Goal: Task Accomplishment & Management: Manage account settings

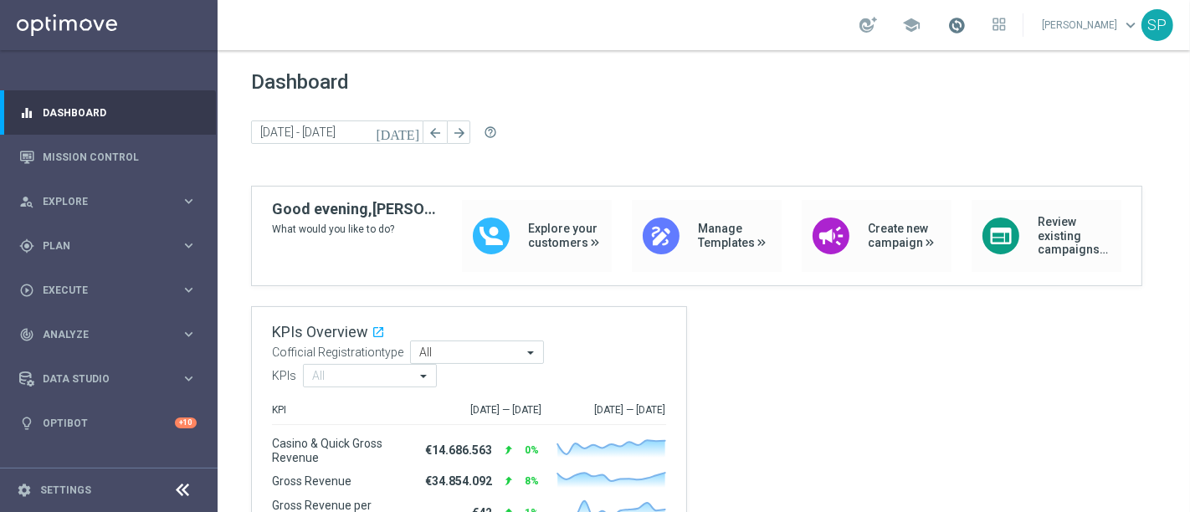
click at [958, 24] on span at bounding box center [956, 25] width 18 height 18
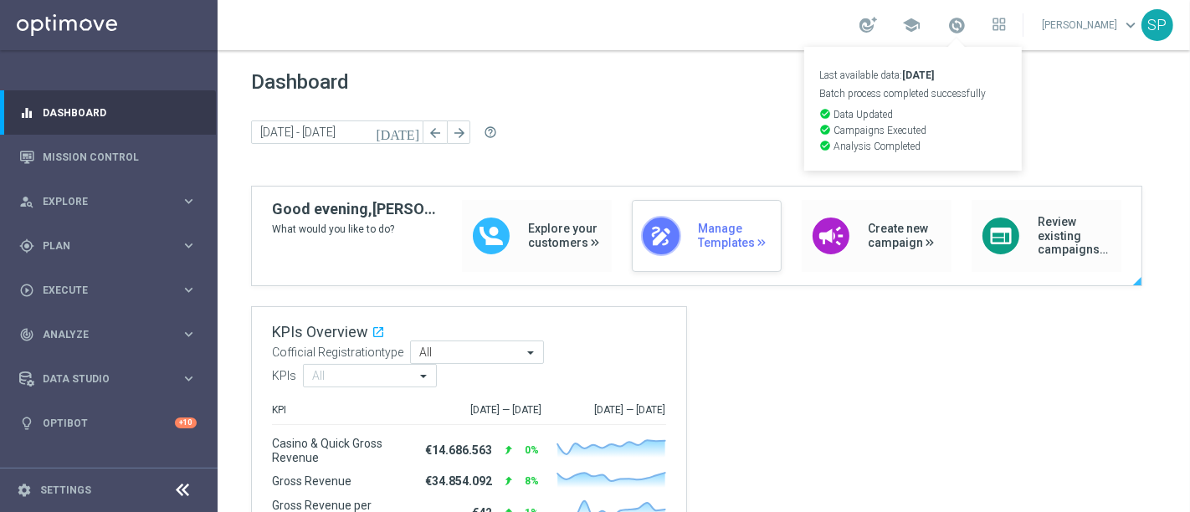
click at [674, 213] on div "draw Manage Templates" at bounding box center [707, 236] width 150 height 72
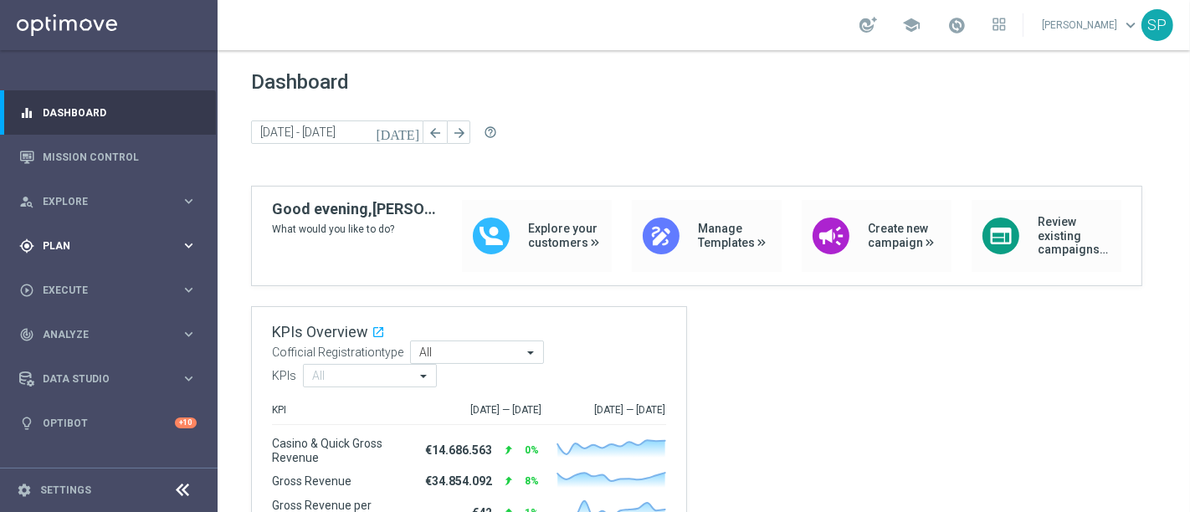
click at [100, 259] on div "gps_fixed Plan keyboard_arrow_right" at bounding box center [108, 245] width 216 height 44
click at [64, 305] on link "Actions" at bounding box center [109, 305] width 131 height 13
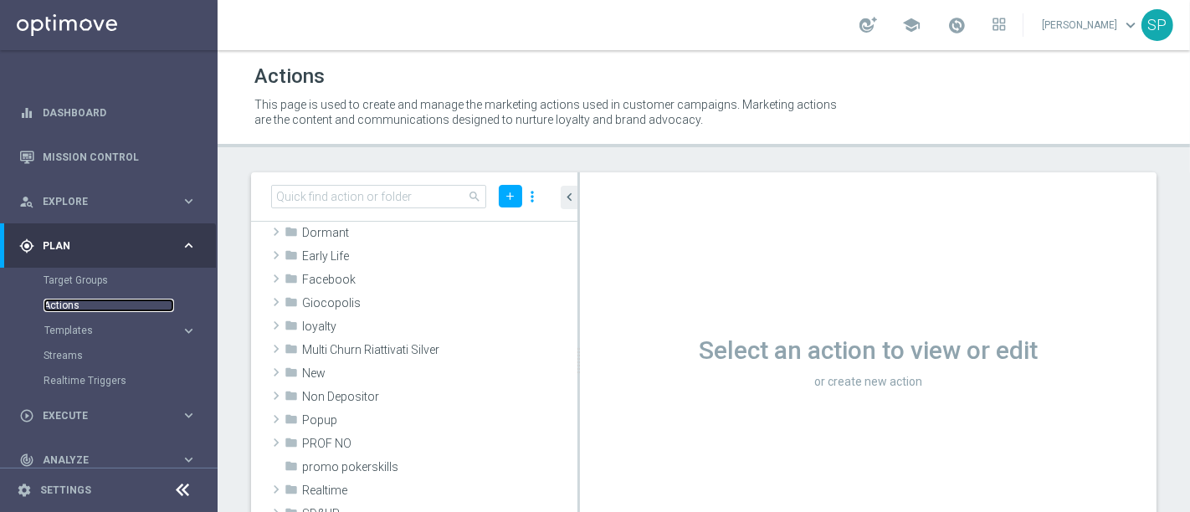
scroll to position [184, 0]
click at [346, 382] on div "folder Non Depositor" at bounding box center [391, 393] width 214 height 23
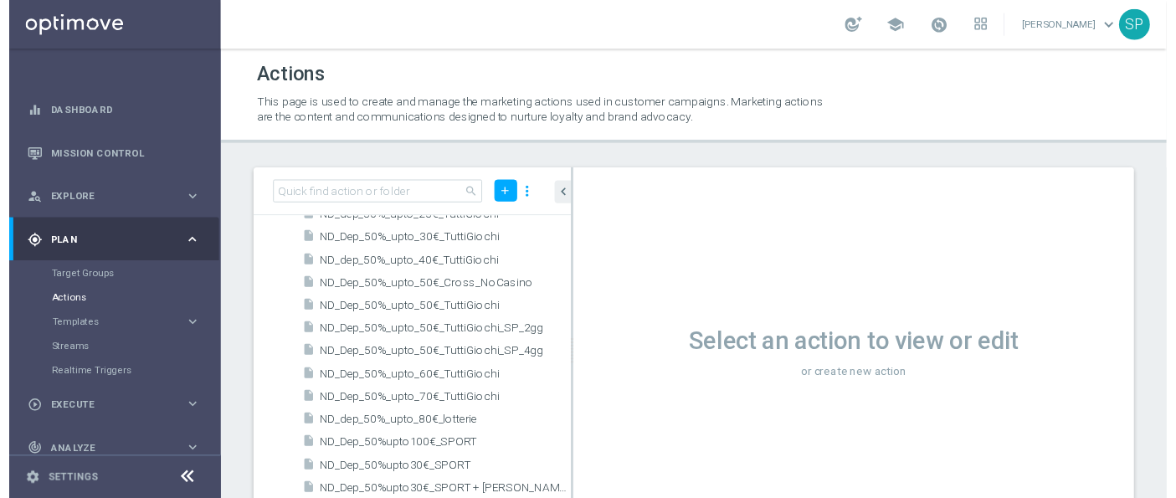
scroll to position [1604, 0]
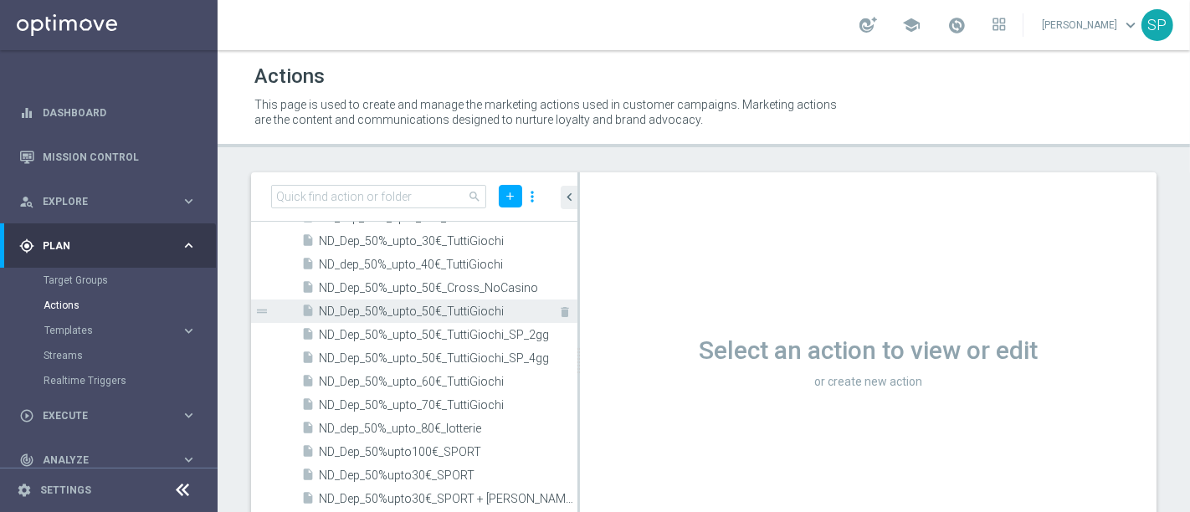
click at [434, 311] on span "ND_Dep_50%_upto_50€_TuttiGiochi" at bounding box center [429, 312] width 221 height 14
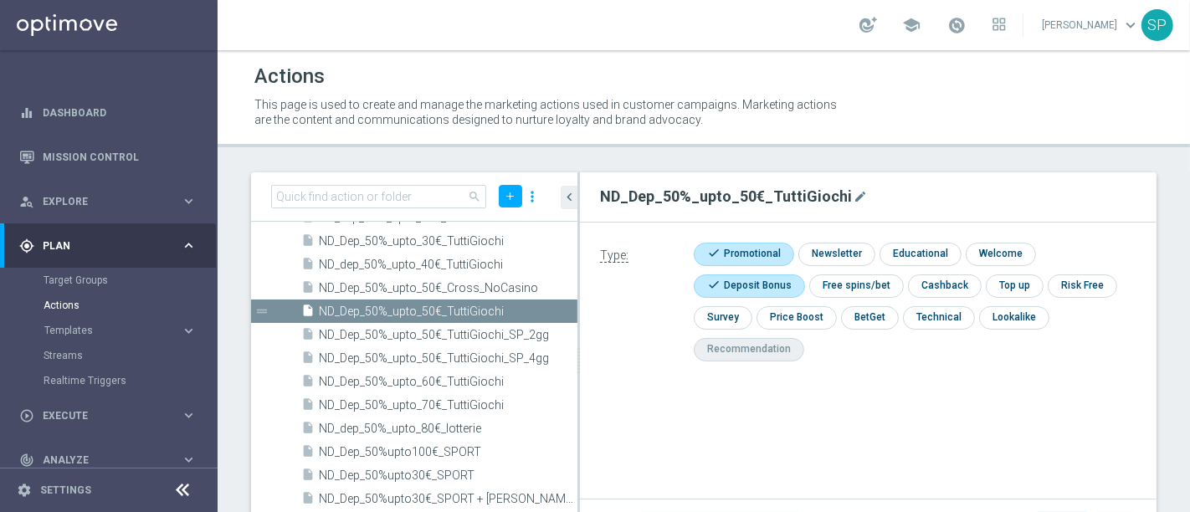
drag, startPoint x: 602, startPoint y: 194, endPoint x: 903, endPoint y: 218, distance: 301.4
click at [903, 218] on div "ND_Dep_50%_upto_50€_TuttiGiochi mode_edit" at bounding box center [868, 197] width 577 height 50
copy h2 "ND_Dep_50%_upto_50€_TuttiGiochi"
click at [141, 419] on span "Execute" at bounding box center [112, 416] width 138 height 10
click at [102, 325] on link "Campaign Builder" at bounding box center [109, 324] width 131 height 13
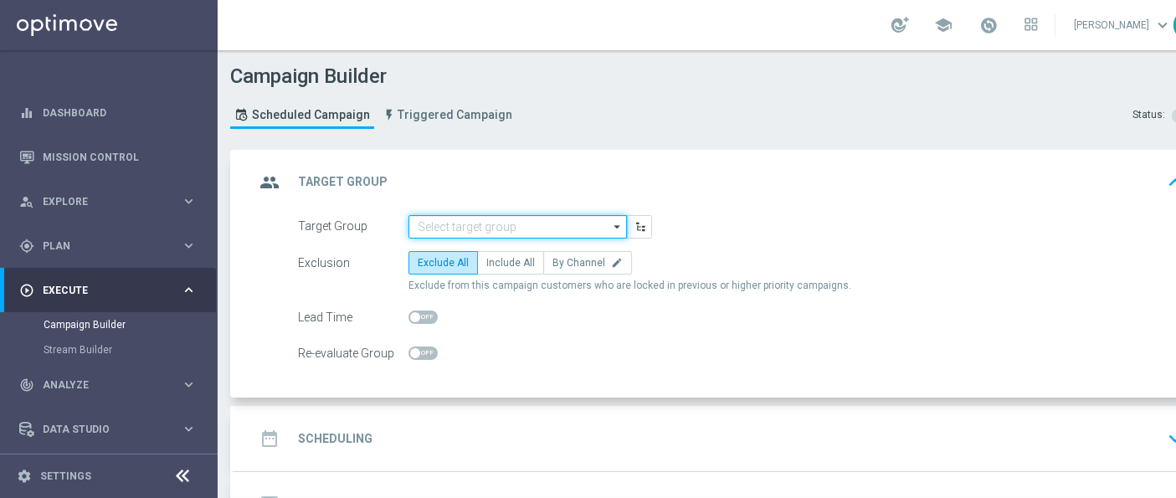
click at [511, 219] on input at bounding box center [517, 226] width 218 height 23
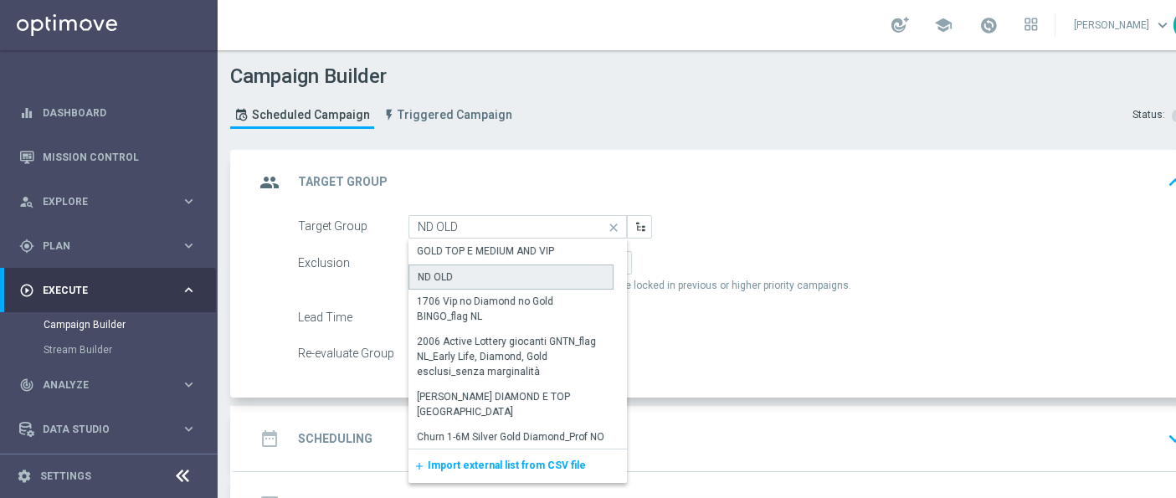
click at [500, 272] on div "ND OLD" at bounding box center [510, 276] width 205 height 25
type input "ND OLD"
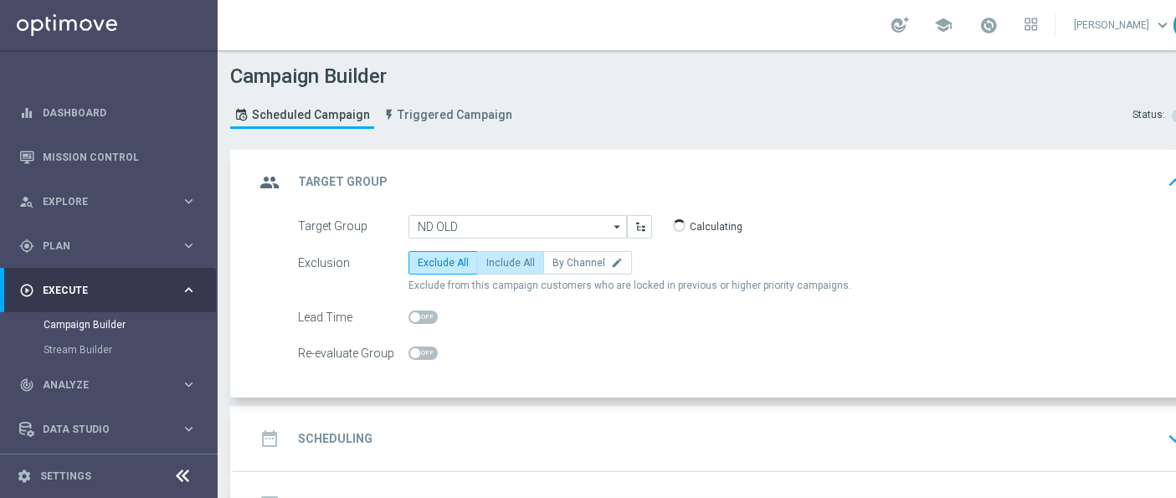
click at [508, 269] on label "Include All" at bounding box center [510, 262] width 67 height 23
click at [497, 269] on input "Include All" at bounding box center [491, 265] width 11 height 11
radio input "true"
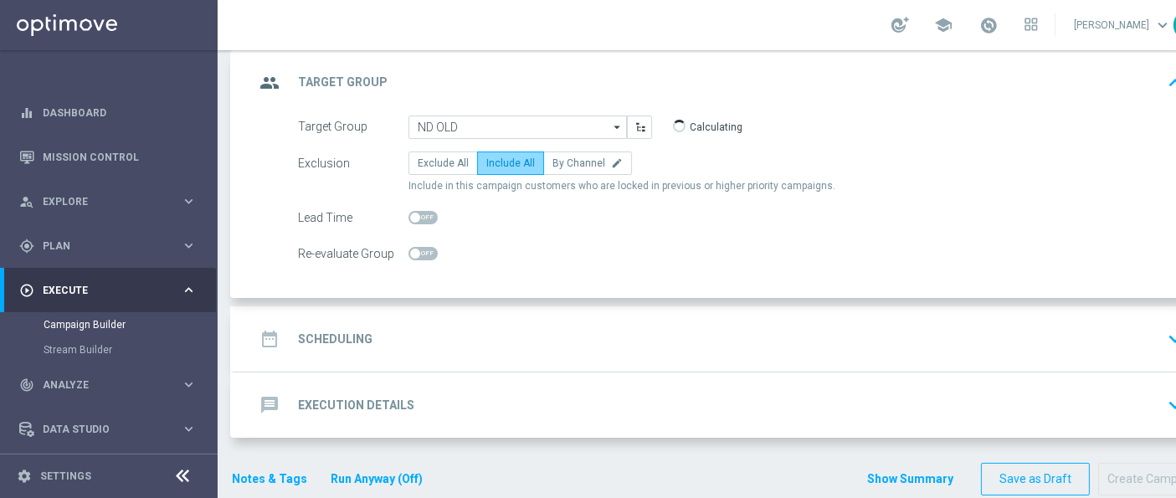
scroll to position [112, 0]
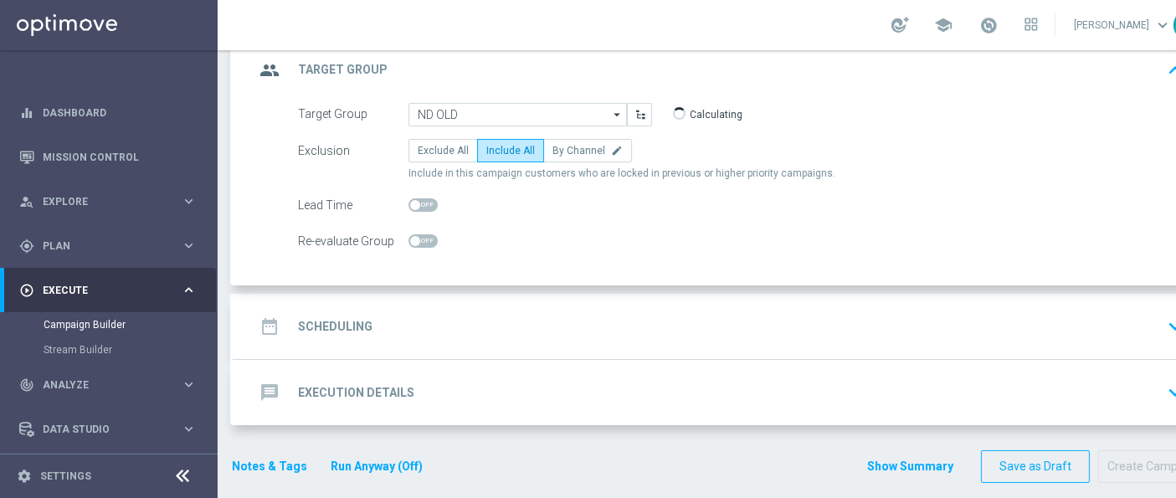
click at [513, 316] on div "date_range Scheduling keyboard_arrow_down" at bounding box center [721, 326] width 935 height 32
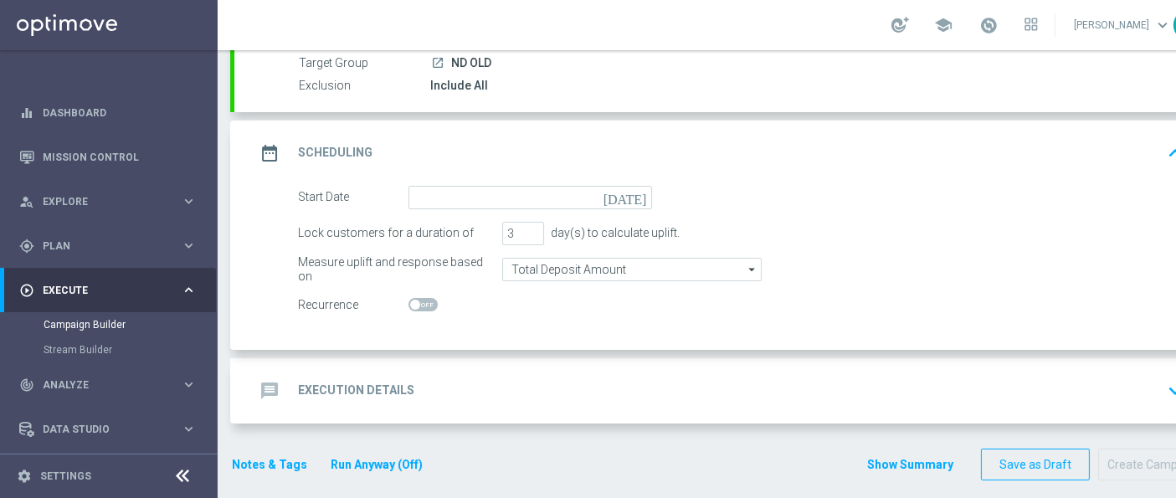
scroll to position [160, 0]
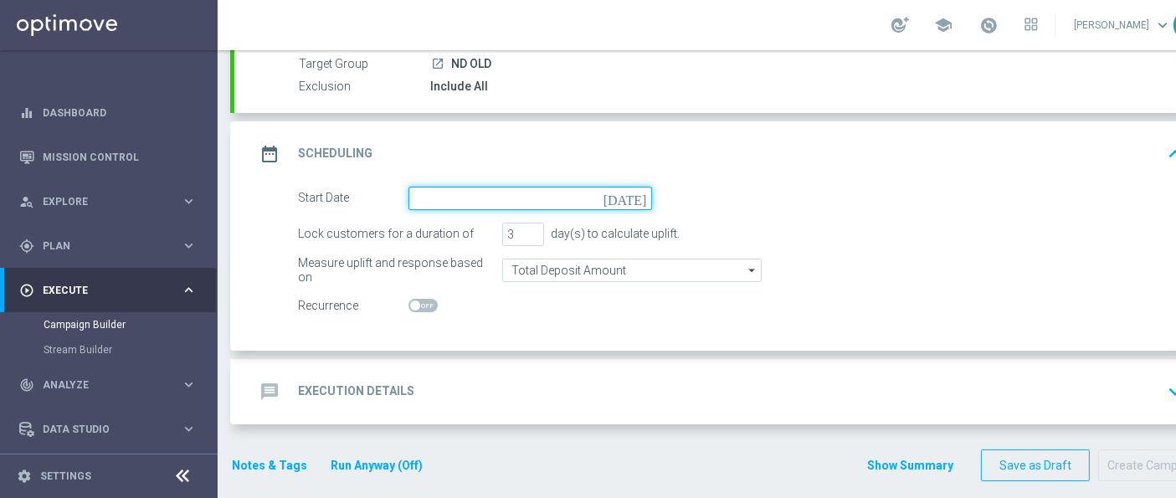
click at [544, 191] on input at bounding box center [529, 198] width 243 height 23
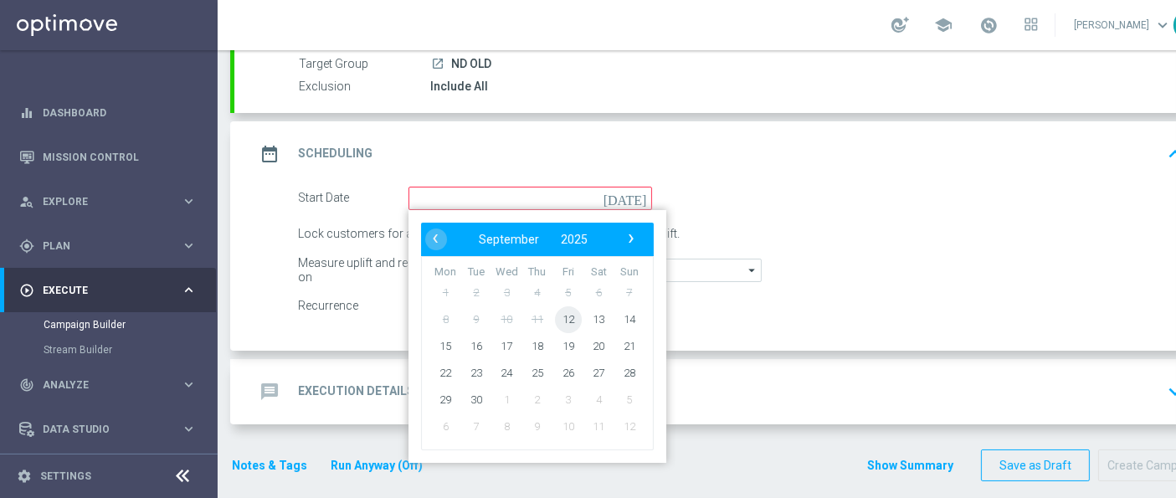
click at [558, 312] on span "12" at bounding box center [568, 318] width 27 height 27
type input "12 Sep 2025"
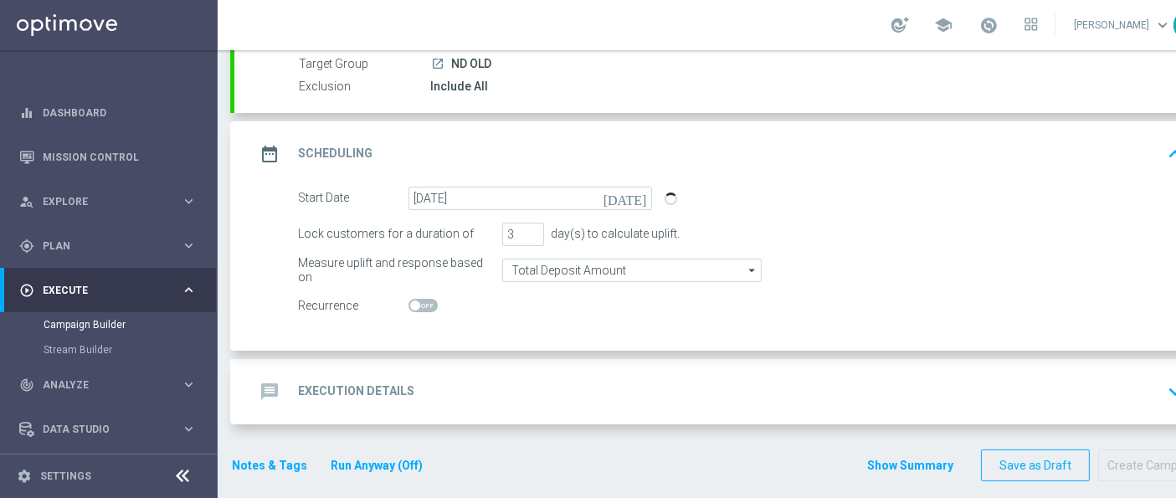
scroll to position [14, 0]
click at [533, 376] on div "message Execution Details keyboard_arrow_down" at bounding box center [721, 392] width 935 height 32
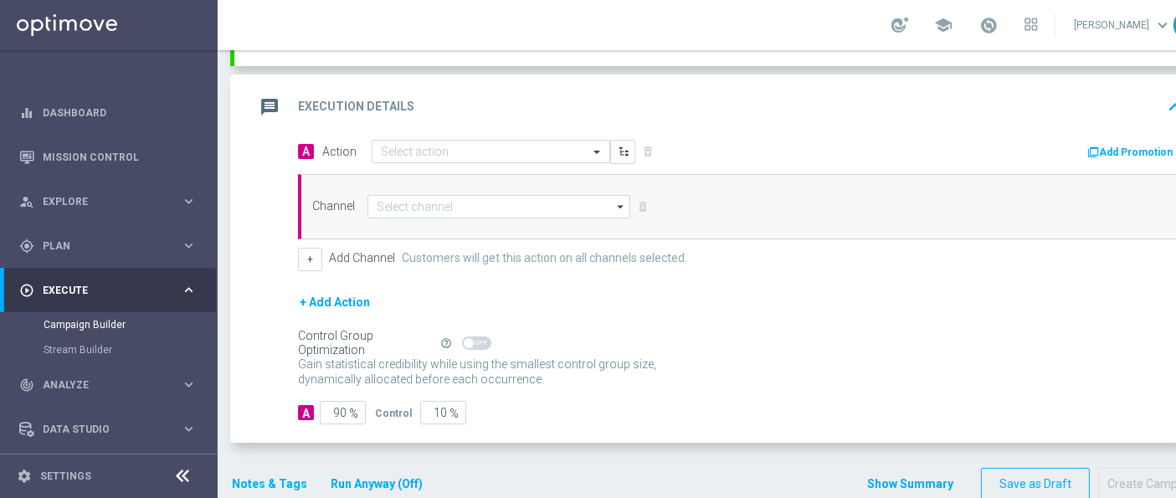
scroll to position [332, 0]
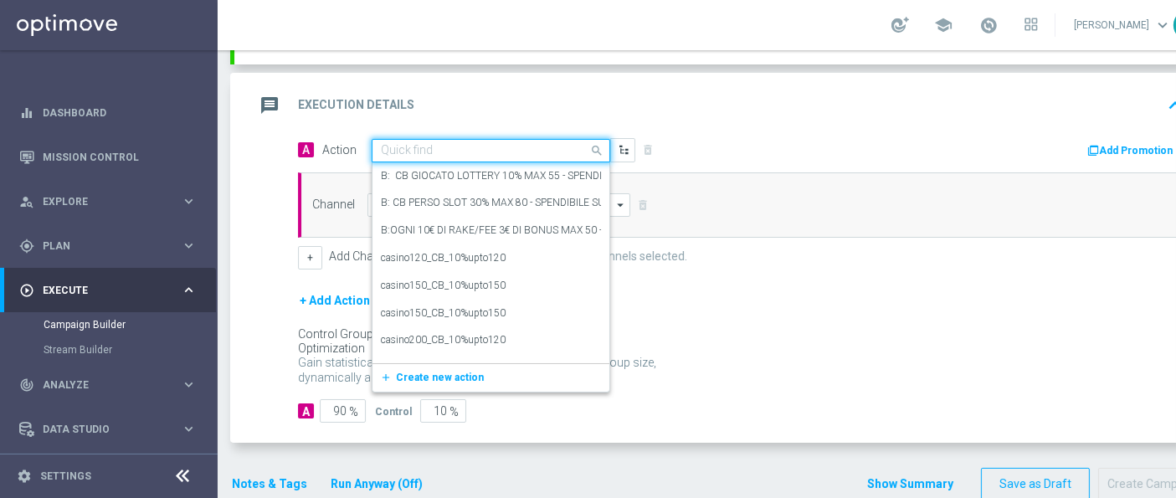
click at [497, 144] on input "text" at bounding box center [474, 151] width 187 height 14
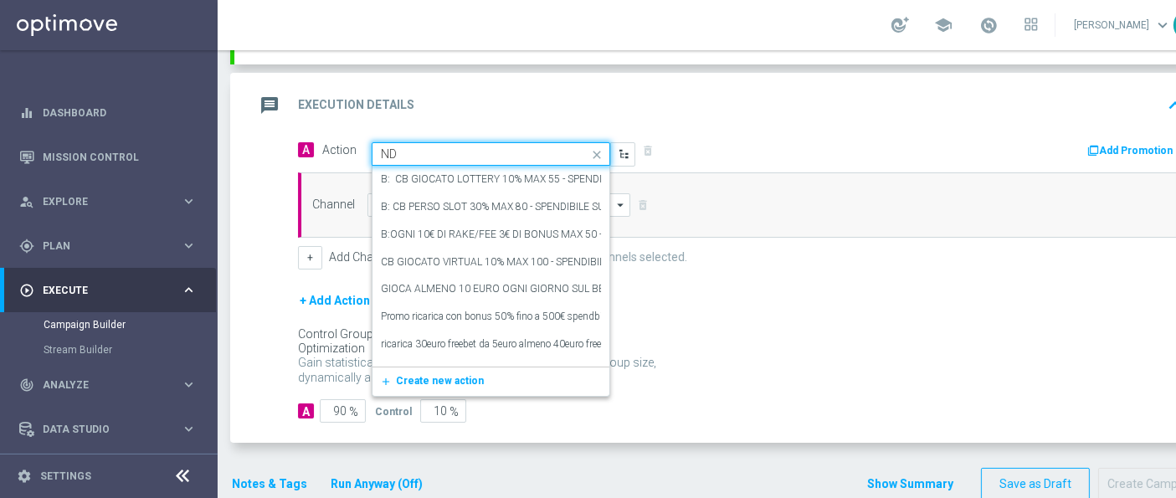
type input "N"
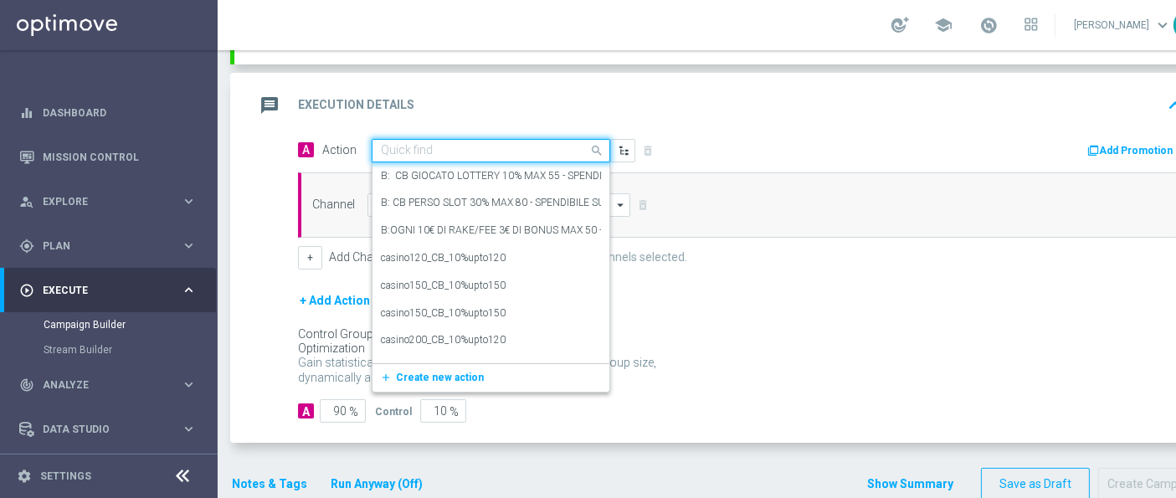
paste input "ND_Dep_50%_upto_50€_TuttiGiochi"
type input "ND_Dep_50%_upto_50€_TuttiGiochi"
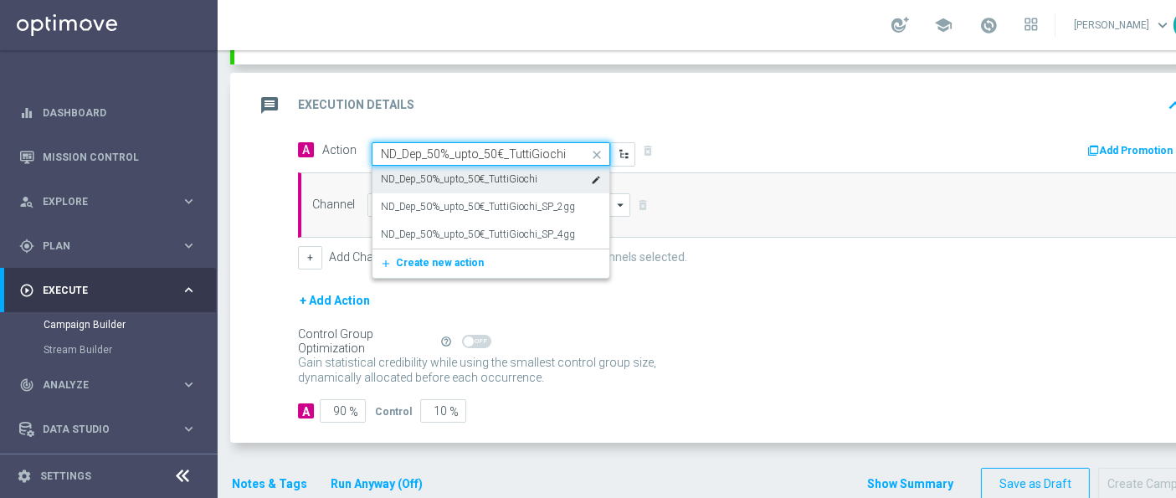
click at [504, 166] on div "ND_Dep_50%_upto_50€_TuttiGiochi edit" at bounding box center [491, 180] width 220 height 28
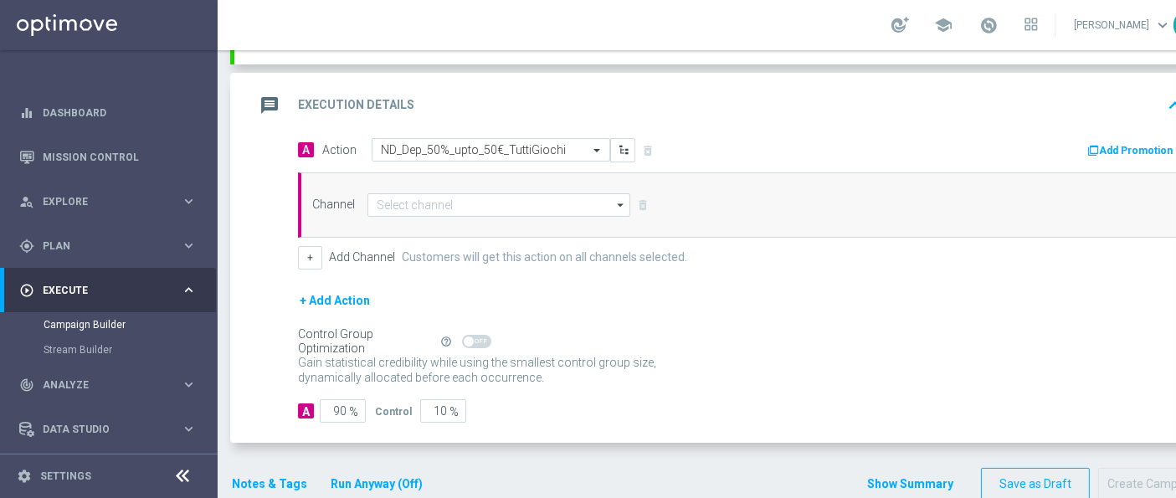
scroll to position [14, 59]
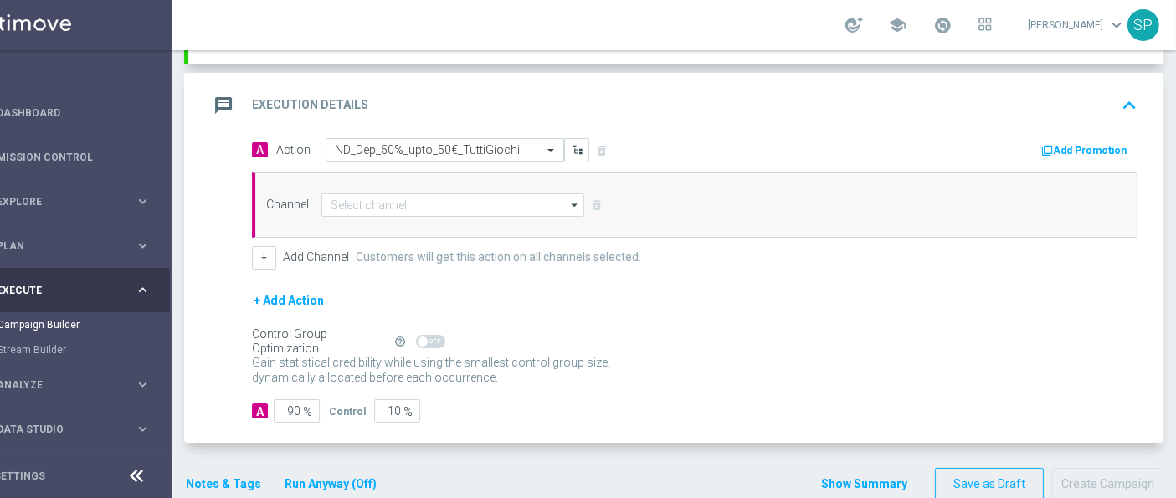
click at [1085, 141] on button "Add Promotion" at bounding box center [1085, 150] width 93 height 18
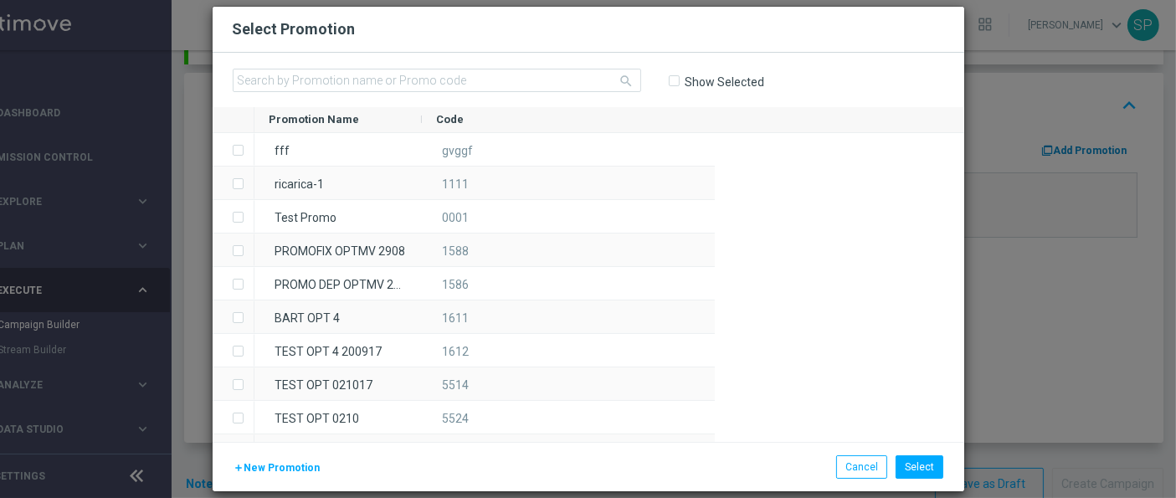
scroll to position [0, 45]
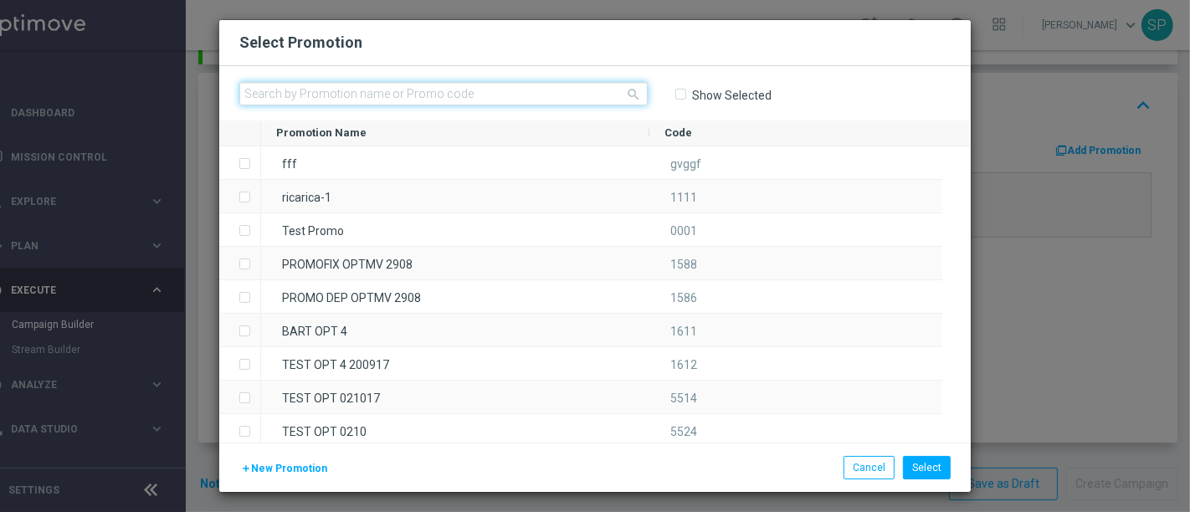
click at [506, 101] on input "text" at bounding box center [443, 93] width 408 height 23
paste input "334678"
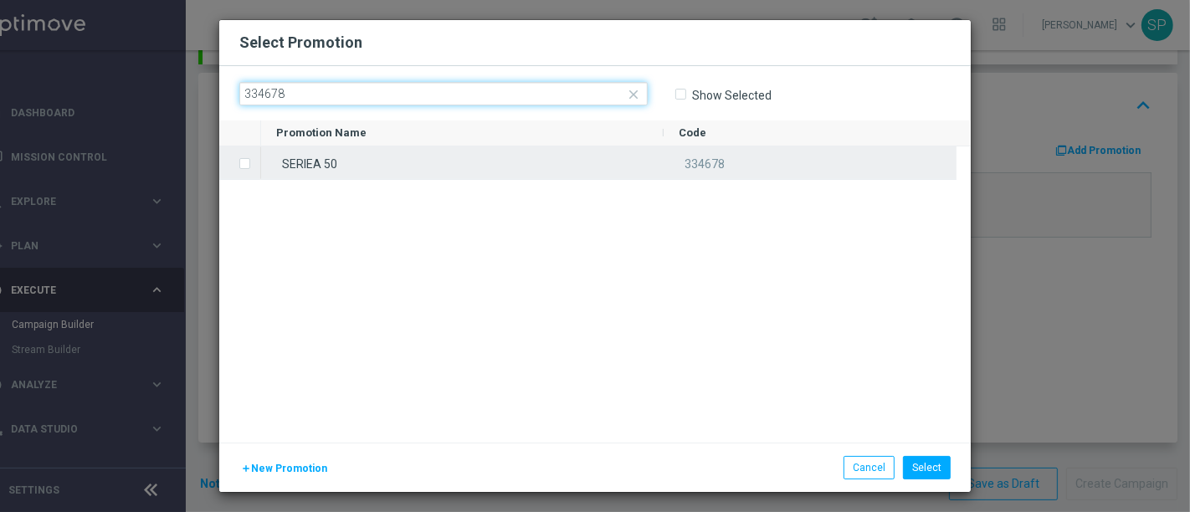
type input "334678"
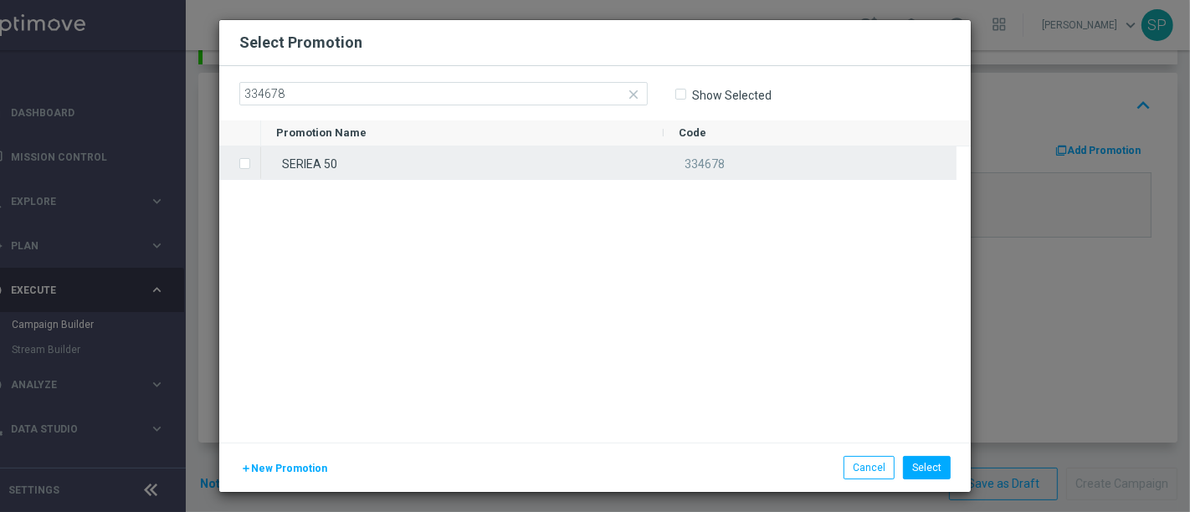
click at [480, 147] on div "SERIEA 50" at bounding box center [462, 162] width 402 height 33
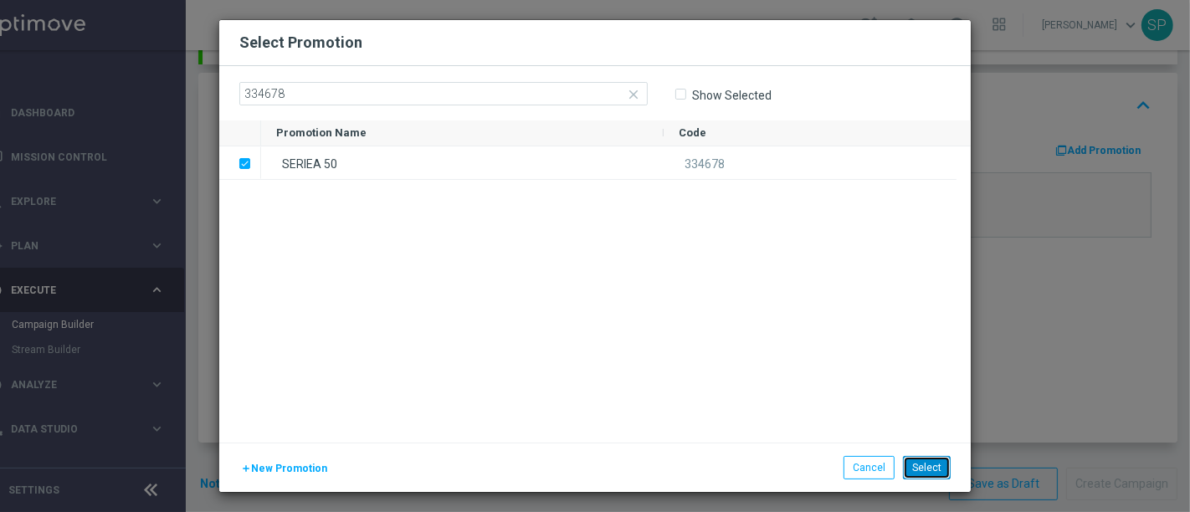
click at [938, 465] on button "Select" at bounding box center [927, 467] width 48 height 23
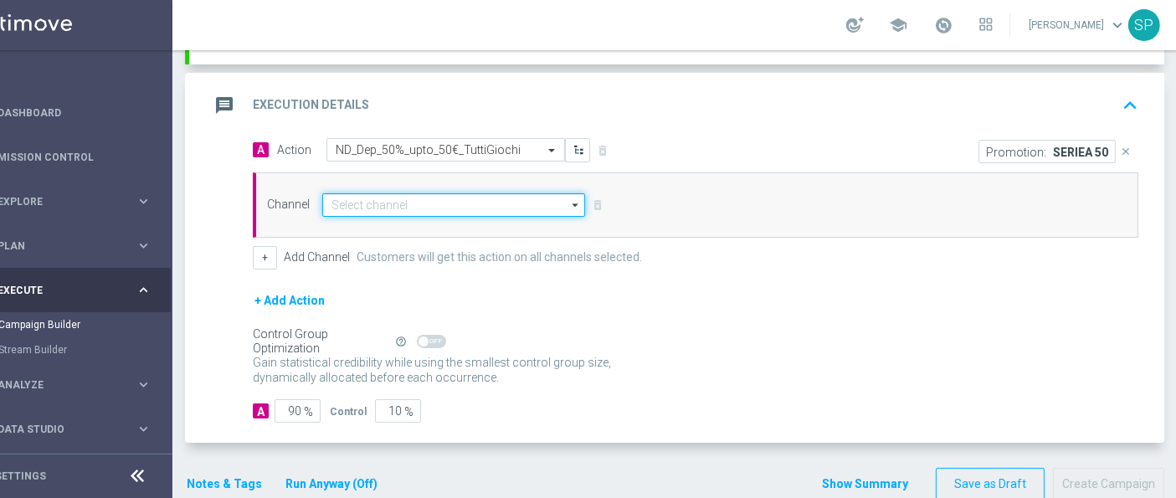
click at [504, 202] on input at bounding box center [453, 204] width 263 height 23
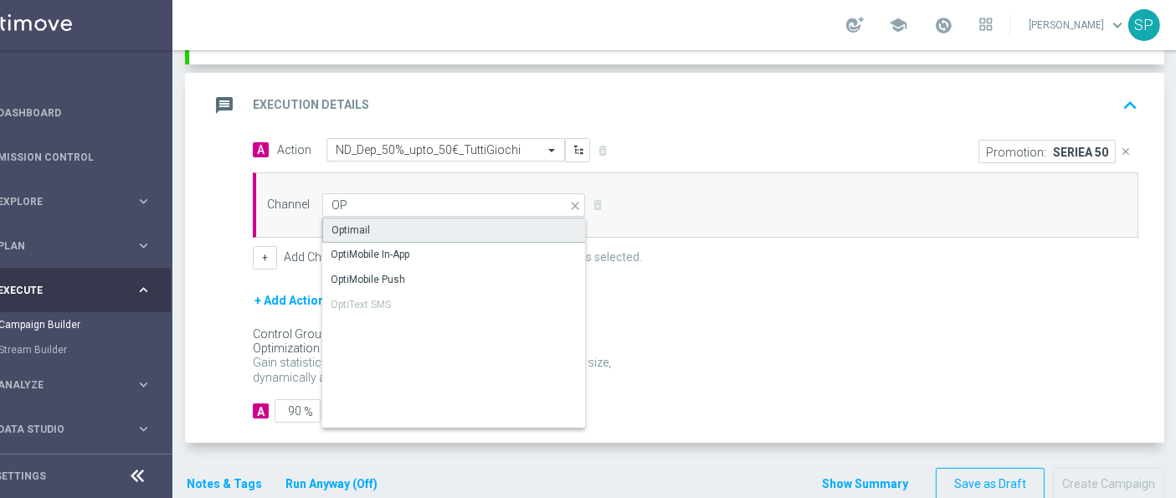
click at [502, 237] on div "Optimail" at bounding box center [454, 230] width 264 height 25
type input "Optimail"
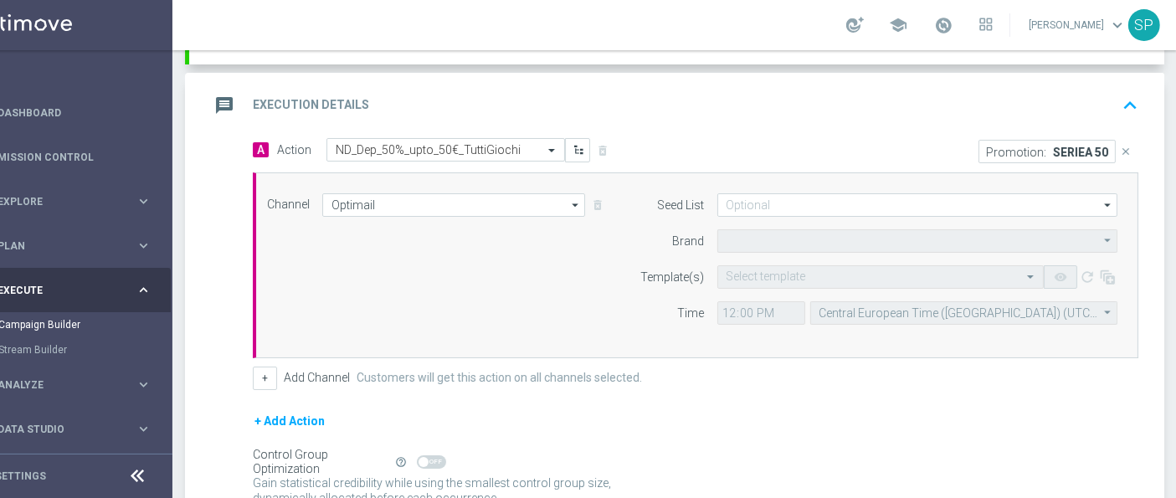
type input "Sisal Marketing"
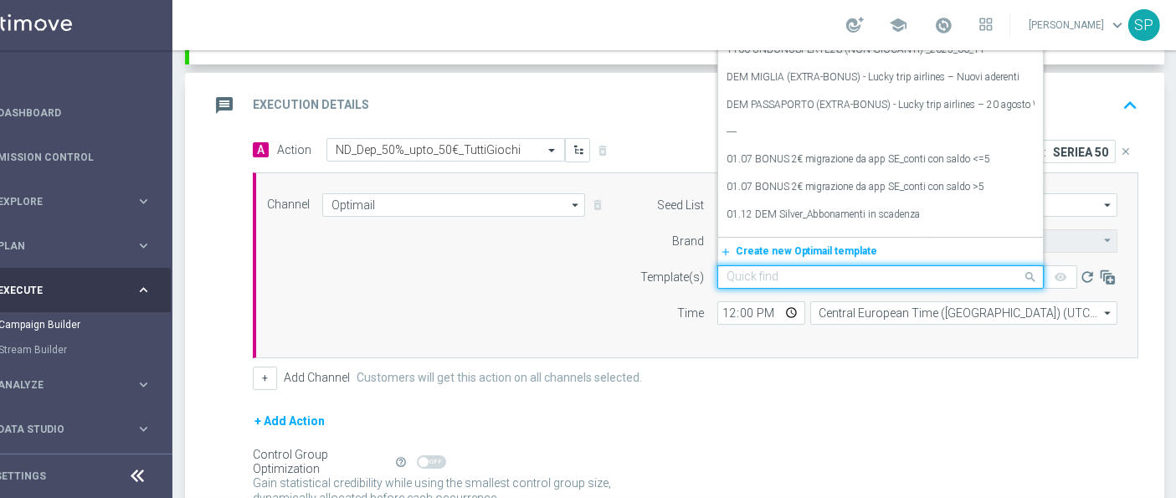
click at [753, 280] on div "Quick find" at bounding box center [880, 276] width 326 height 23
paste input "SERIEA 50__OLD_1209"
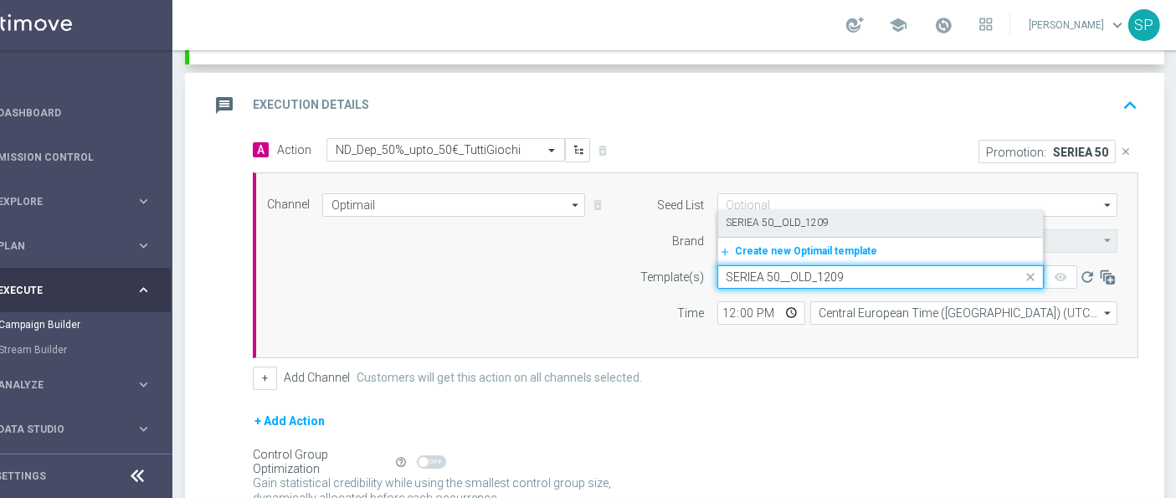
click at [821, 220] on label "SERIEA 50__OLD_1209" at bounding box center [777, 223] width 103 height 14
type input "SERIEA 50__OLD_1209"
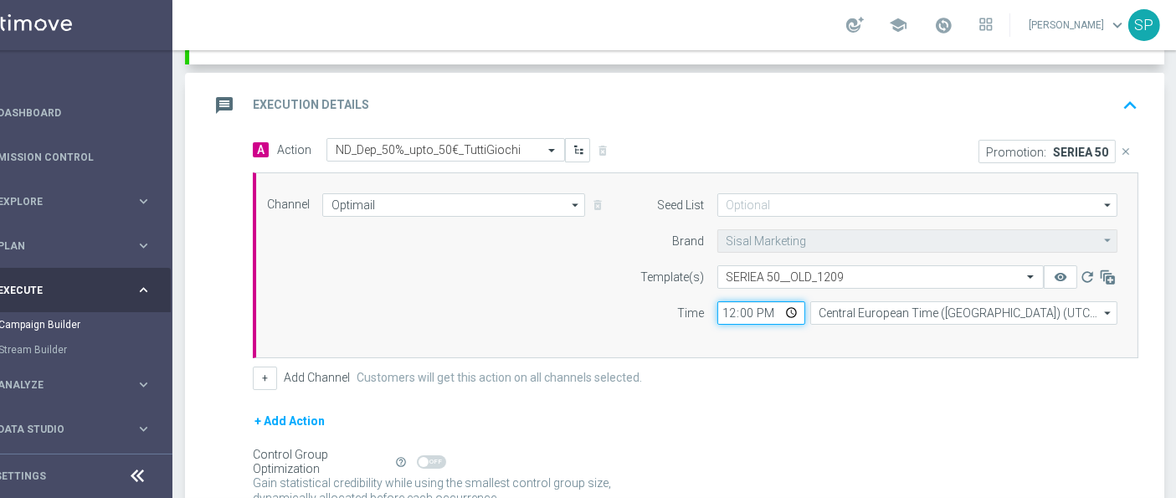
click at [722, 305] on input "12:00" at bounding box center [761, 312] width 88 height 23
type input "18:20"
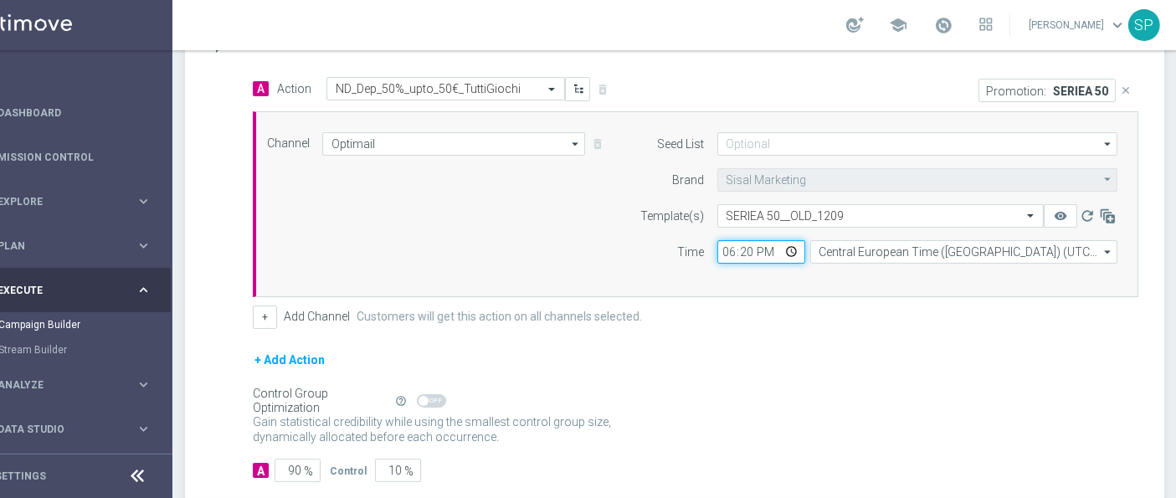
scroll to position [399, 0]
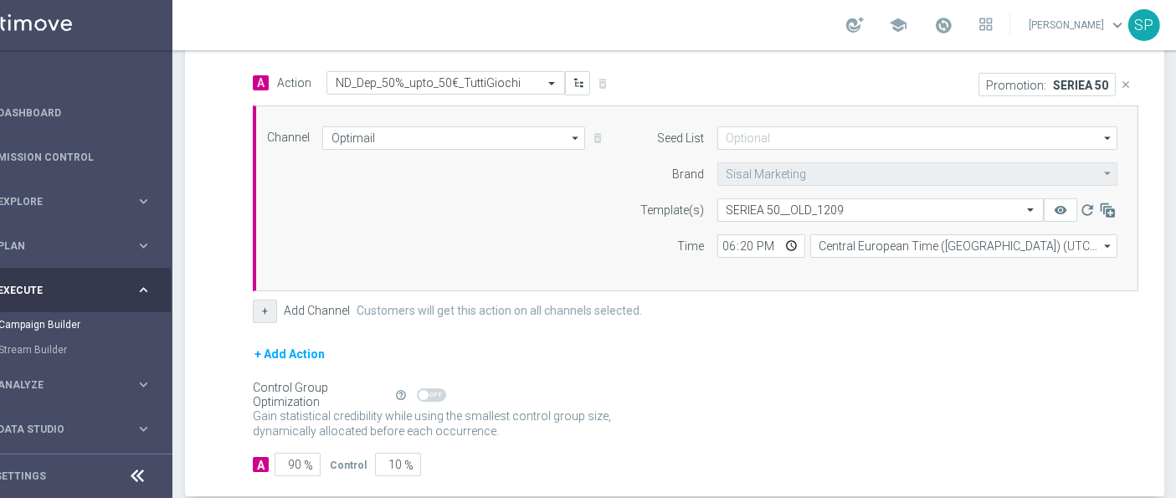
click at [269, 305] on button "+" at bounding box center [265, 311] width 24 height 23
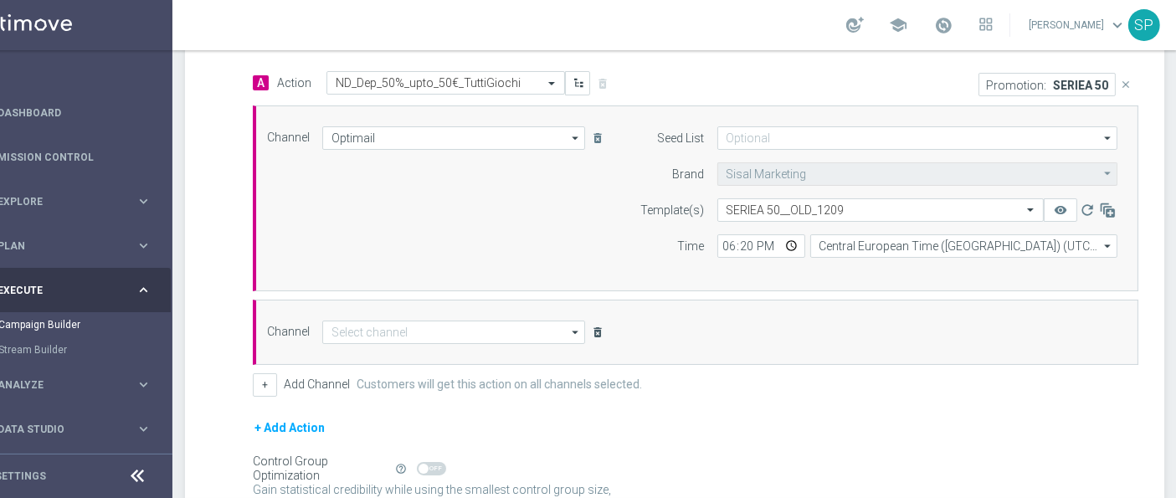
click at [601, 325] on icon "delete_forever" at bounding box center [597, 331] width 13 height 13
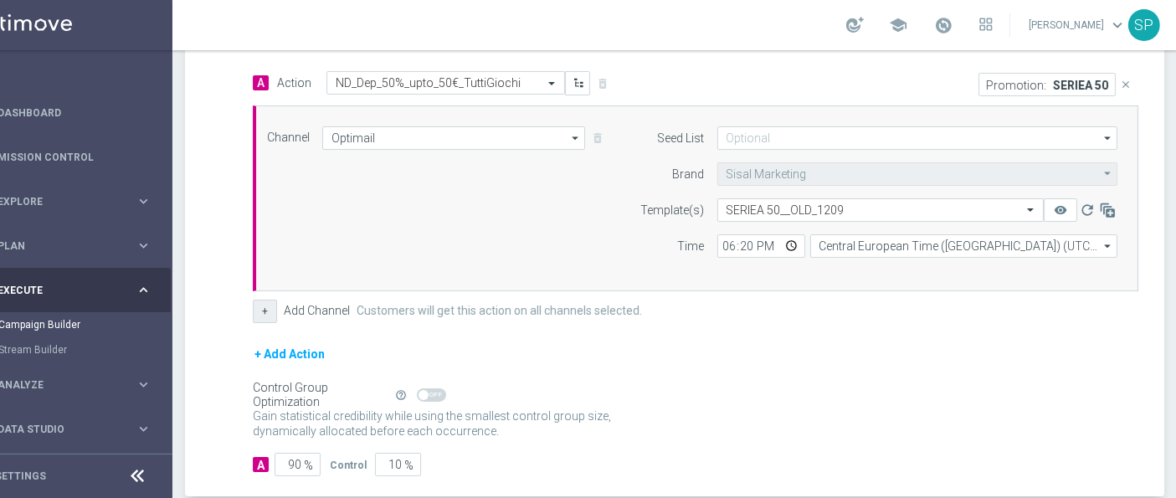
click at [267, 302] on button "+" at bounding box center [265, 311] width 24 height 23
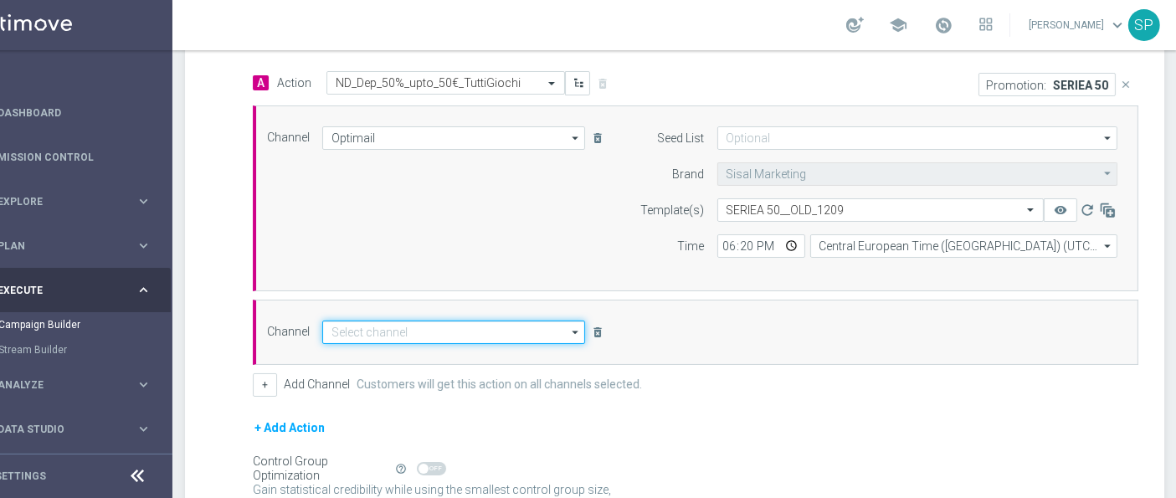
click at [377, 325] on input at bounding box center [453, 331] width 263 height 23
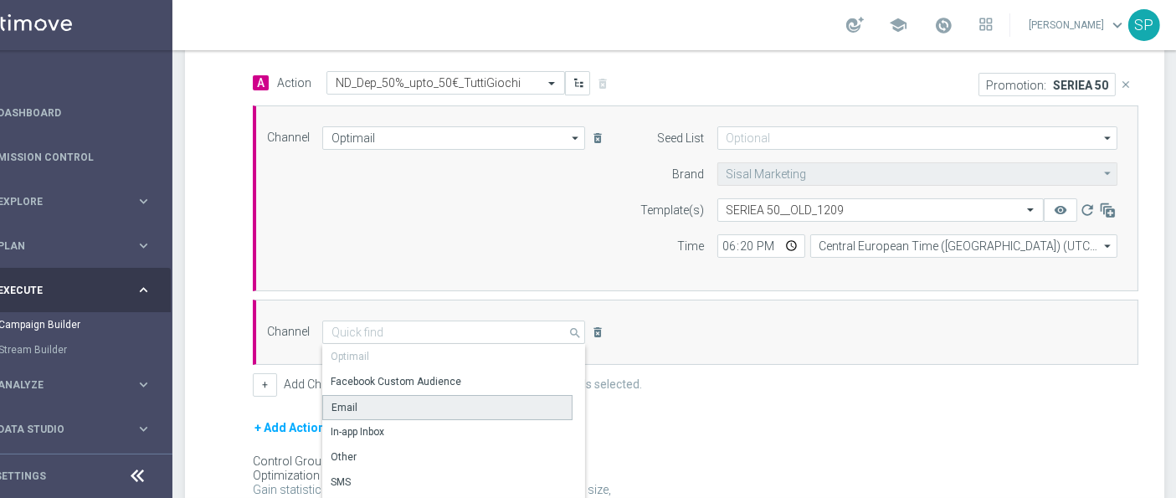
click at [399, 412] on div "Email" at bounding box center [447, 407] width 250 height 25
type input "Email"
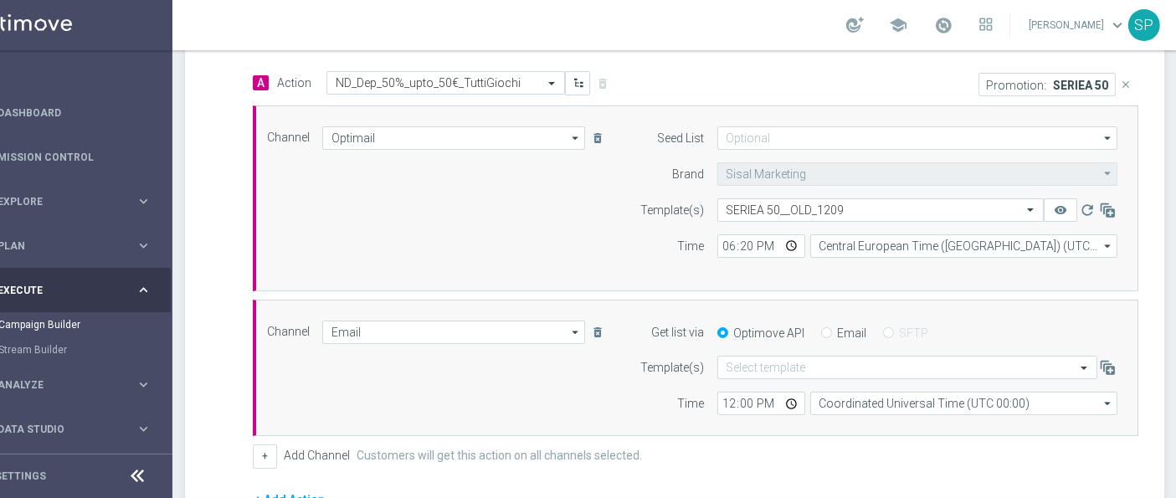
click at [824, 333] on input "Email" at bounding box center [826, 334] width 11 height 11
radio input "true"
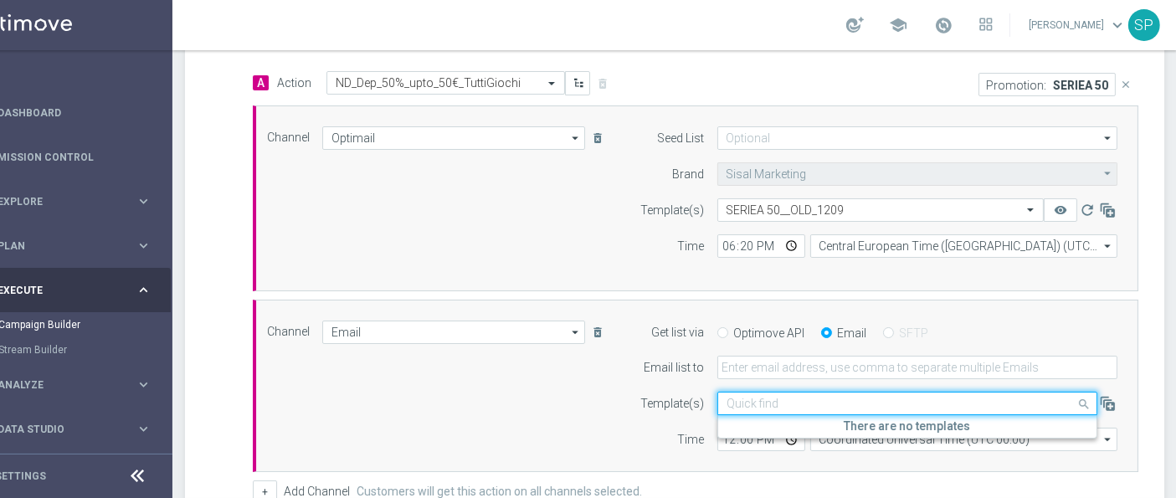
click at [780, 405] on input "text" at bounding box center [890, 404] width 328 height 14
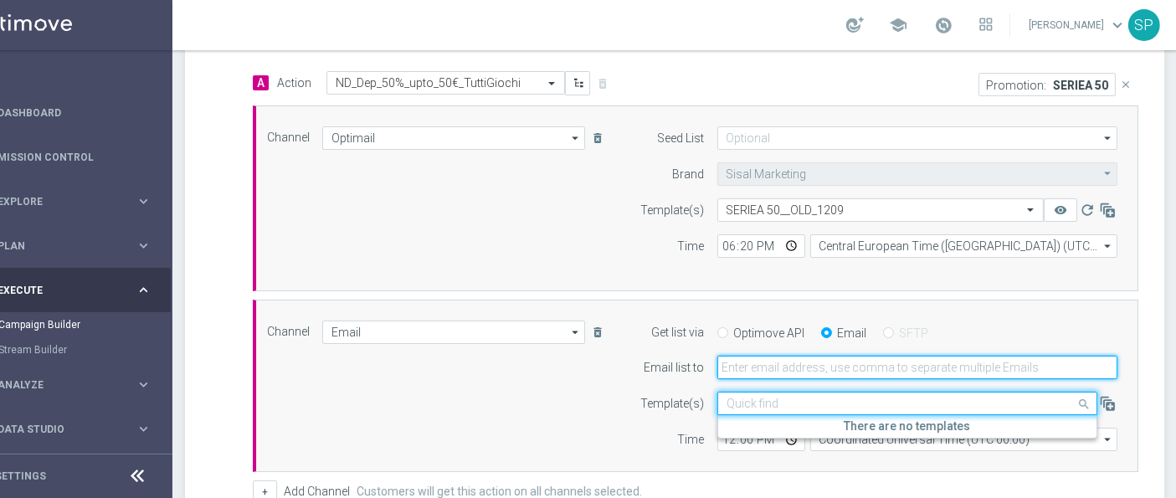
click at [784, 360] on input "email" at bounding box center [917, 367] width 400 height 23
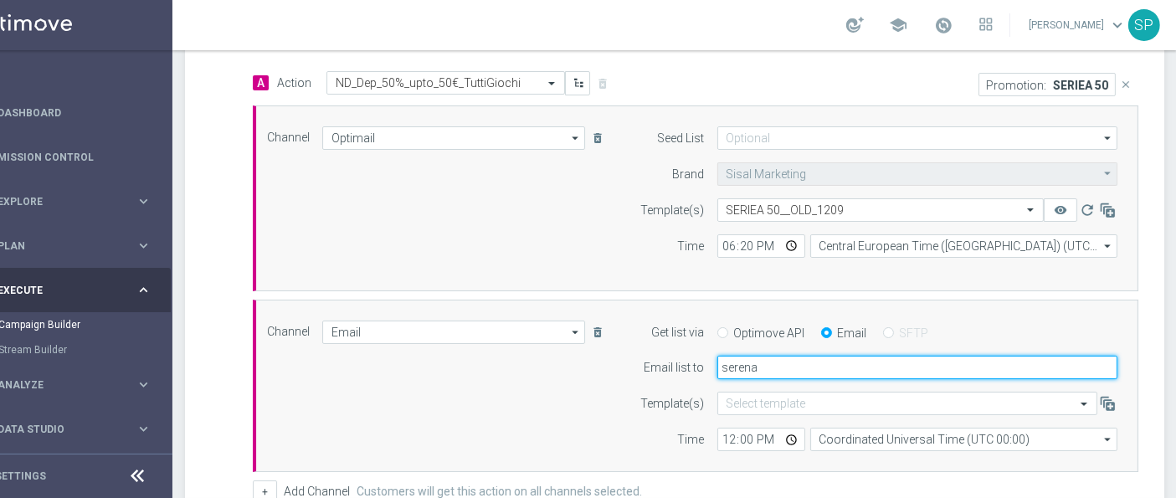
type input "serena.piraino@sisal.it"
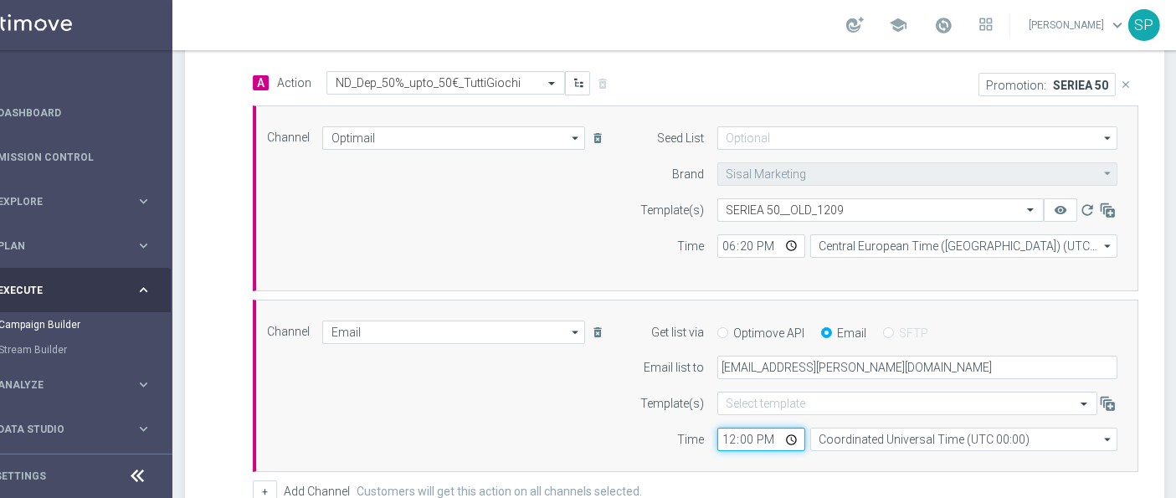
click at [727, 433] on input "12:00" at bounding box center [761, 439] width 88 height 23
type input "18:20"
click at [500, 384] on div "Channel Email Email arrow_drop_down Show Selected 1 of 20 Optimail" at bounding box center [691, 385] width 875 height 131
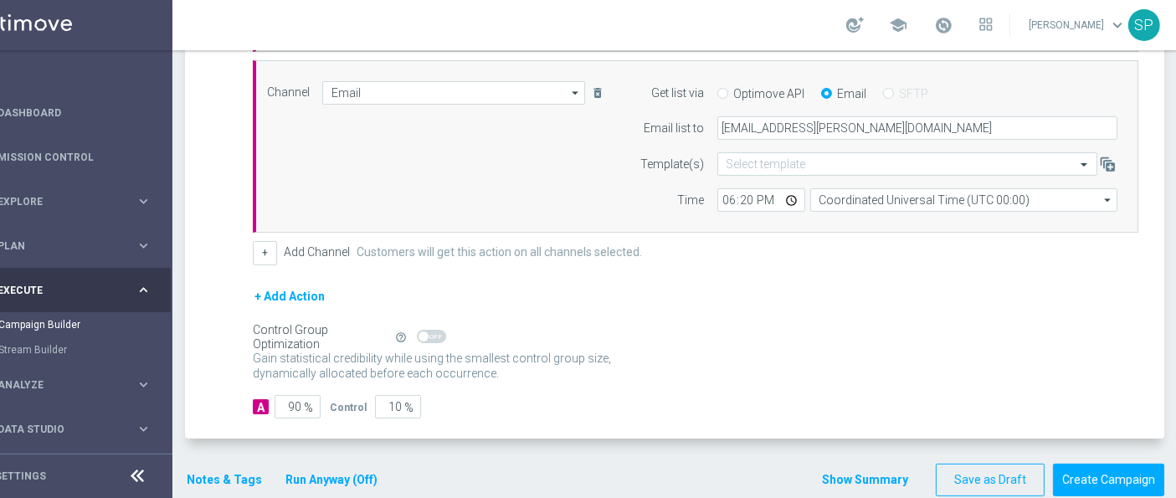
scroll to position [650, 0]
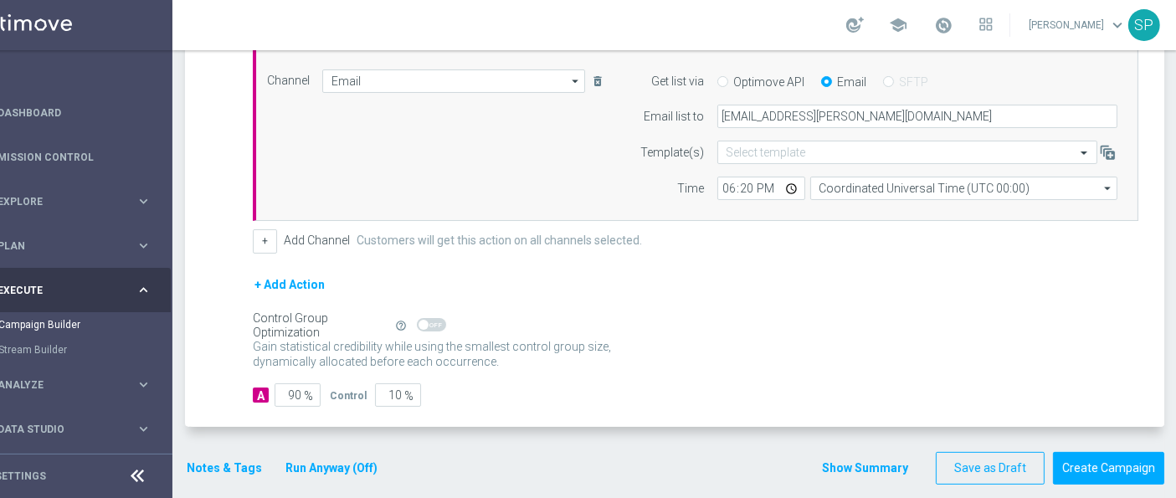
click at [233, 452] on div "Notes & Tags Run Anyway (Off)" at bounding box center [292, 468] width 214 height 33
click at [224, 458] on button "Notes & Tags" at bounding box center [224, 468] width 79 height 21
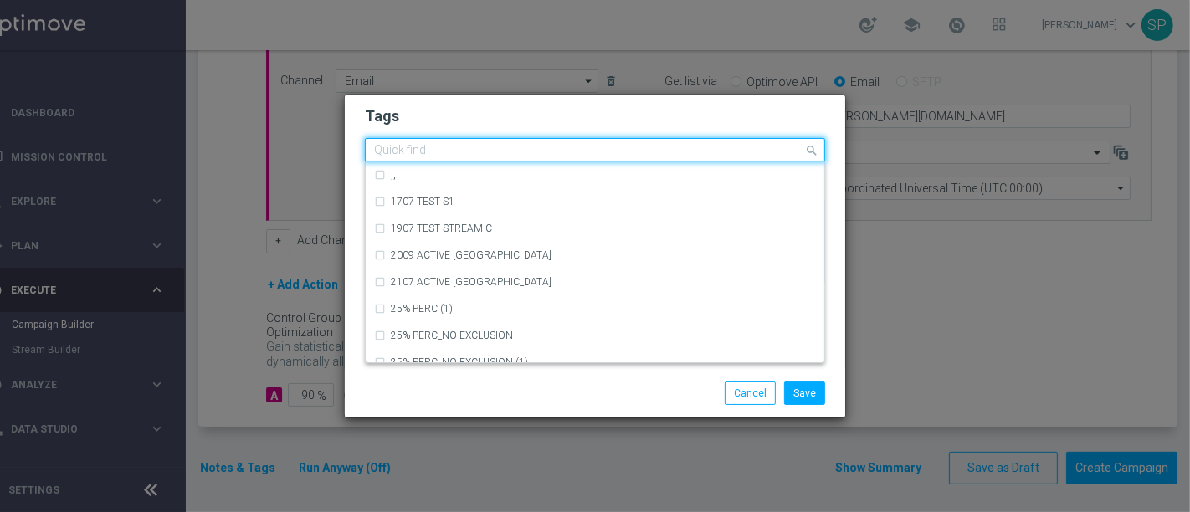
click at [482, 155] on input "text" at bounding box center [588, 151] width 429 height 14
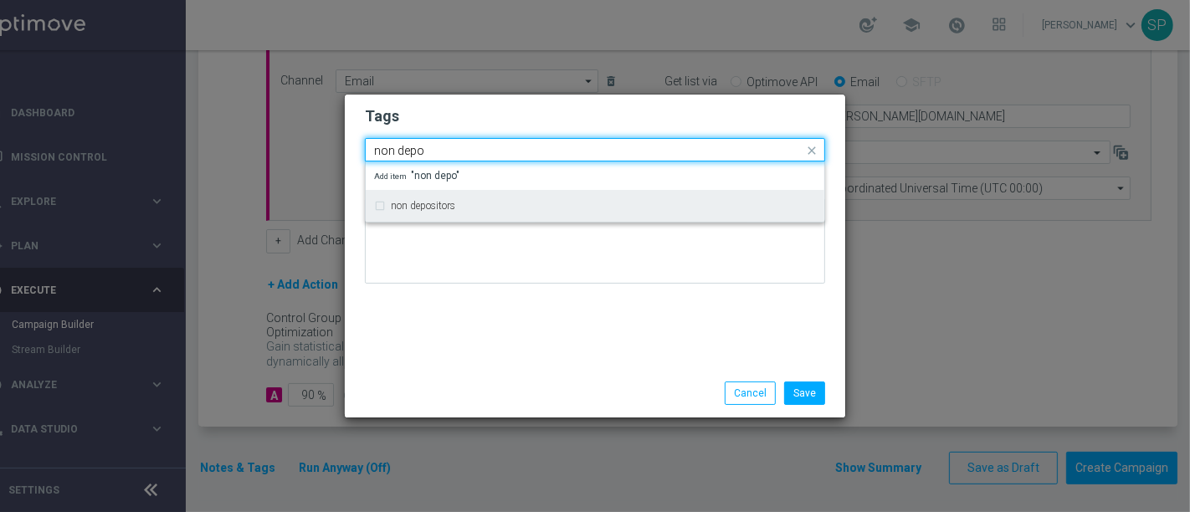
type input "non depo"
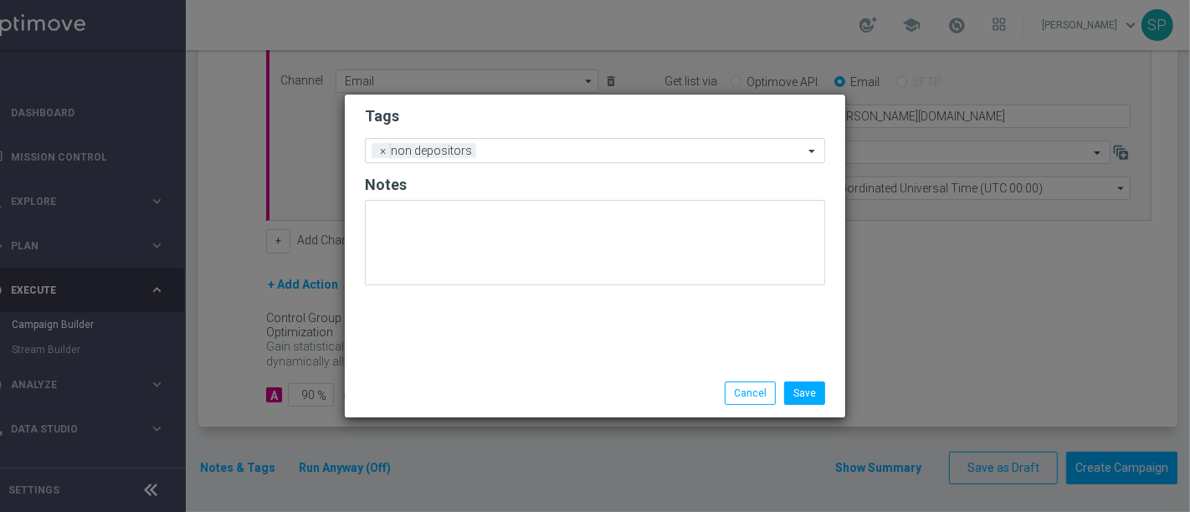
click at [539, 104] on form "Tags Add a new tag × non depositors Notes" at bounding box center [595, 200] width 460 height 196
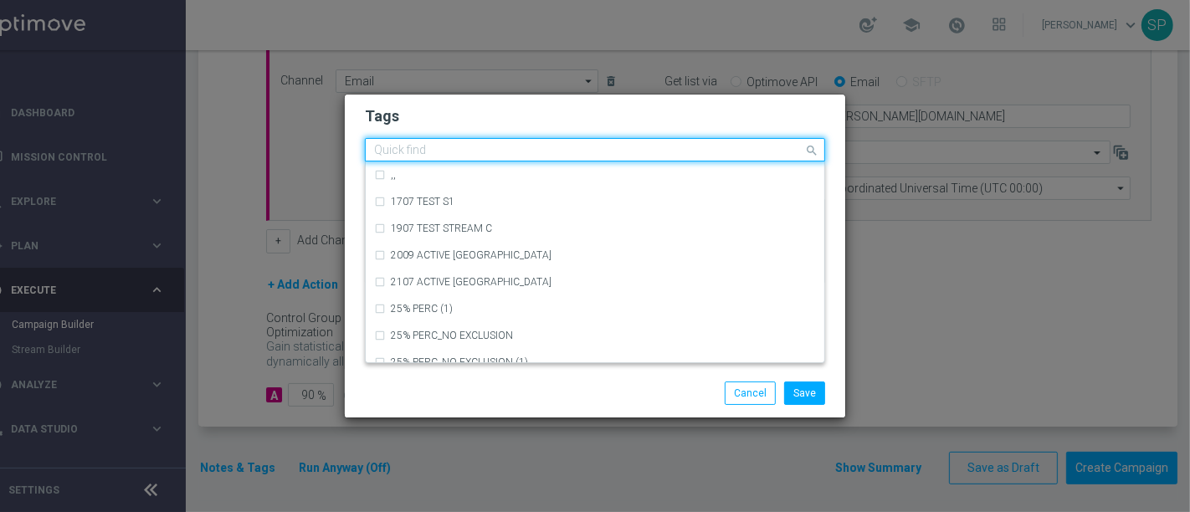
click at [556, 155] on input "text" at bounding box center [588, 151] width 429 height 14
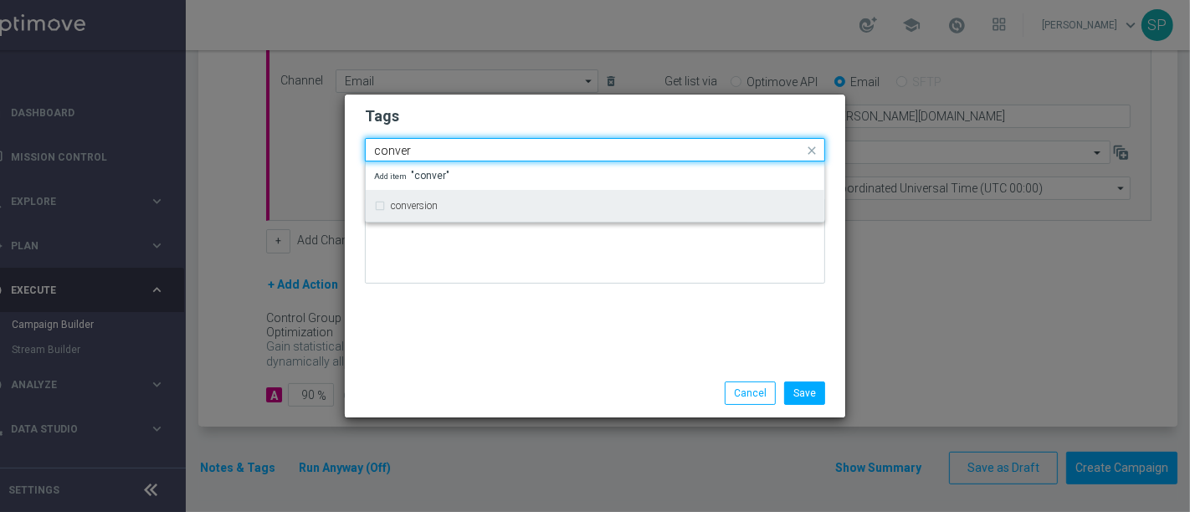
type input "conver"
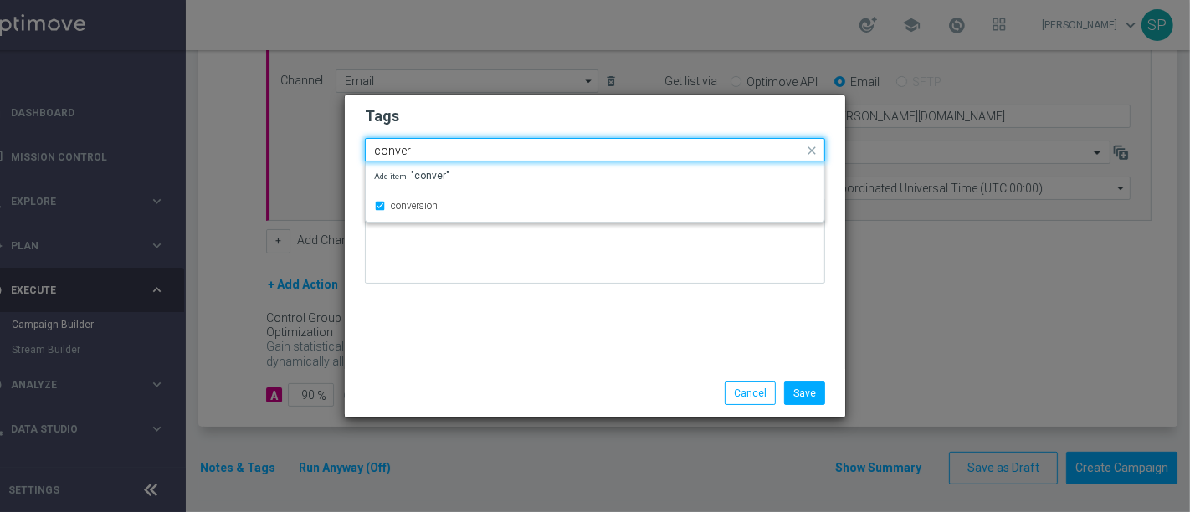
click at [582, 139] on div "Quick find × non depositors × conversion conver" at bounding box center [595, 149] width 460 height 23
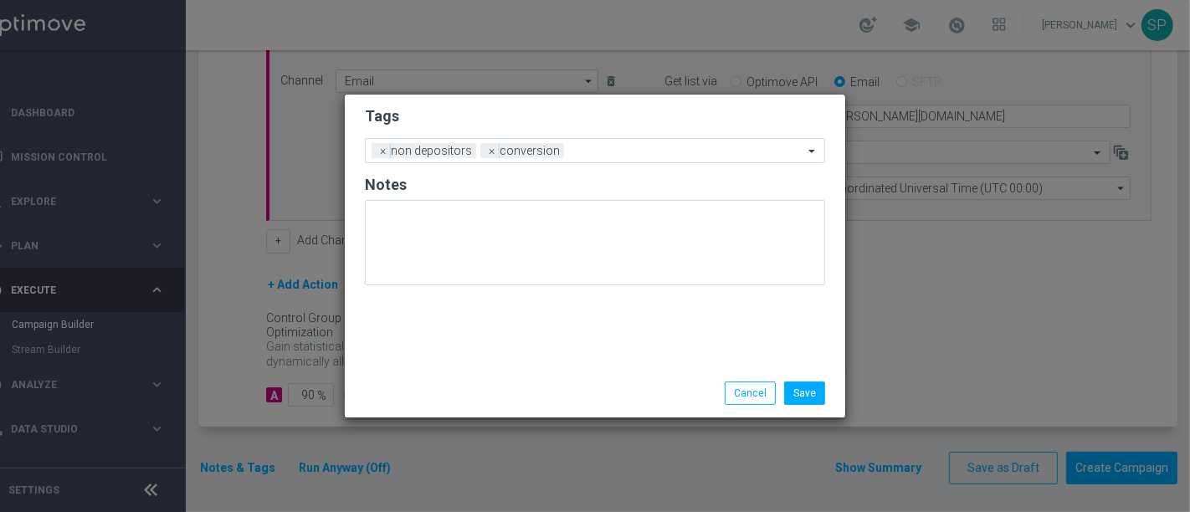
click at [609, 118] on h2 "Tags" at bounding box center [595, 116] width 460 height 20
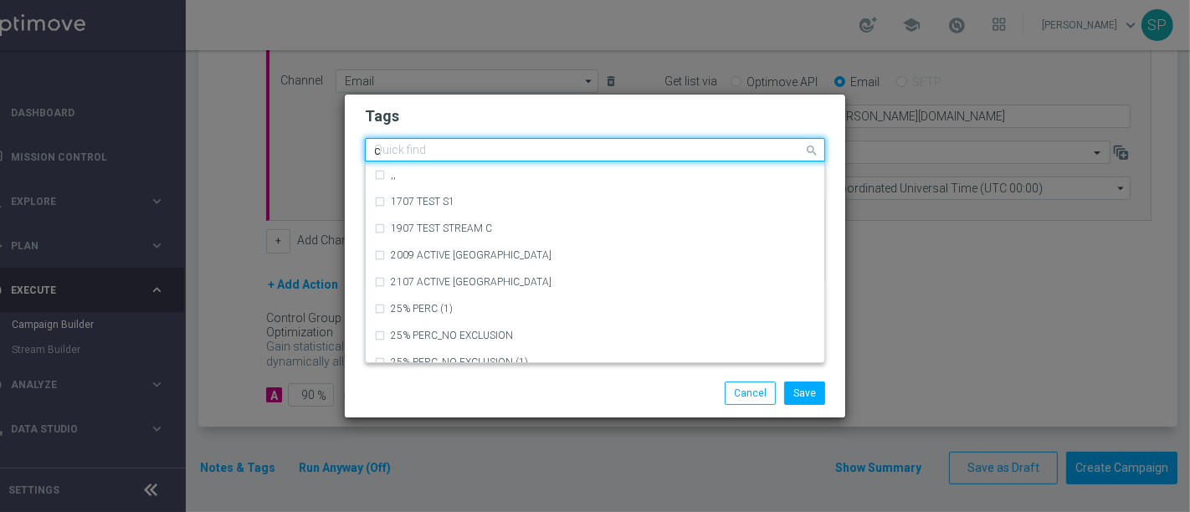
click at [608, 149] on input "c" at bounding box center [588, 151] width 429 height 14
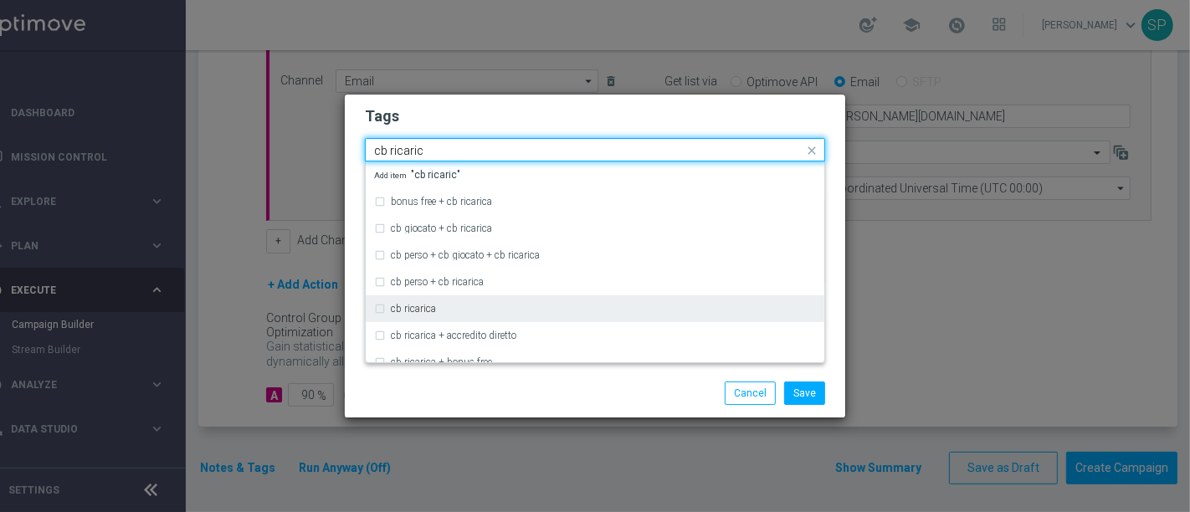
type input "cb ricaric"
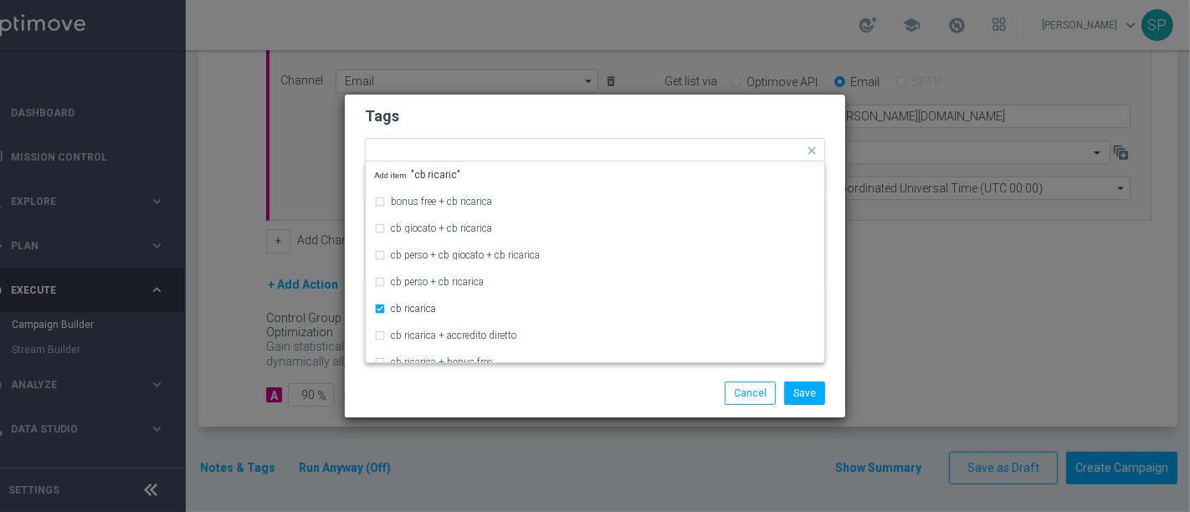
click at [679, 115] on h2 "Tags" at bounding box center [595, 116] width 460 height 20
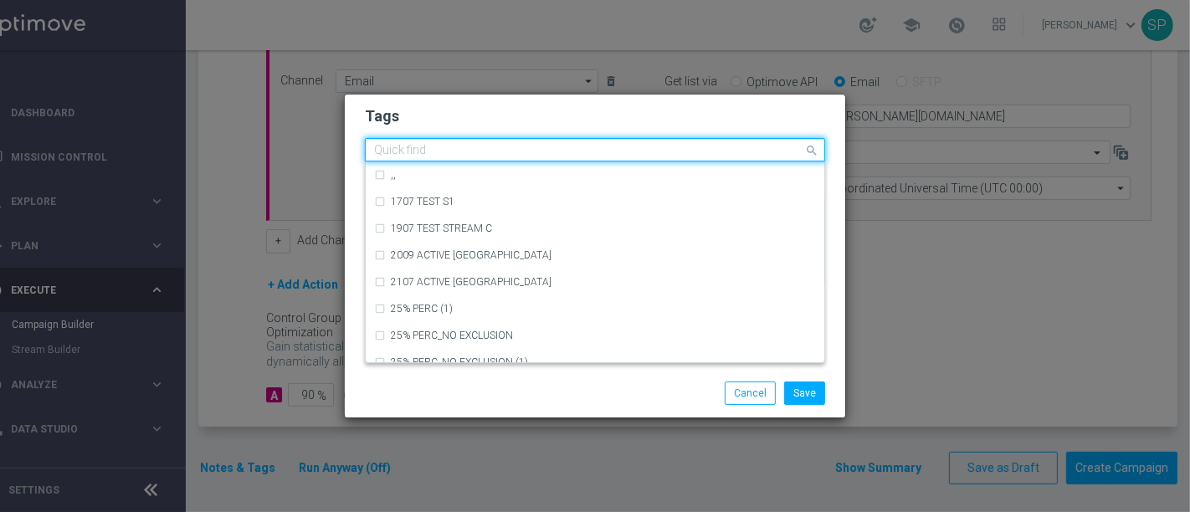
click at [692, 159] on div at bounding box center [588, 152] width 432 height 17
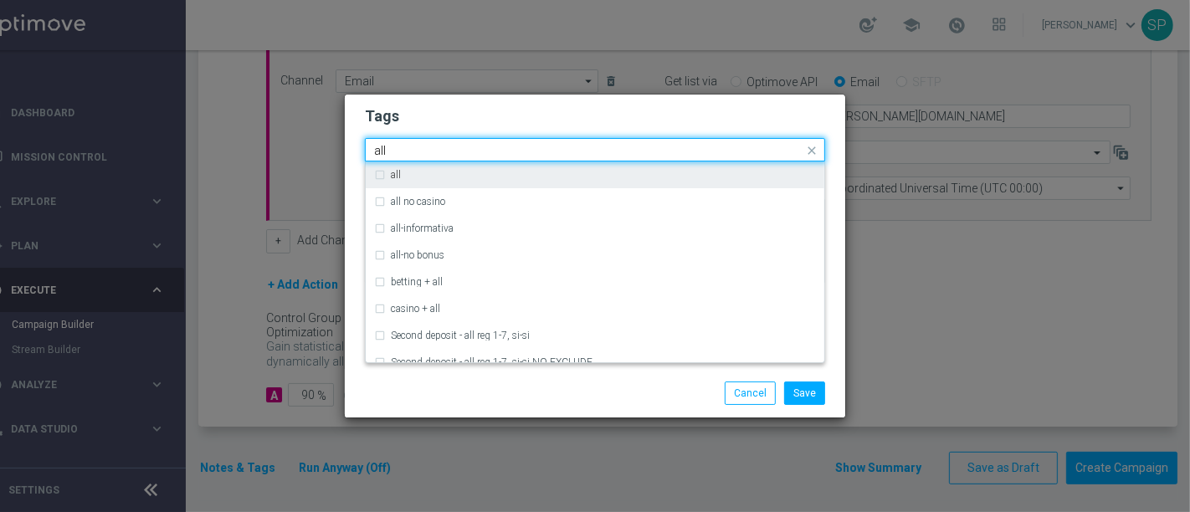
click at [690, 168] on div "all" at bounding box center [595, 174] width 442 height 27
type input "all"
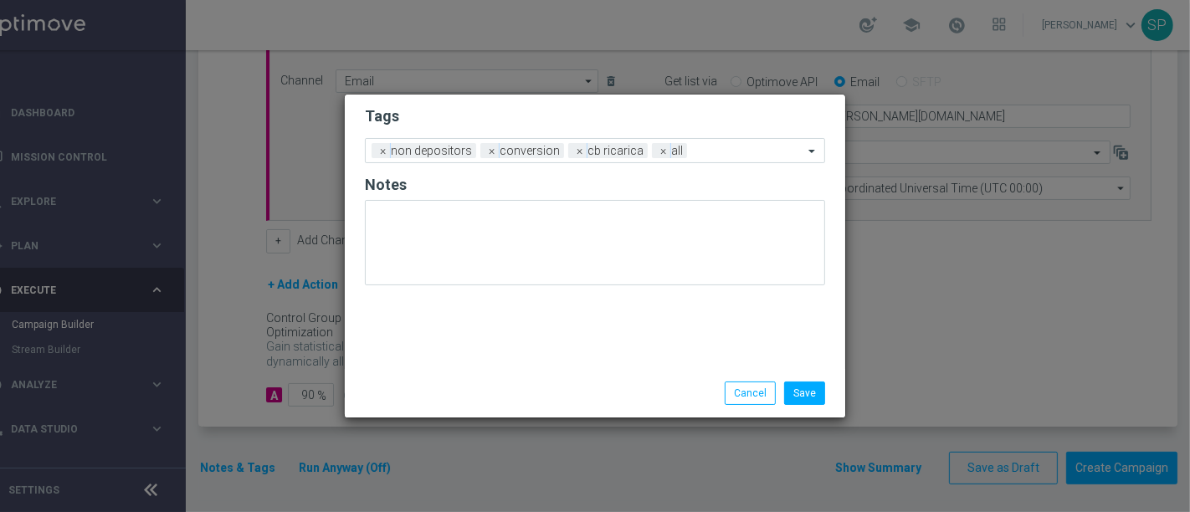
click at [667, 96] on div "Tags Add a new tag × non depositors × conversion × cb ricarica × all Notes" at bounding box center [595, 232] width 500 height 274
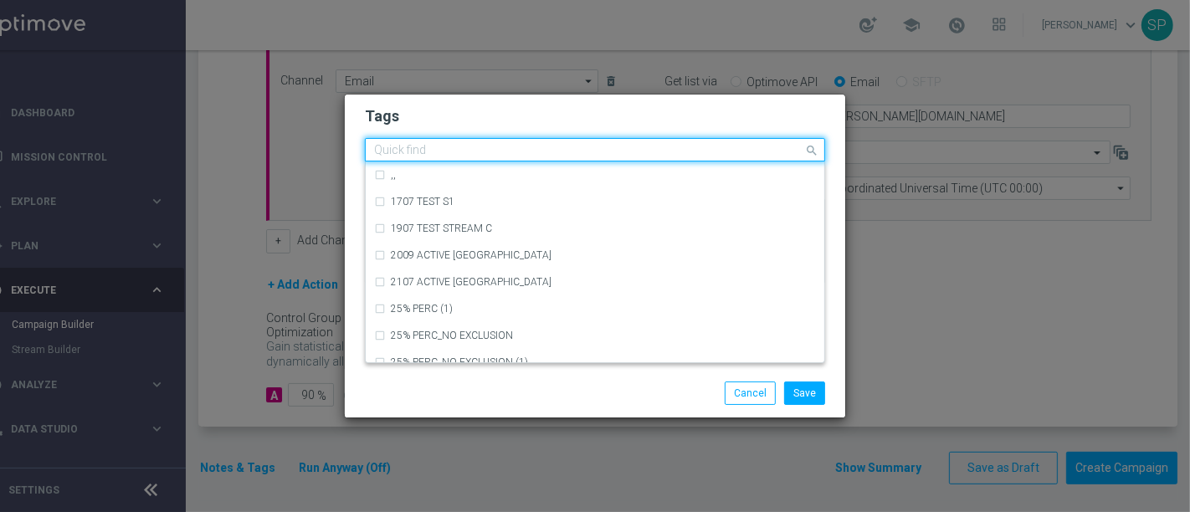
click at [710, 159] on div at bounding box center [588, 152] width 432 height 17
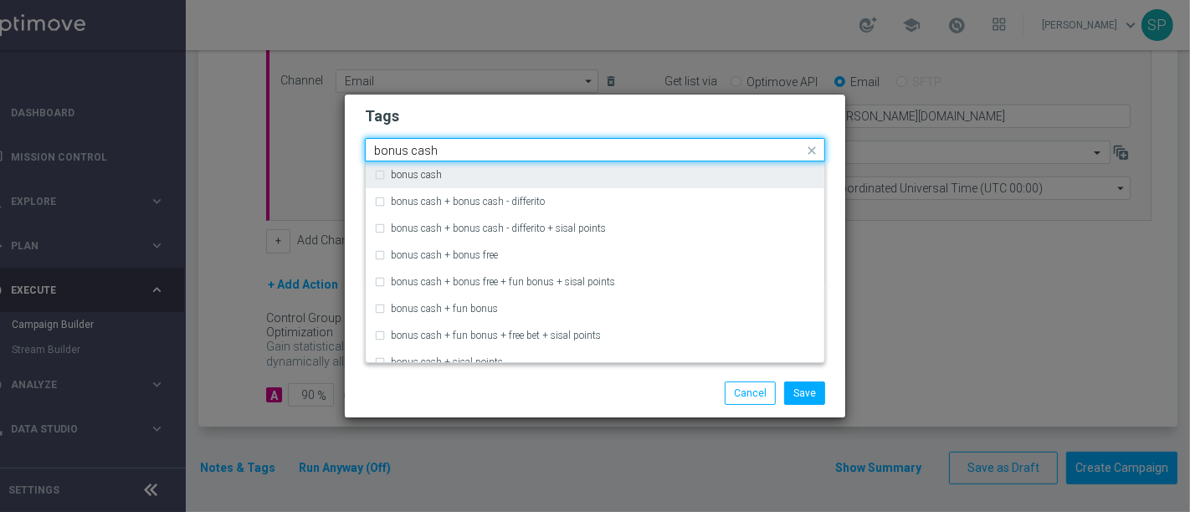
click at [712, 168] on div "bonus cash" at bounding box center [595, 174] width 442 height 27
type input "bonus cash"
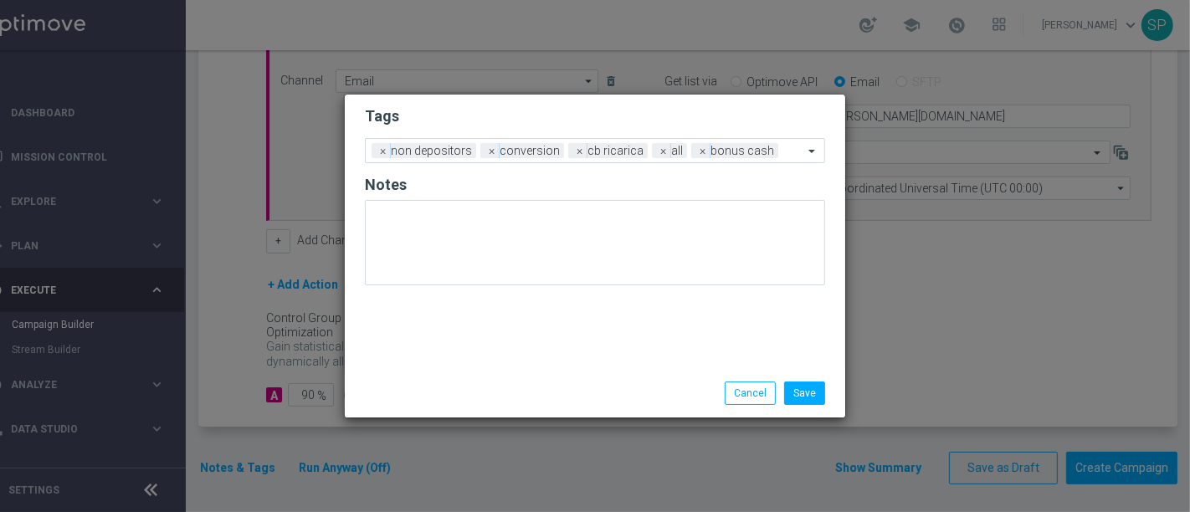
click at [727, 130] on form "Tags Add a new tag × non depositors × conversion × cb ricarica × all × bonus ca…" at bounding box center [595, 200] width 460 height 196
click at [814, 394] on button "Save" at bounding box center [804, 393] width 41 height 23
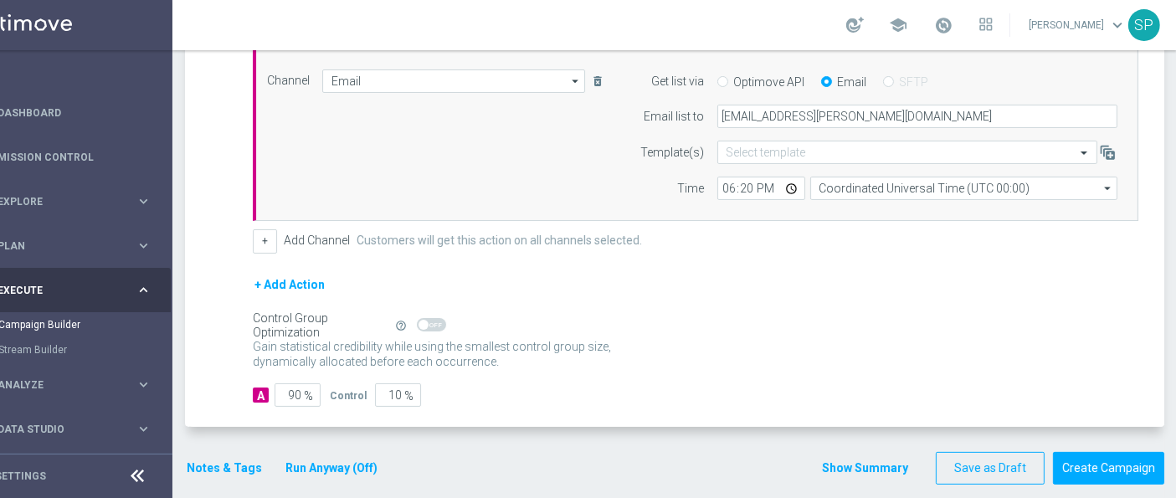
click at [880, 464] on button "Show Summary" at bounding box center [865, 468] width 88 height 19
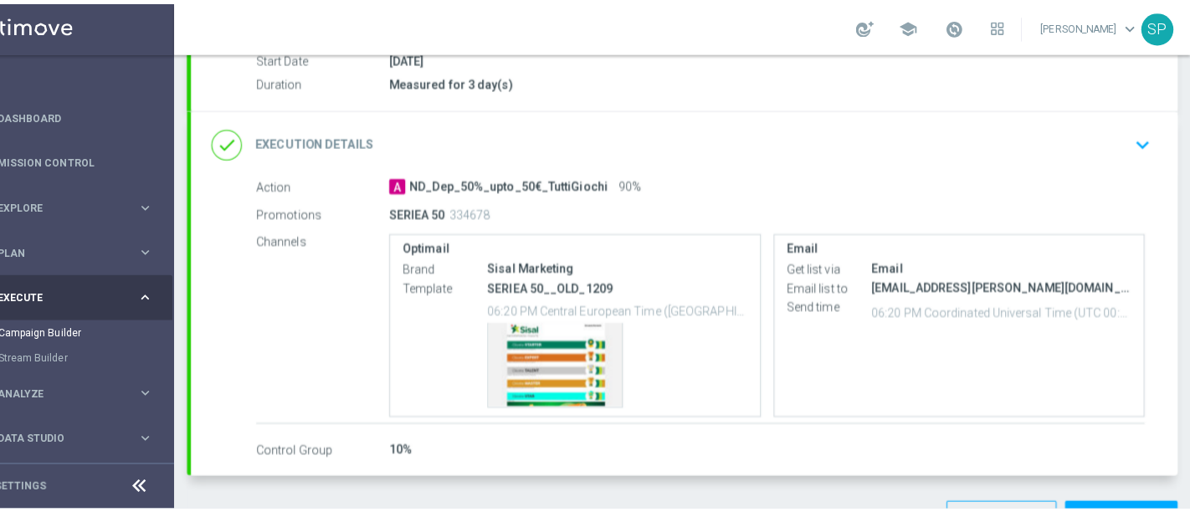
scroll to position [305, 0]
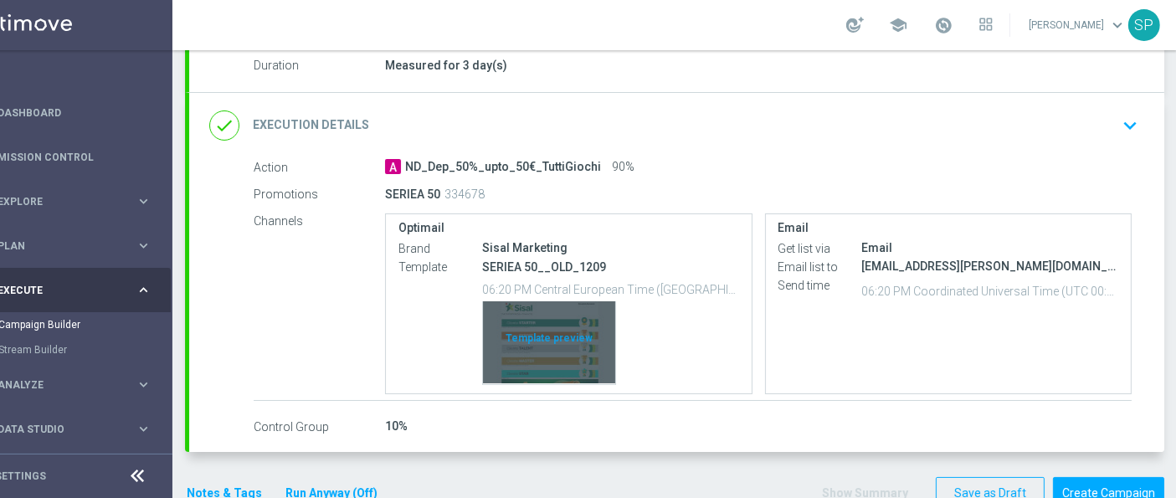
click at [540, 345] on div "Template preview" at bounding box center [549, 342] width 132 height 82
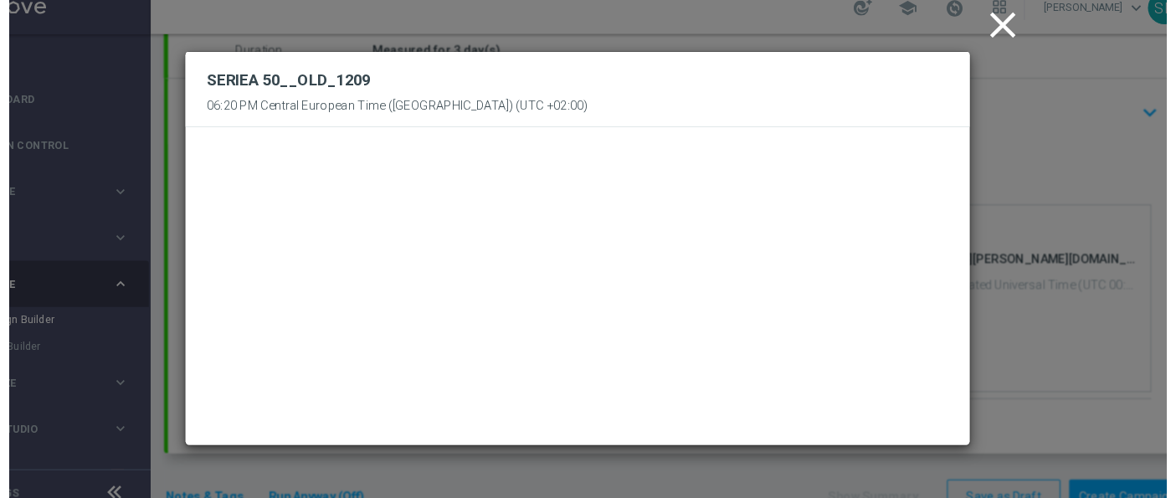
scroll to position [0, 45]
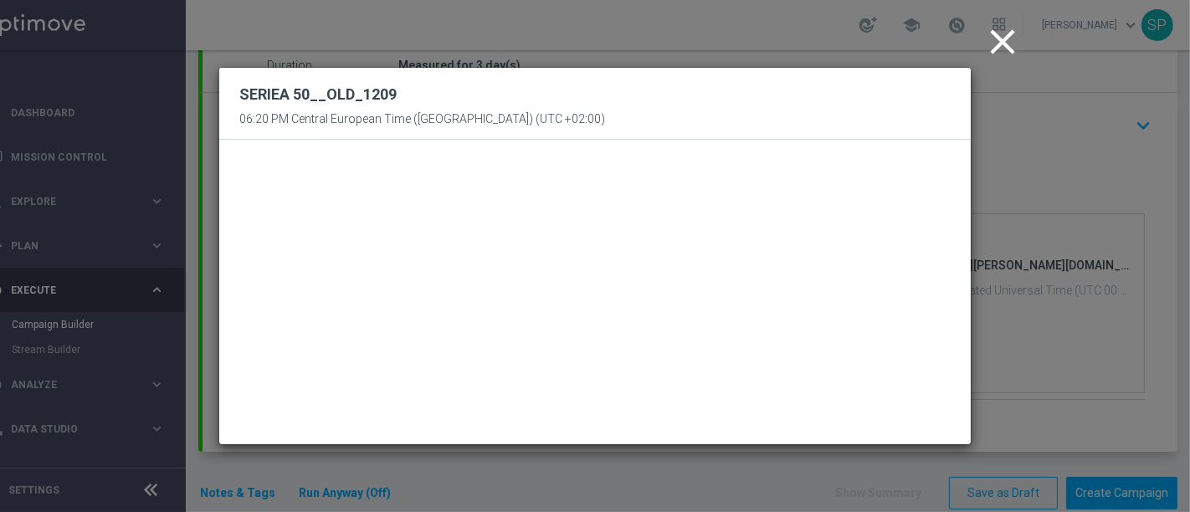
click at [993, 46] on icon "close" at bounding box center [1002, 42] width 42 height 42
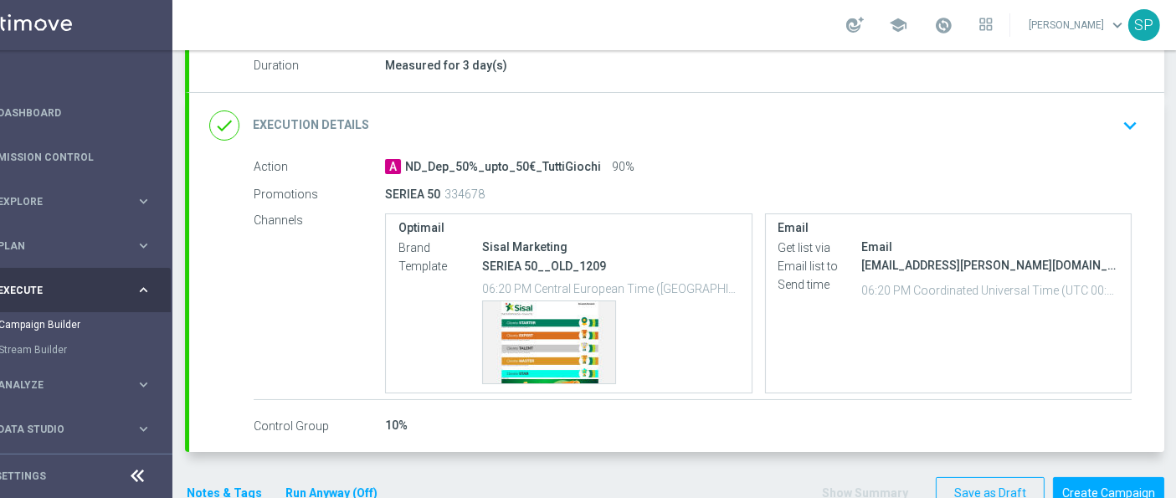
scroll to position [331, 0]
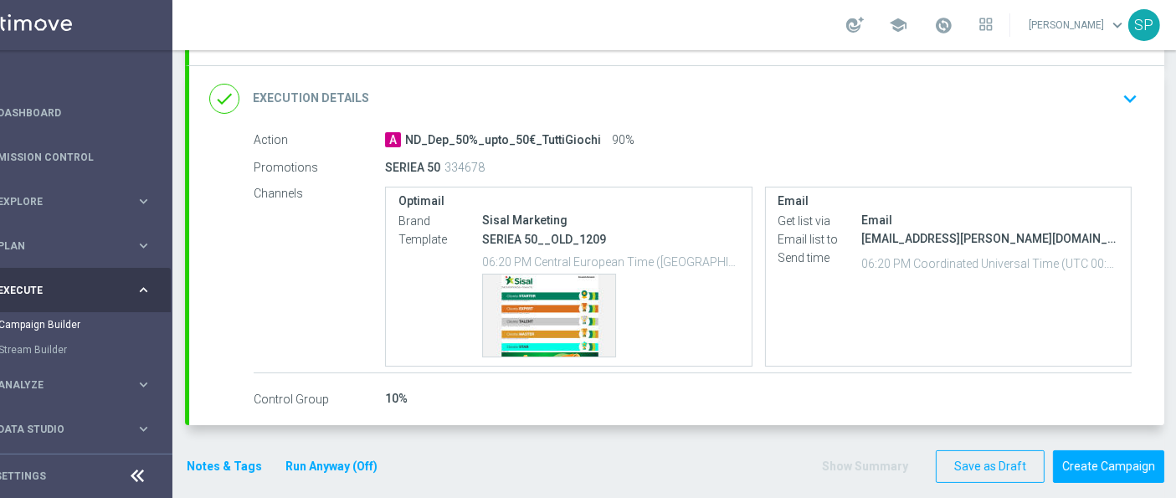
click at [954, 35] on link at bounding box center [943, 26] width 22 height 27
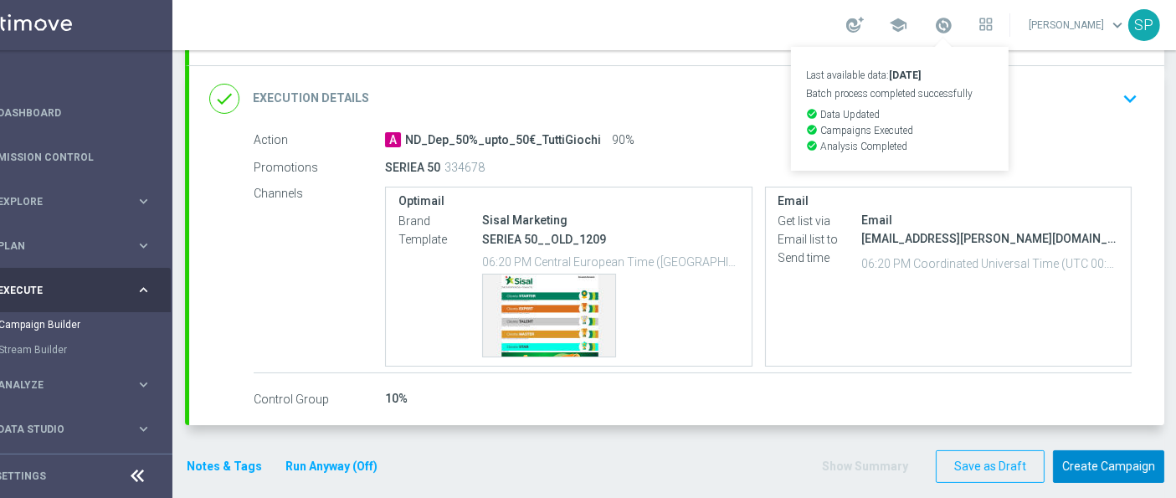
click at [1110, 450] on button "Create Campaign" at bounding box center [1108, 466] width 111 height 33
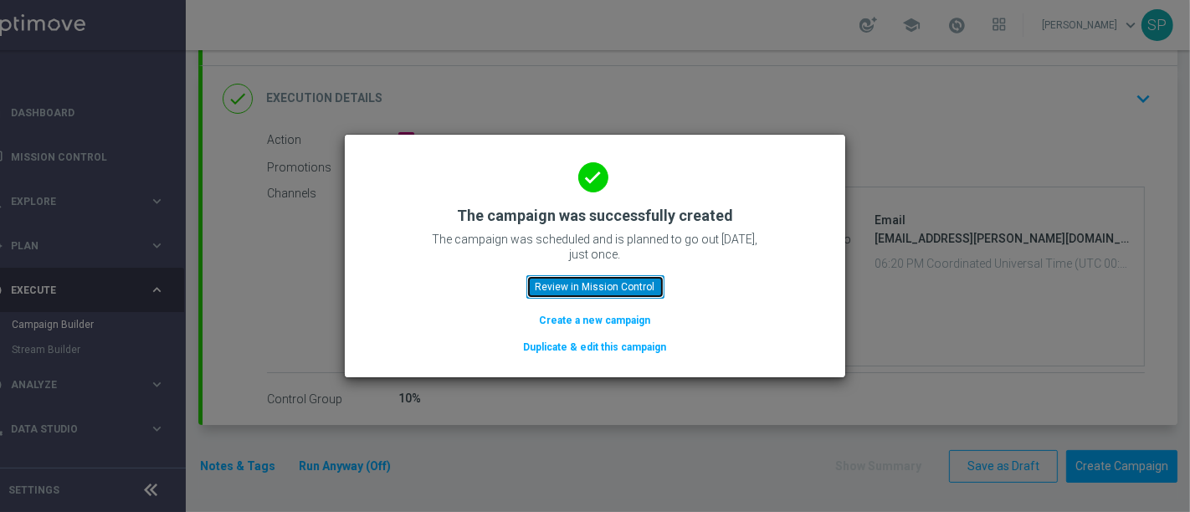
click at [631, 290] on button "Review in Mission Control" at bounding box center [595, 286] width 138 height 23
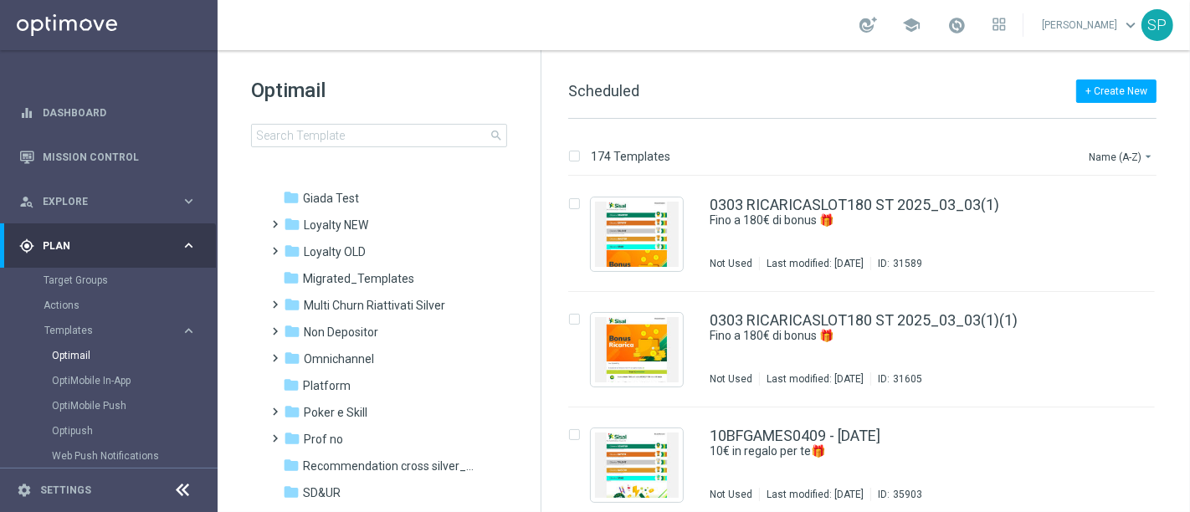
scroll to position [267, 0]
click at [405, 337] on div "folder Non Depositor" at bounding box center [380, 330] width 192 height 19
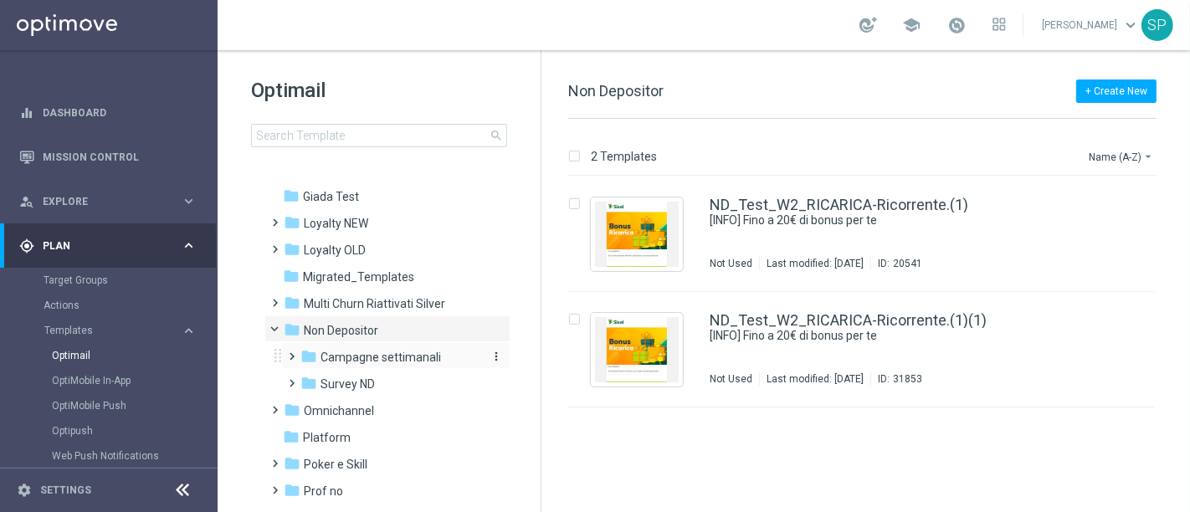
click at [403, 351] on span "Campagne settimanali" at bounding box center [380, 357] width 120 height 15
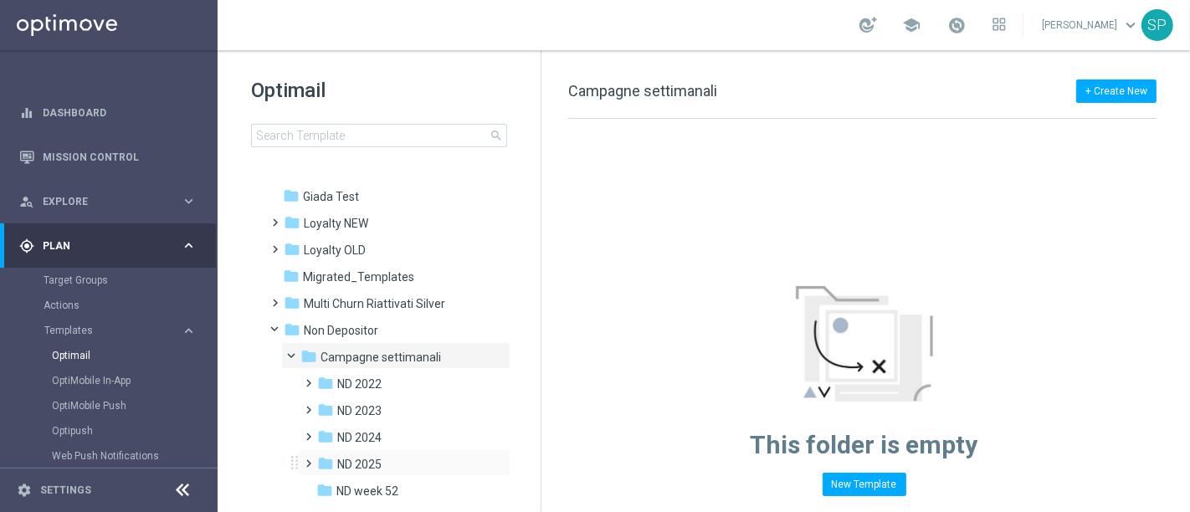
click at [436, 451] on div "folder ND 2025 more_vert" at bounding box center [404, 462] width 213 height 27
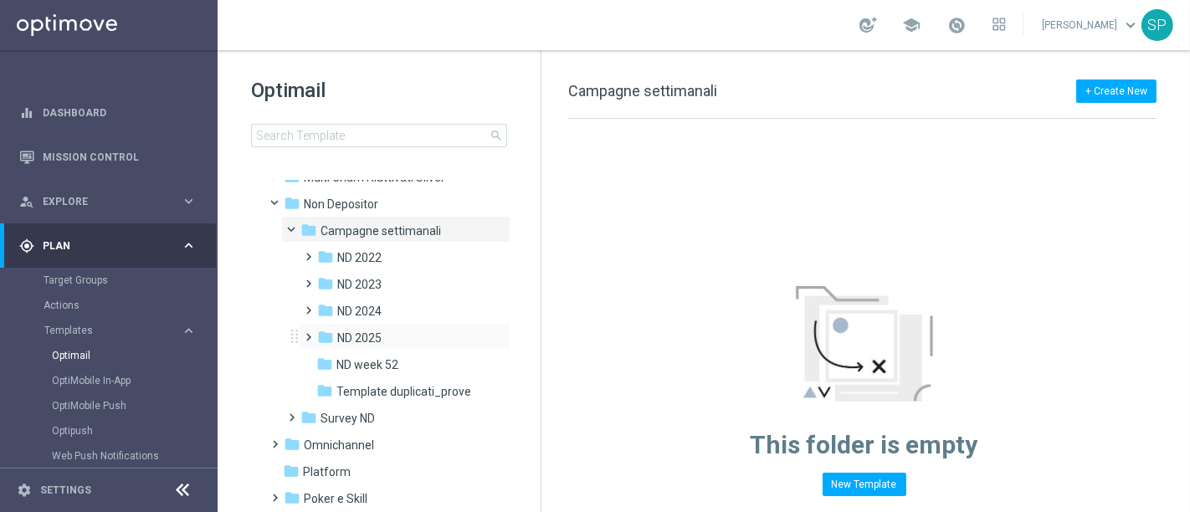
scroll to position [400, 0]
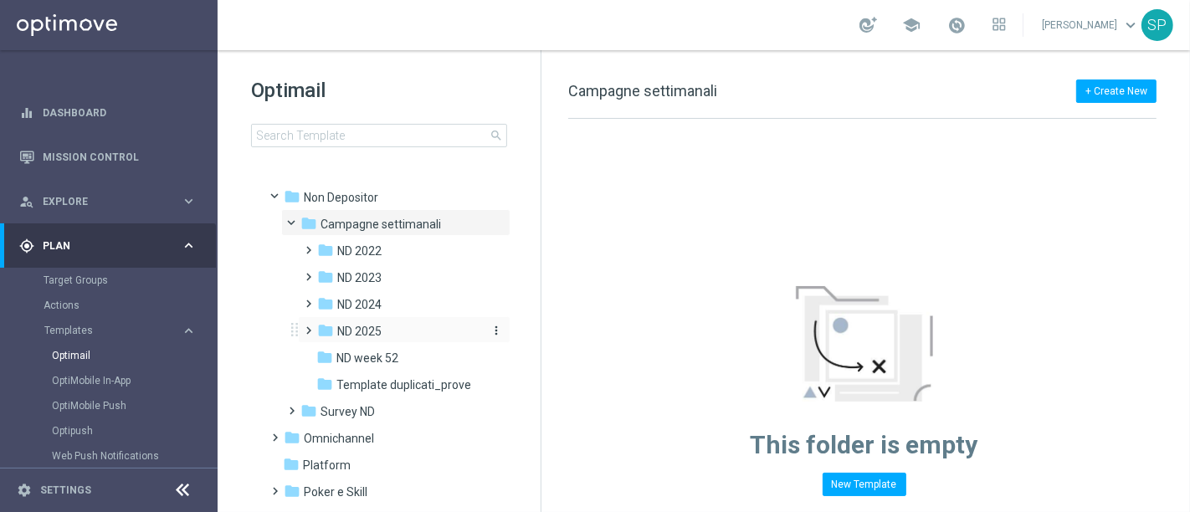
click at [416, 328] on div "folder ND 2025" at bounding box center [399, 331] width 164 height 19
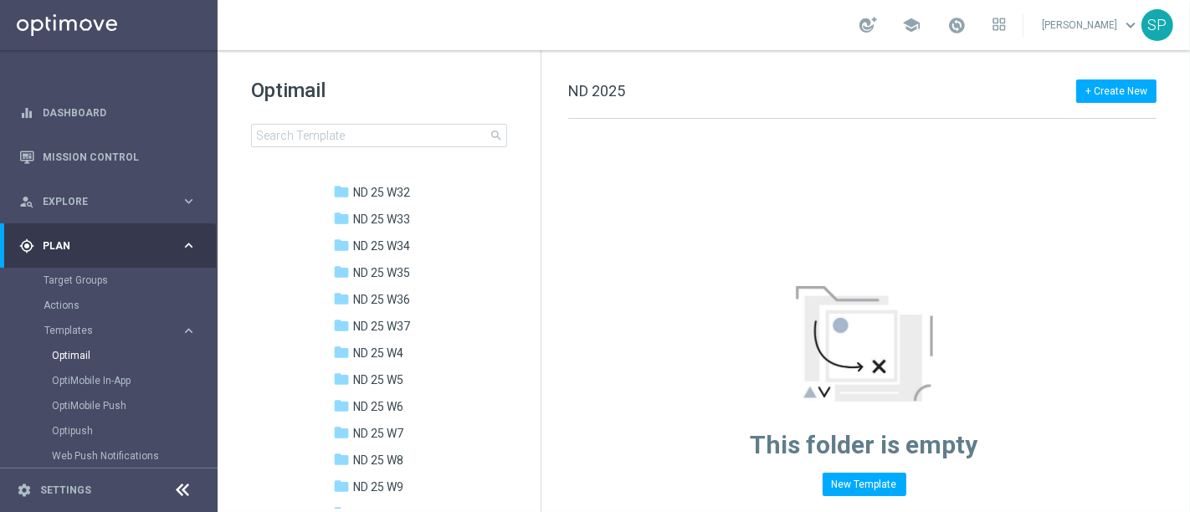
scroll to position [1156, 0]
click at [413, 333] on div "folder ND 25 W37" at bounding box center [408, 324] width 151 height 19
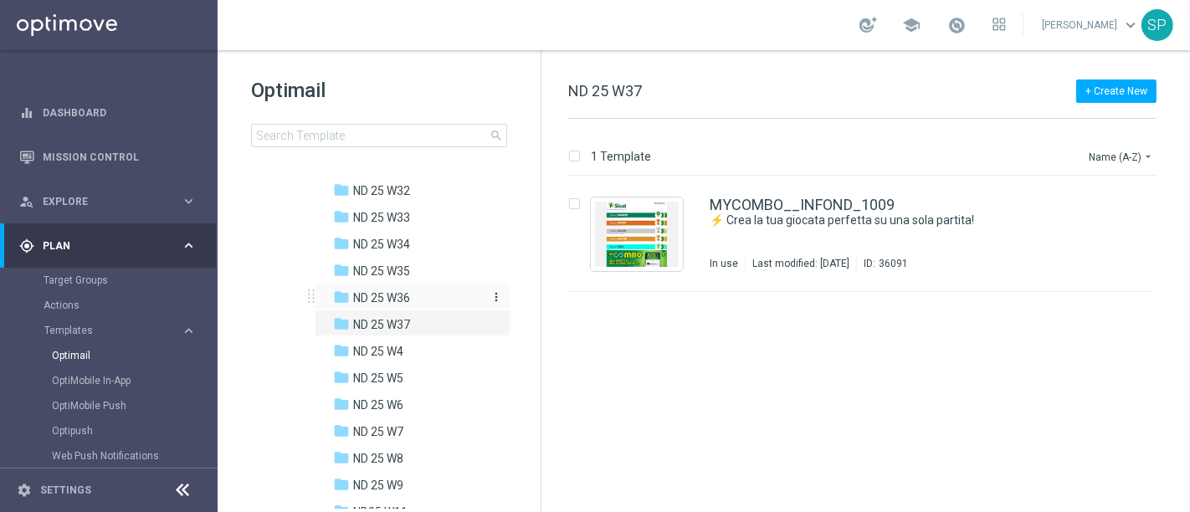
click at [405, 300] on span "ND 25 W36" at bounding box center [381, 297] width 57 height 15
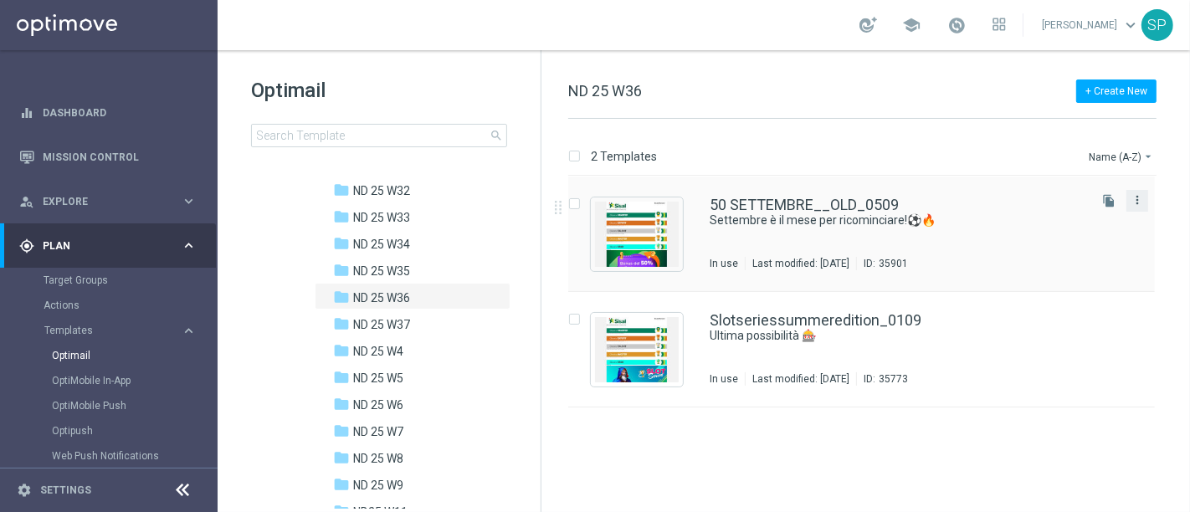
click at [1140, 196] on icon "more_vert" at bounding box center [1136, 199] width 13 height 13
click at [1081, 233] on div "drive_file_move Copy To" at bounding box center [1062, 240] width 134 height 23
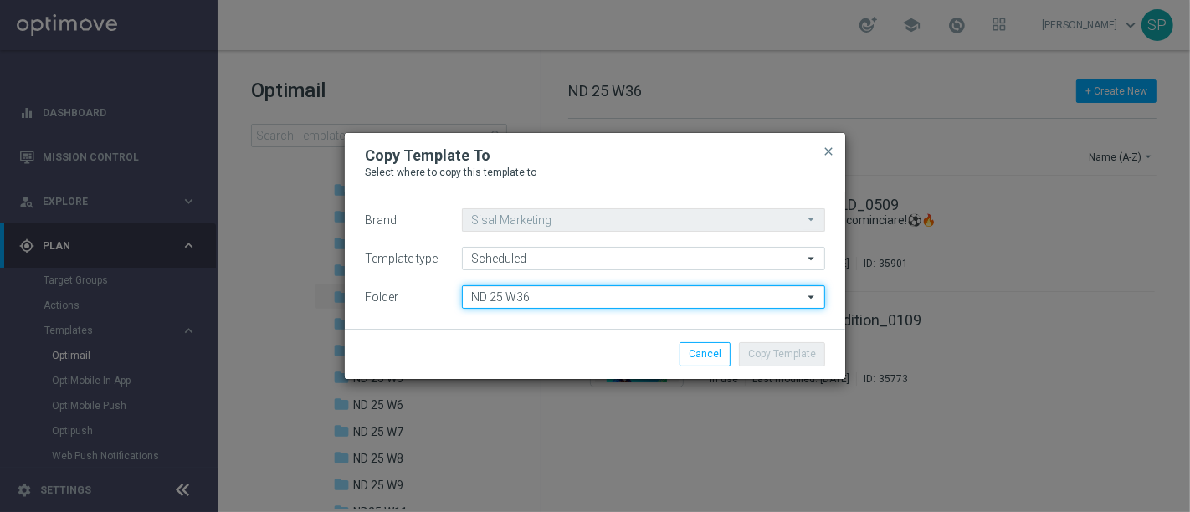
click at [690, 302] on input "ND 25 W36" at bounding box center [643, 296] width 363 height 23
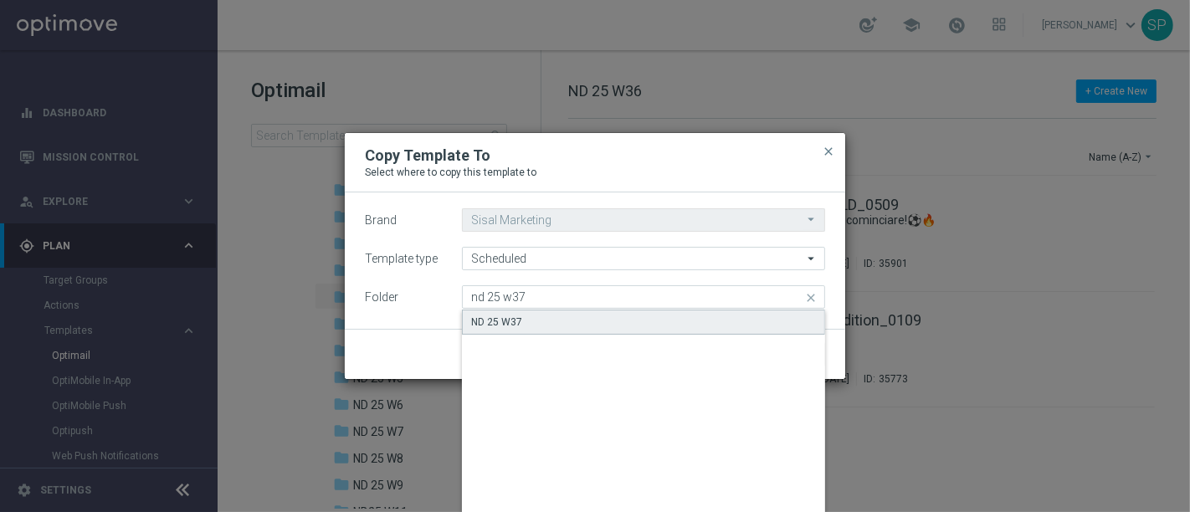
click at [695, 319] on div "ND 25 W37" at bounding box center [643, 322] width 363 height 25
type input "ND 25 W37"
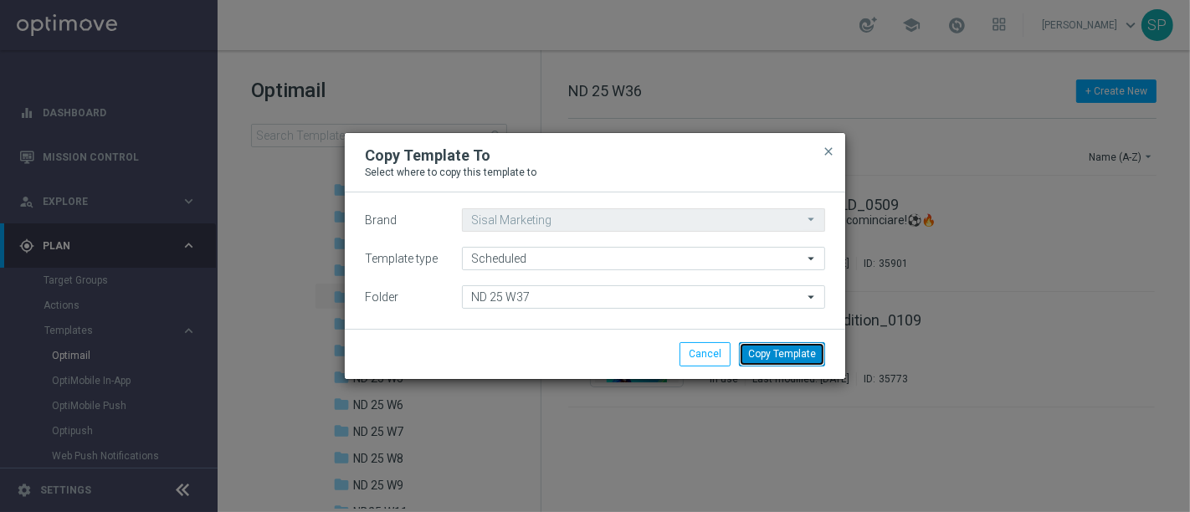
click at [774, 364] on button "Copy Template" at bounding box center [782, 353] width 86 height 23
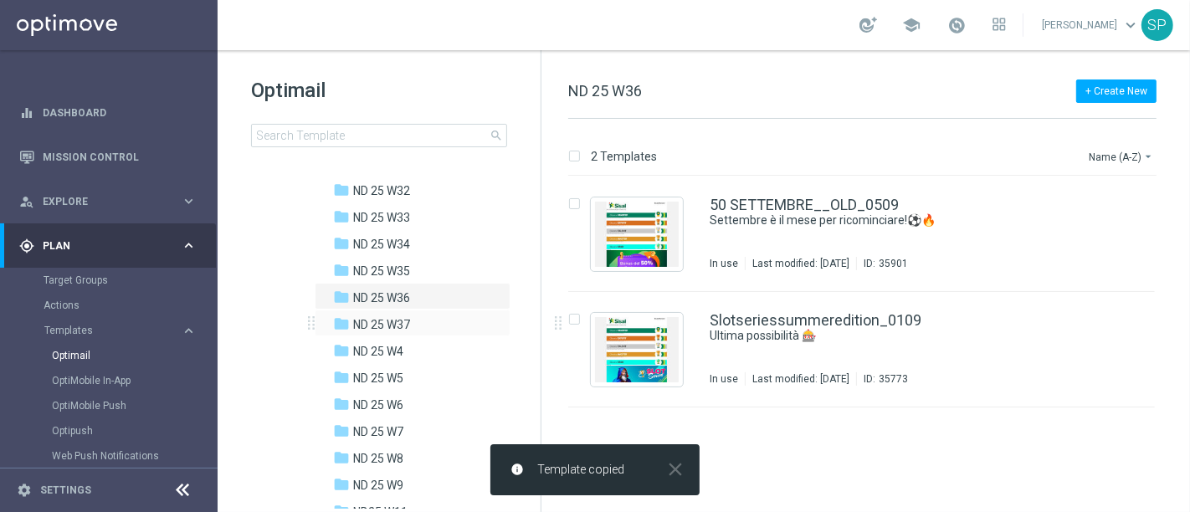
click at [454, 333] on div "folder ND 25 W37 more_vert" at bounding box center [413, 323] width 196 height 27
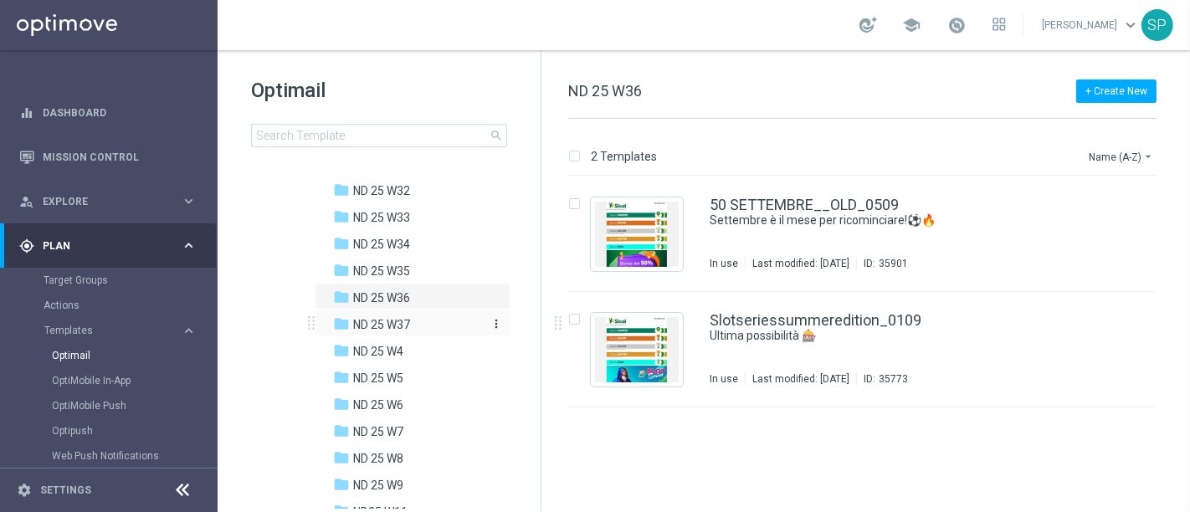
click at [387, 324] on span "ND 25 W37" at bounding box center [381, 324] width 57 height 15
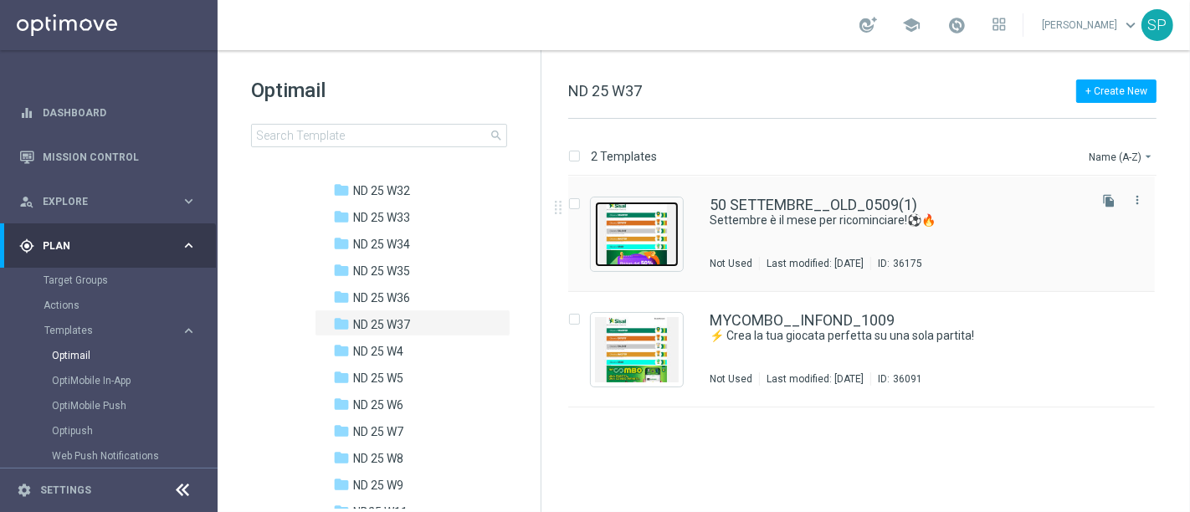
click at [655, 237] on img "Press SPACE to select this row." at bounding box center [637, 234] width 84 height 65
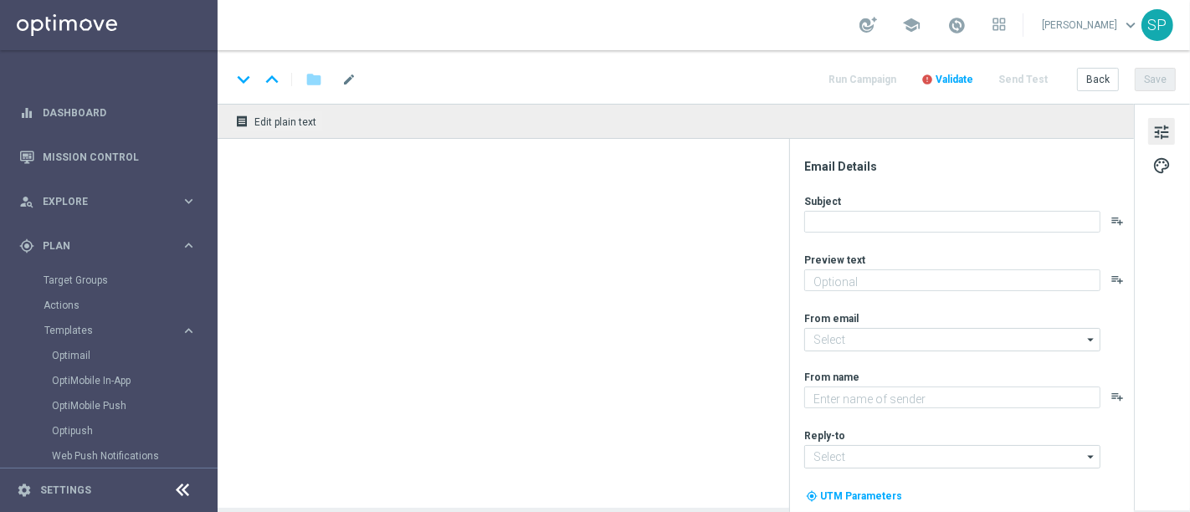
type textarea "Bonus di 50€"
type input "giochidicarte@comunicazioni.sisal.it"
type textarea "SISAL"
type input "info@sisal.it"
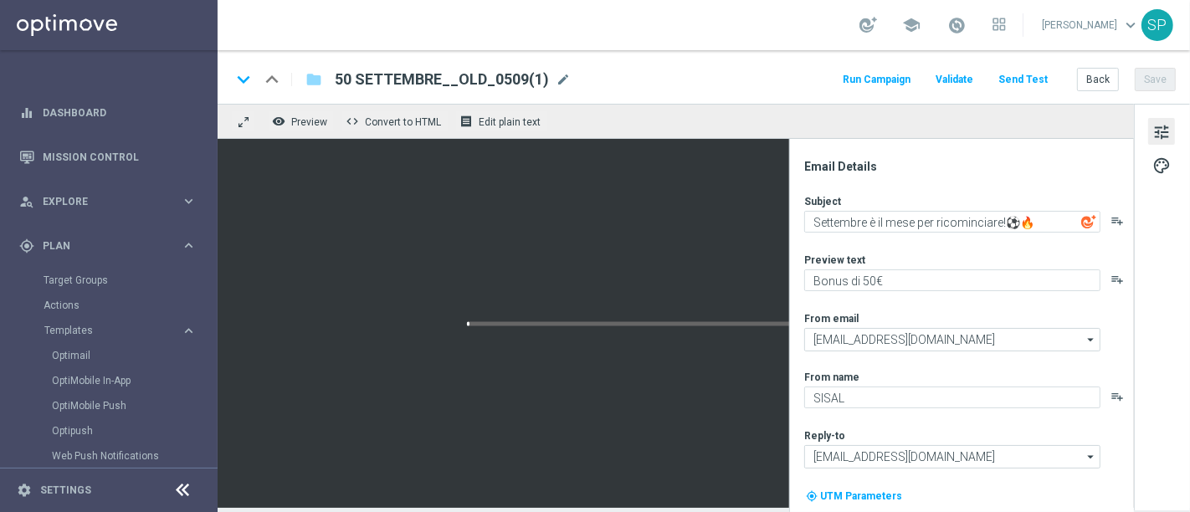
click at [550, 83] on div "50 SETTEMBRE__OLD_0509(1) mode_edit" at bounding box center [453, 80] width 236 height 22
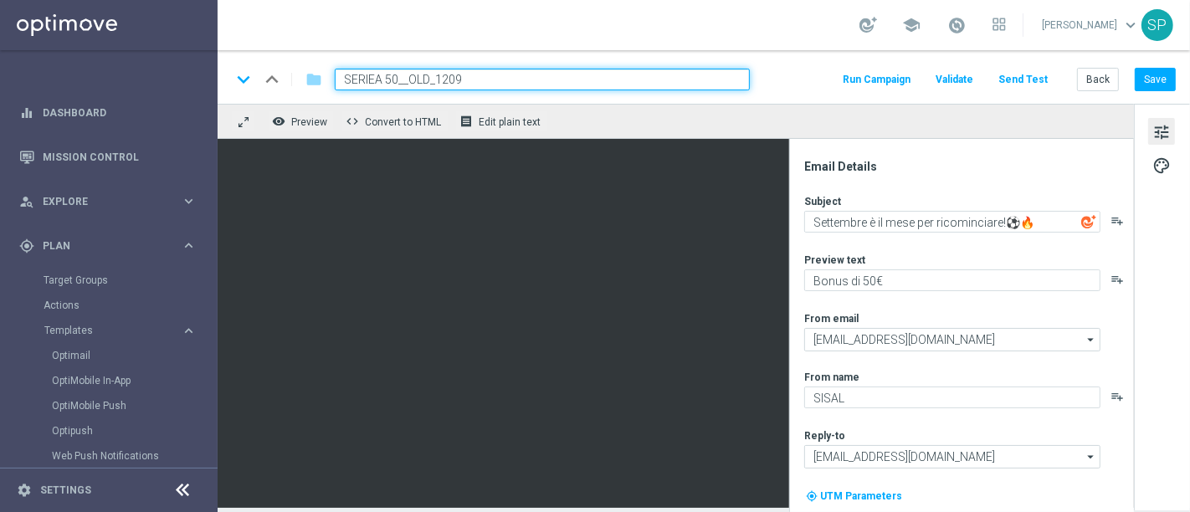
type input "SERIEA 50__OLD_1209"
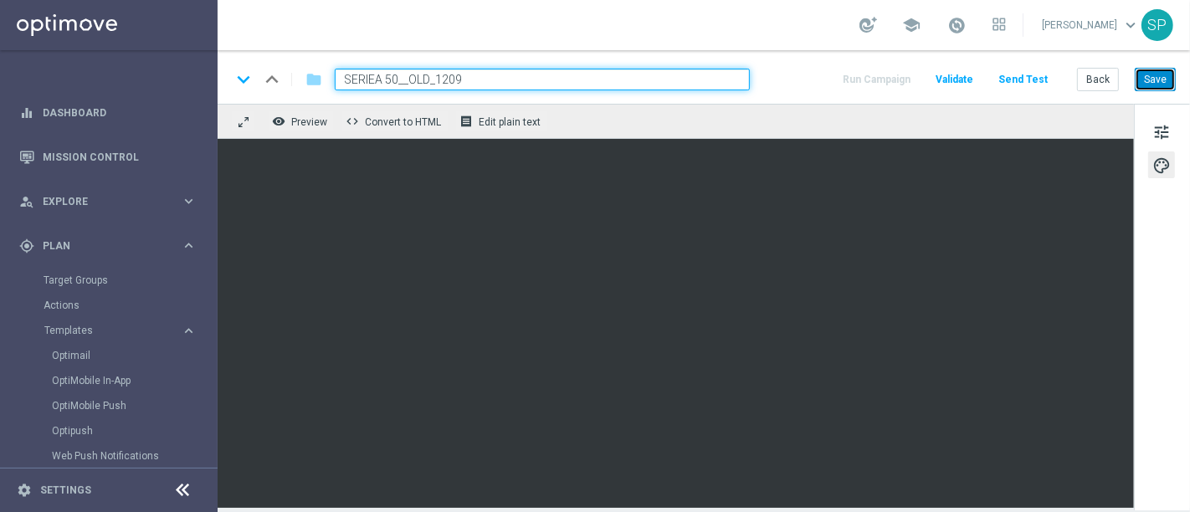
click at [1153, 74] on button "Save" at bounding box center [1155, 79] width 41 height 23
click at [318, 118] on span "Preview" at bounding box center [309, 122] width 36 height 12
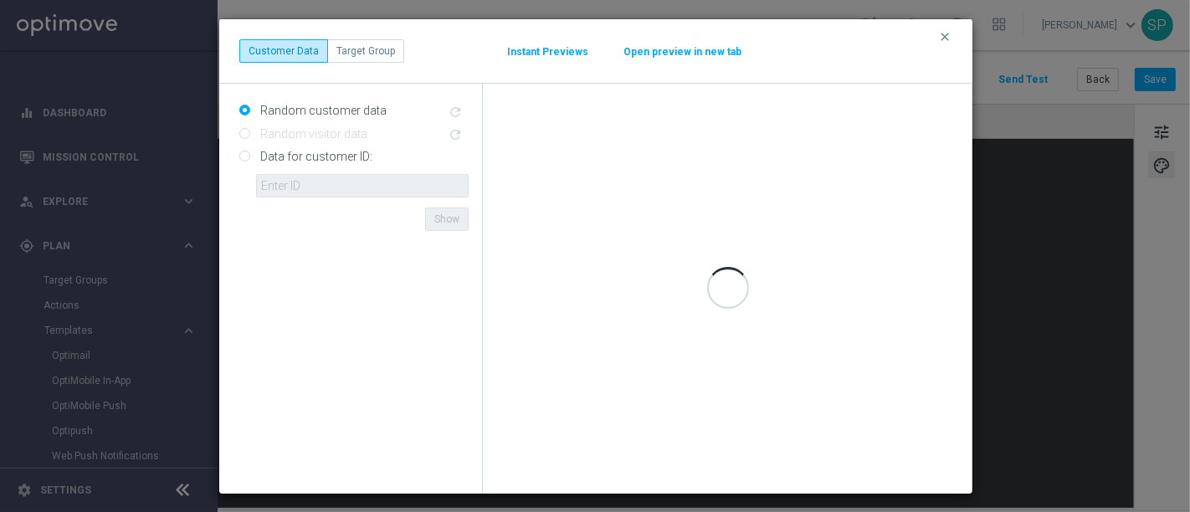
click at [688, 54] on button "Open preview in new tab" at bounding box center [683, 51] width 120 height 13
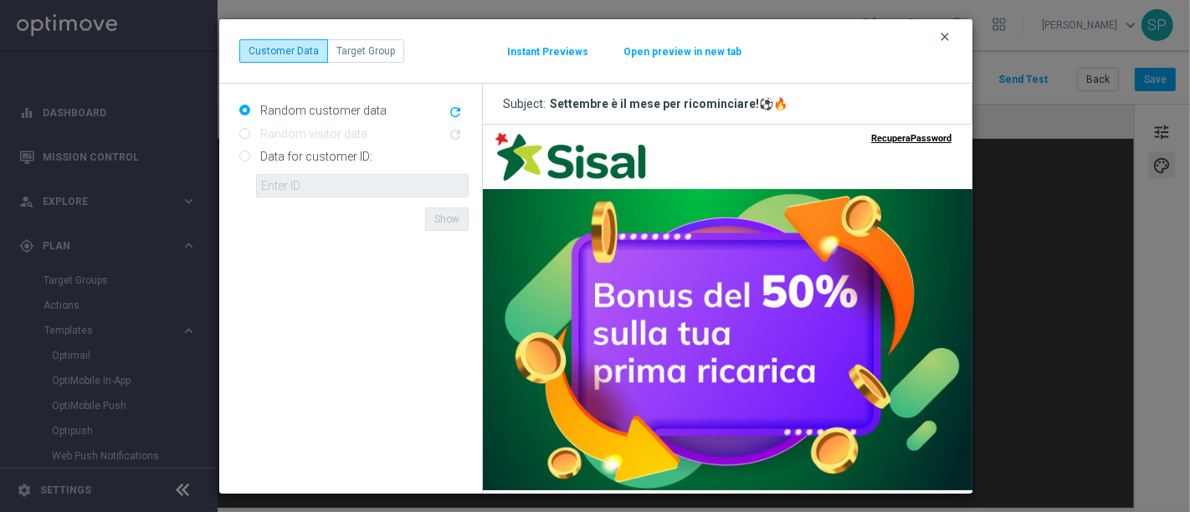
click at [946, 34] on icon "clear" at bounding box center [944, 36] width 13 height 13
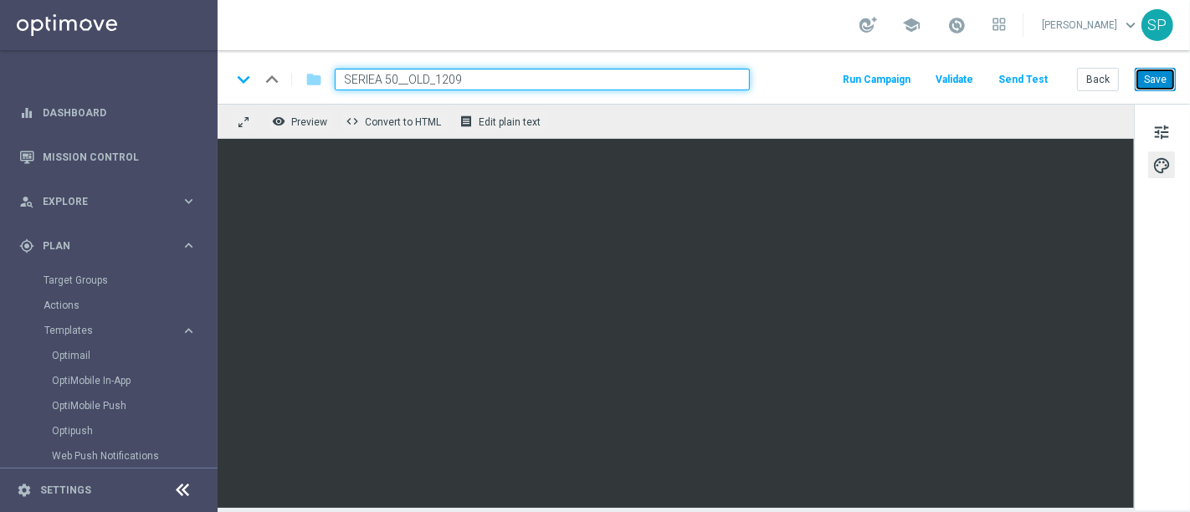
click at [1161, 82] on button "Save" at bounding box center [1155, 79] width 41 height 23
click at [1174, 144] on div "tune palette" at bounding box center [1162, 307] width 56 height 407
click at [1169, 140] on span "tune" at bounding box center [1161, 132] width 18 height 22
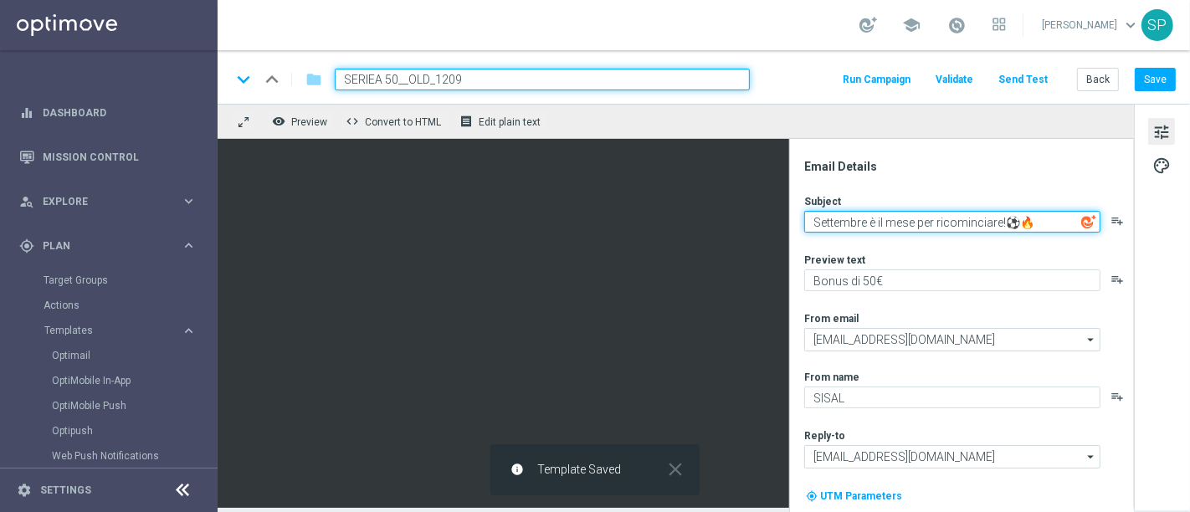
drag, startPoint x: 999, startPoint y: 223, endPoint x: 792, endPoint y: 217, distance: 206.8
click at [792, 217] on div "Email Details Subject Settembre è il mese per ricominciare!⚽🔥 playlist_add Prev…" at bounding box center [961, 325] width 345 height 373
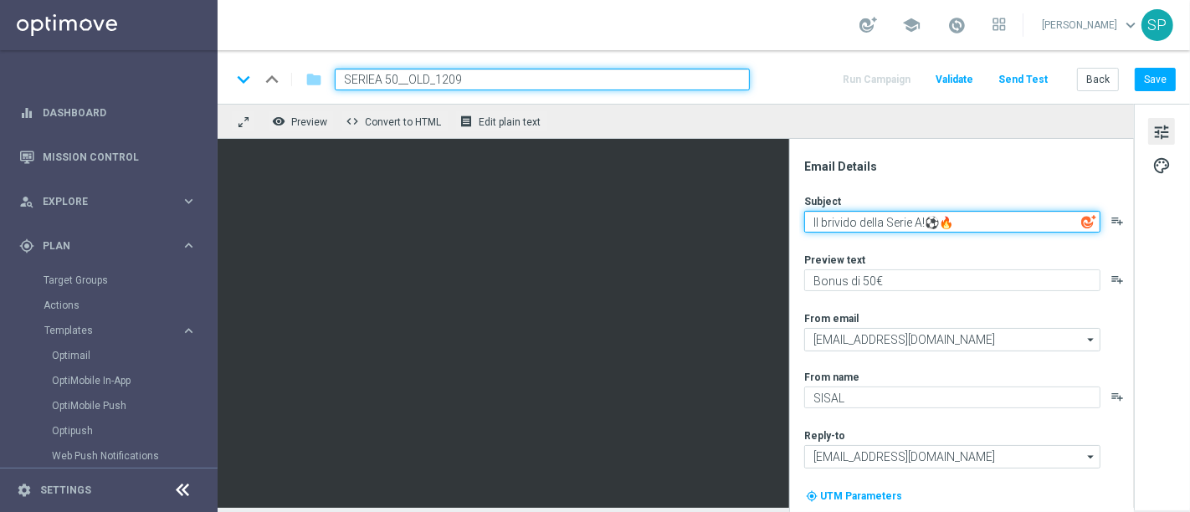
type textarea "Il brivido della Serie A!⚽🔥"
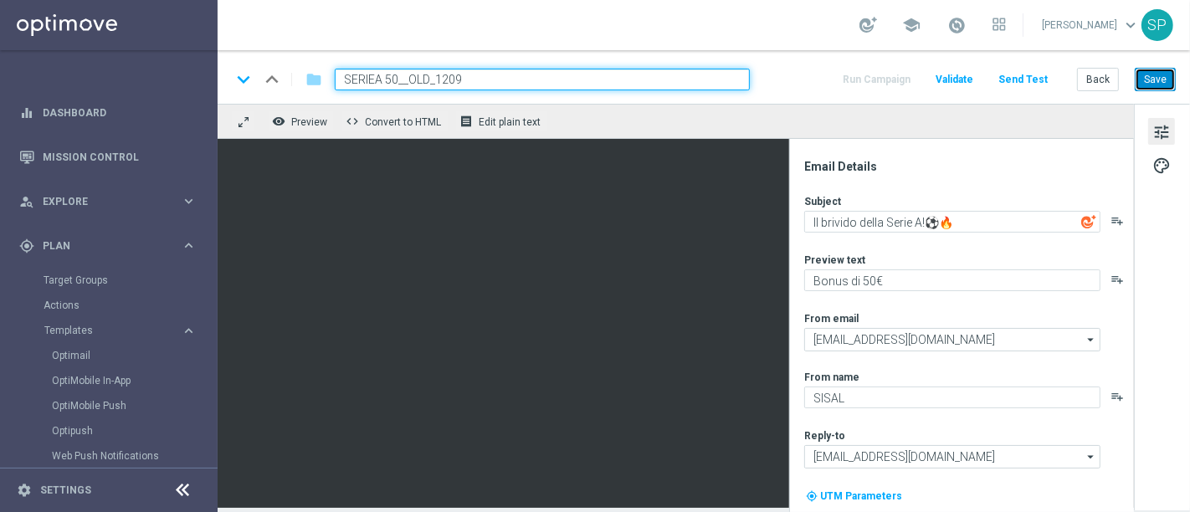
click at [1166, 79] on button "Save" at bounding box center [1155, 79] width 41 height 23
drag, startPoint x: 461, startPoint y: 82, endPoint x: 295, endPoint y: 87, distance: 165.8
click at [295, 87] on div "keyboard_arrow_down keyboard_arrow_up folder SERIEA 50__OLD_1209" at bounding box center [490, 80] width 519 height 22
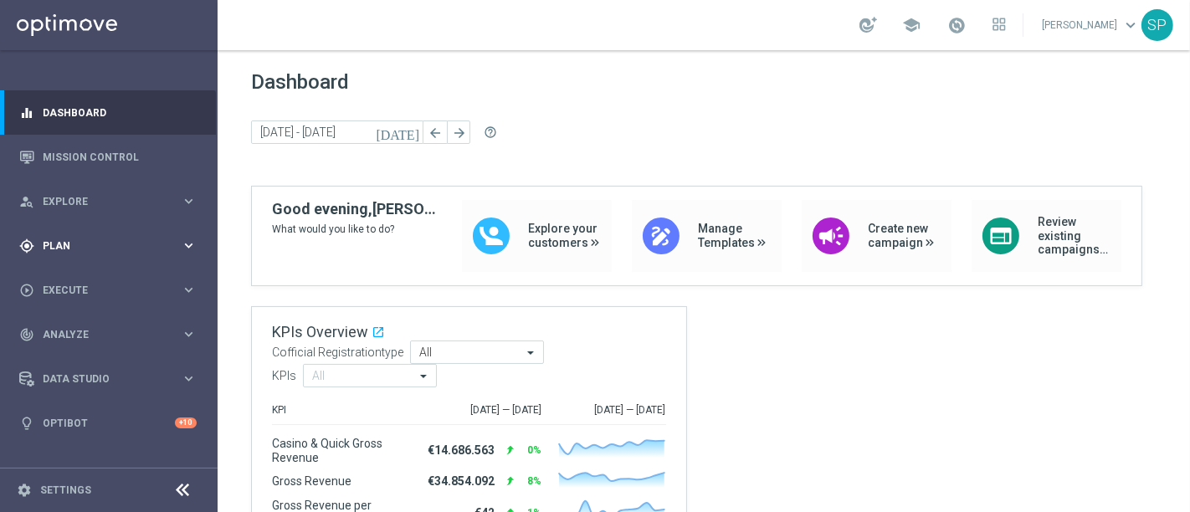
click at [138, 247] on span "Plan" at bounding box center [112, 246] width 138 height 10
click at [698, 248] on span "Manage Templates" at bounding box center [735, 236] width 74 height 28
click at [193, 163] on link "Mission Control" at bounding box center [120, 157] width 154 height 44
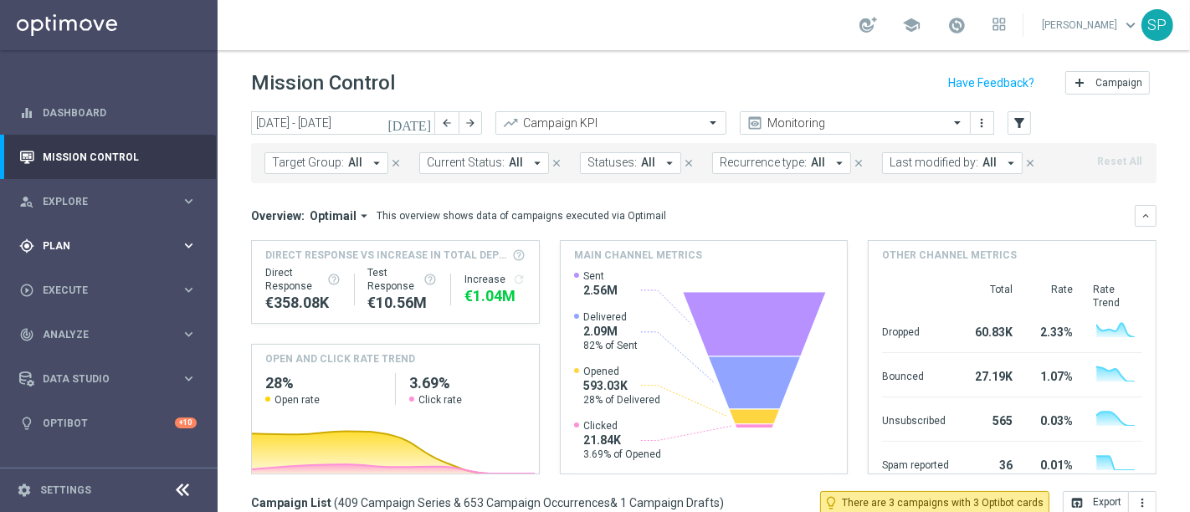
click at [208, 243] on div "gps_fixed Plan keyboard_arrow_right" at bounding box center [108, 245] width 216 height 44
click at [139, 336] on button "Templates keyboard_arrow_right" at bounding box center [121, 330] width 154 height 13
click at [423, 124] on icon "[DATE]" at bounding box center [409, 122] width 45 height 15
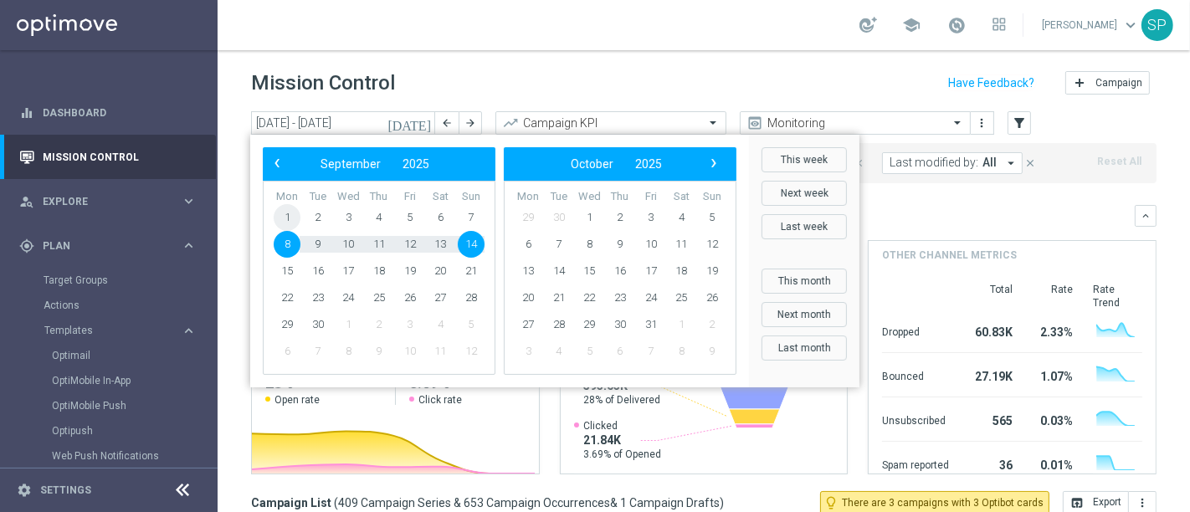
click at [290, 217] on span "1" at bounding box center [287, 217] width 27 height 27
click at [465, 216] on span "7" at bounding box center [471, 217] width 27 height 27
type input "01 Sep 2025 - 07 Sep 2025"
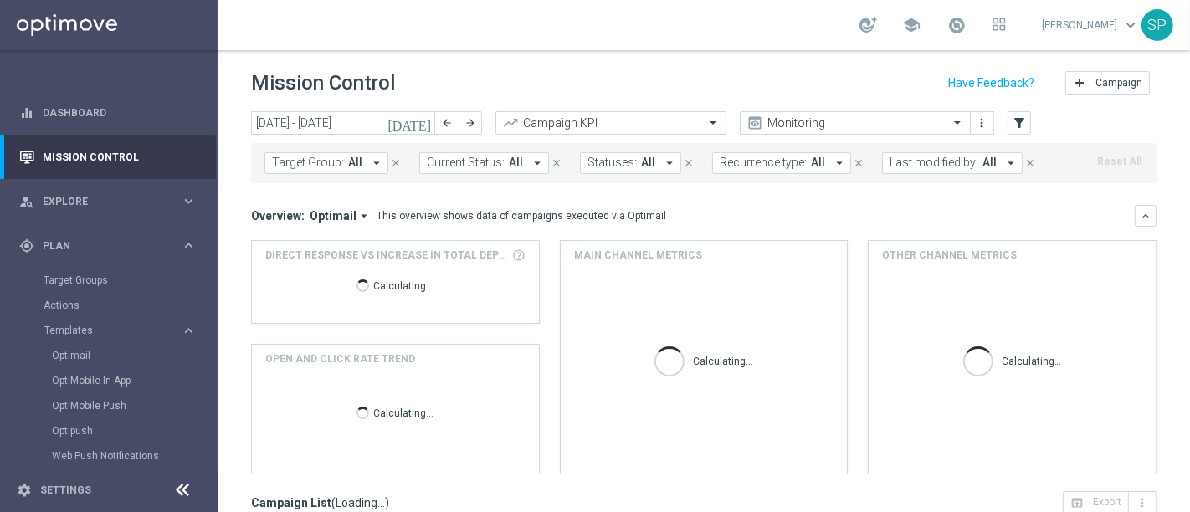
click at [929, 167] on span "Last modified by:" at bounding box center [933, 163] width 89 height 14
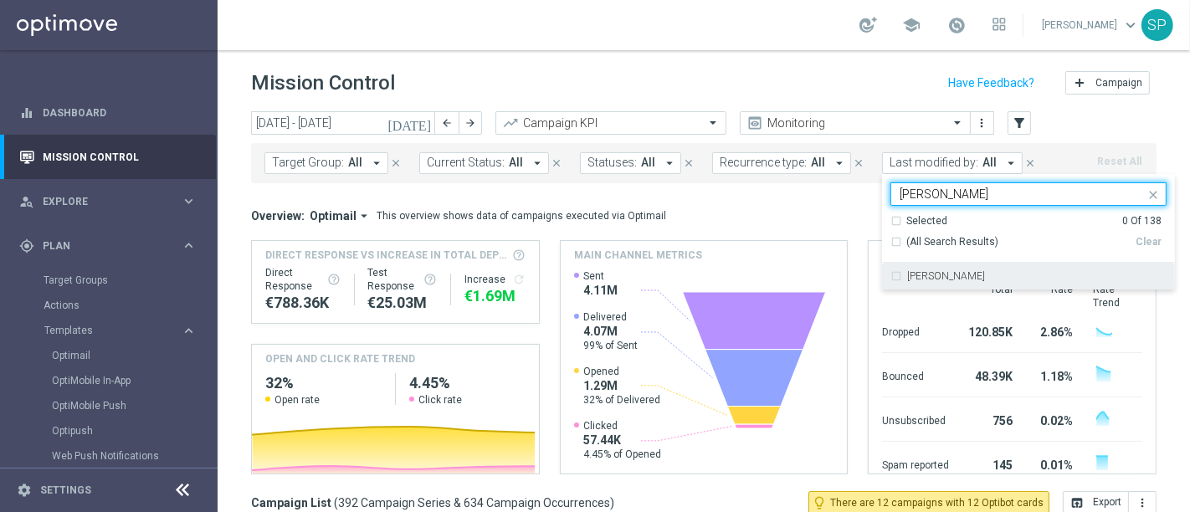
click at [916, 274] on label "[PERSON_NAME]" at bounding box center [946, 276] width 78 height 10
type input "piraino"
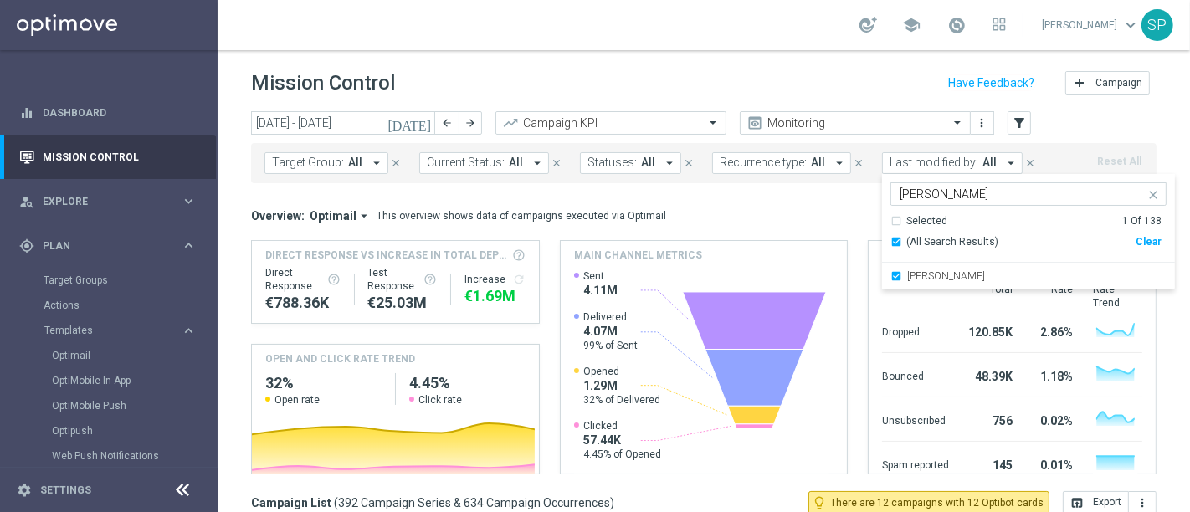
click at [848, 109] on header "Mission Control add Campaign" at bounding box center [704, 80] width 972 height 61
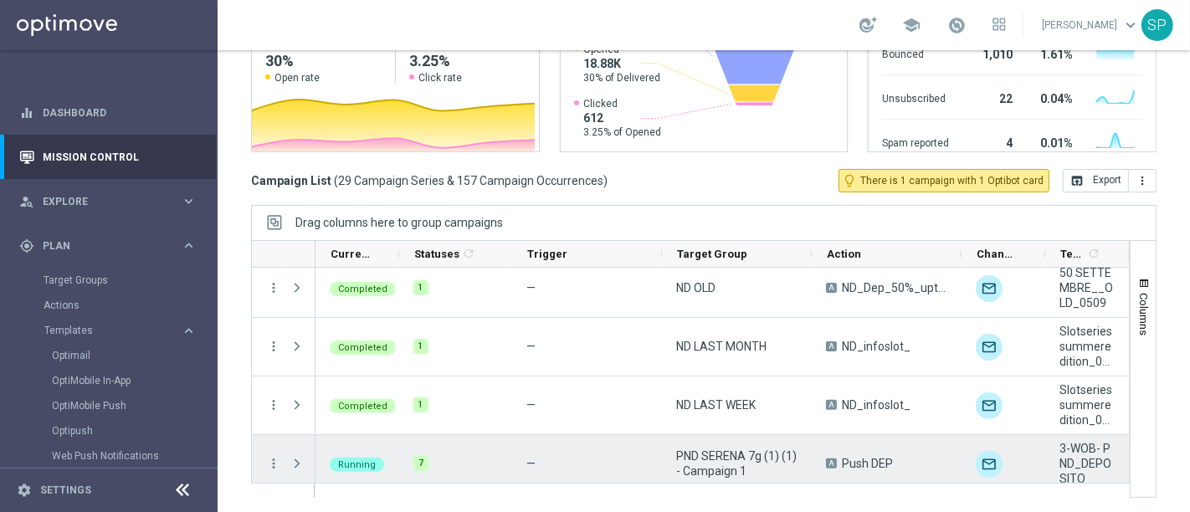
scroll to position [67, 0]
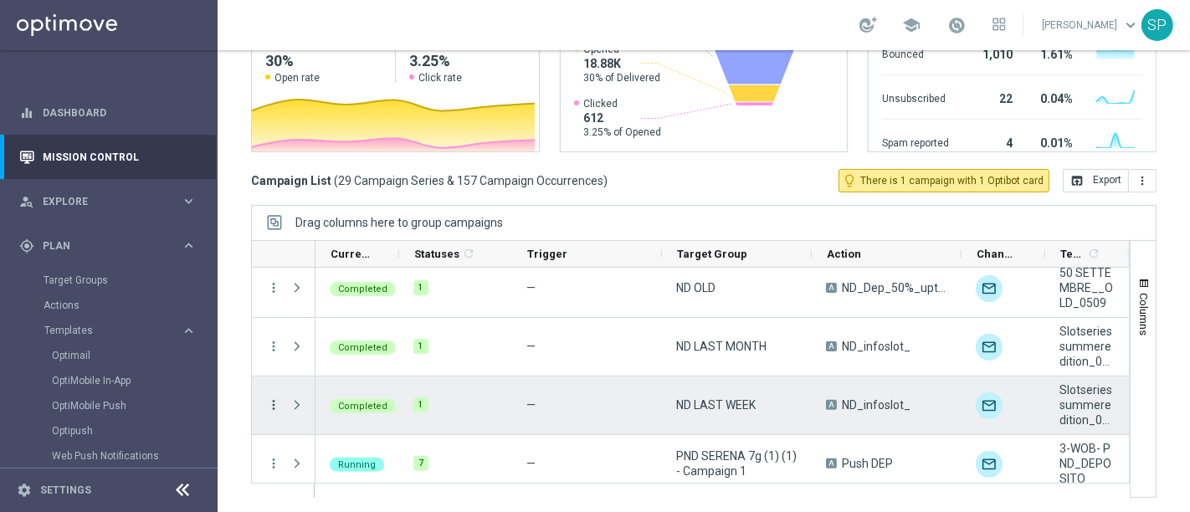
click at [274, 404] on icon "more_vert" at bounding box center [273, 404] width 15 height 15
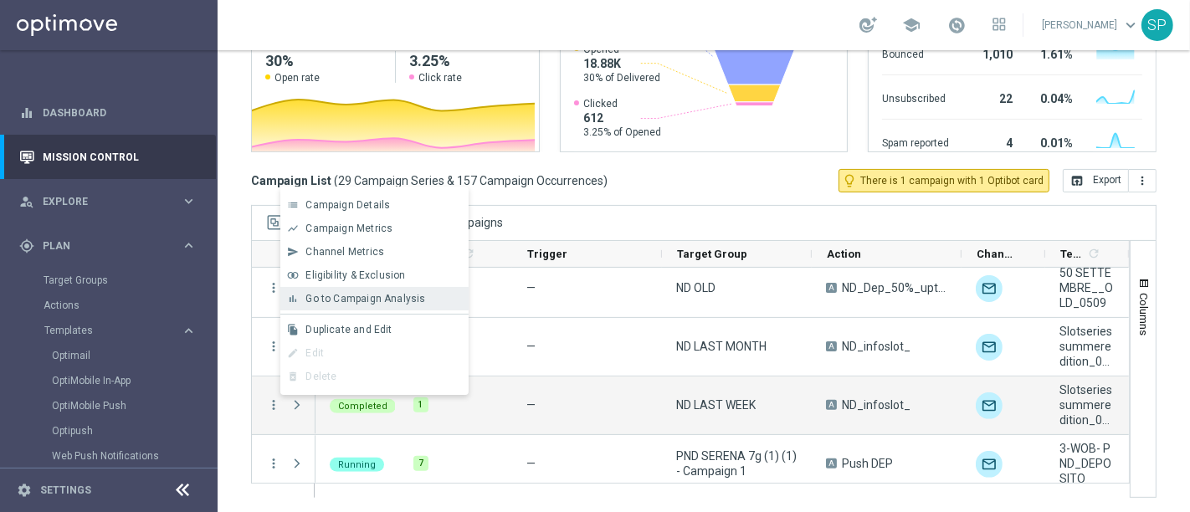
click at [368, 295] on span "Go to Campaign Analysis" at bounding box center [365, 299] width 120 height 12
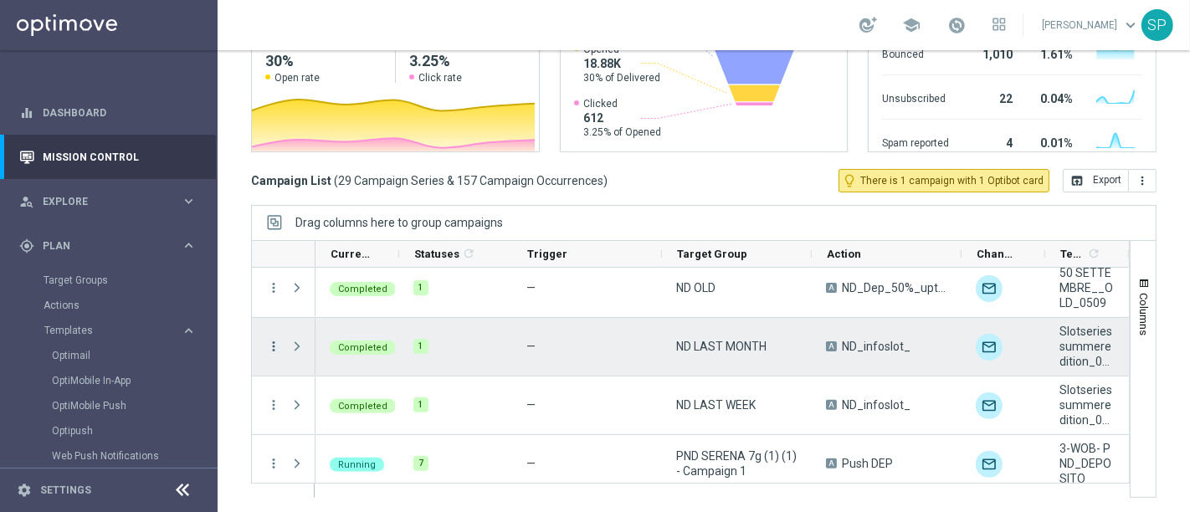
click at [271, 343] on icon "more_vert" at bounding box center [273, 346] width 15 height 15
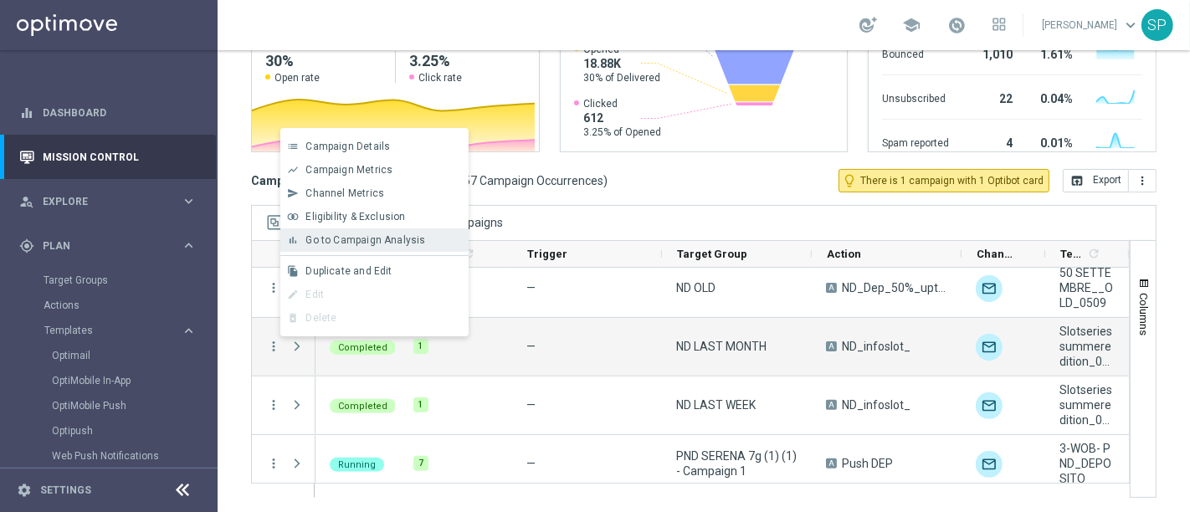
click at [443, 249] on div "bar_chart Go to Campaign Analysis" at bounding box center [374, 239] width 188 height 23
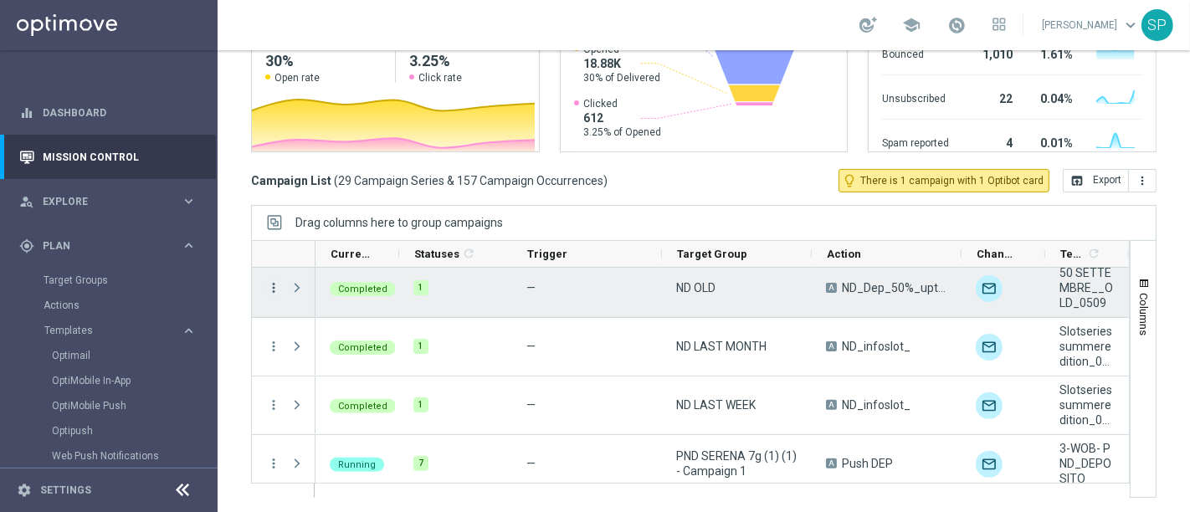
click at [269, 288] on icon "more_vert" at bounding box center [273, 287] width 15 height 15
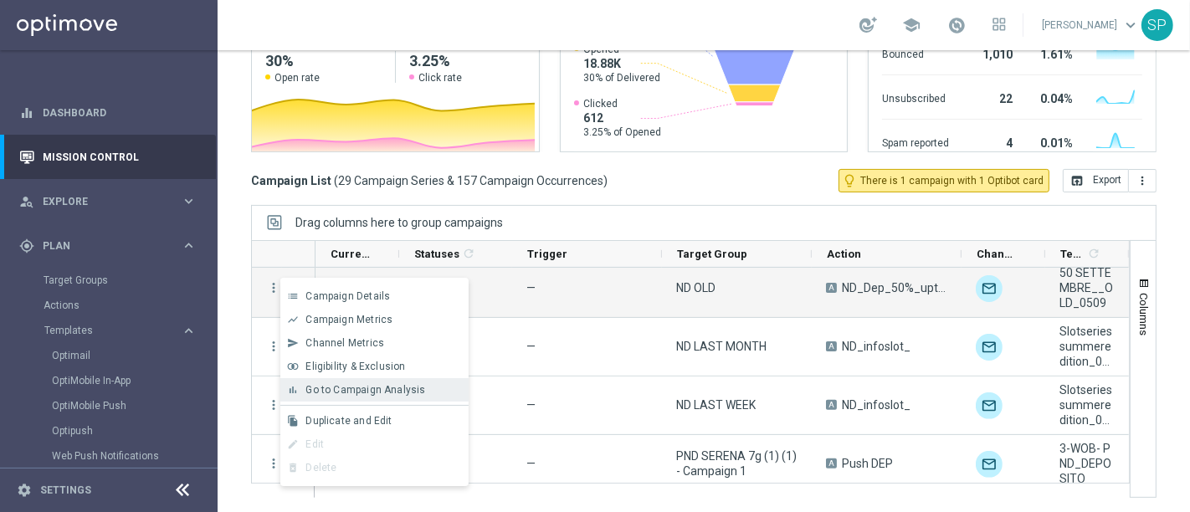
click at [384, 383] on div "bar_chart Go to Campaign Analysis" at bounding box center [374, 389] width 188 height 23
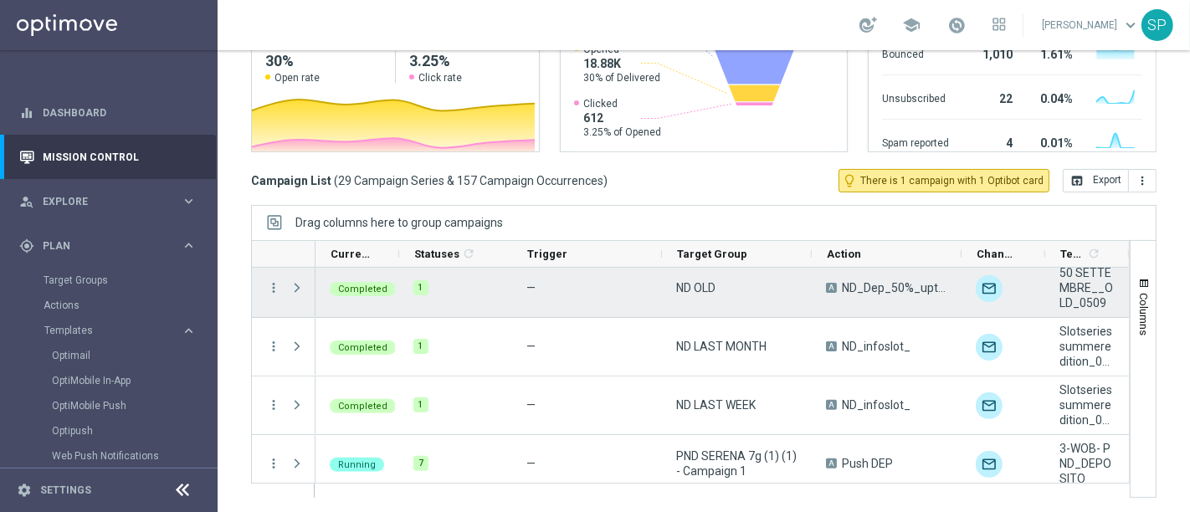
scroll to position [0, 0]
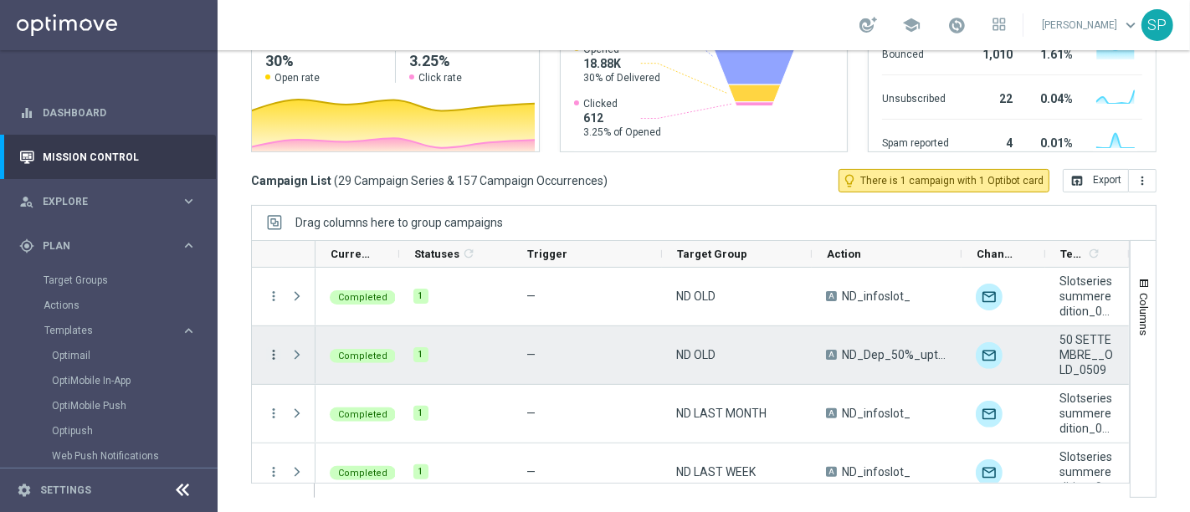
click at [272, 347] on icon "more_vert" at bounding box center [273, 354] width 15 height 15
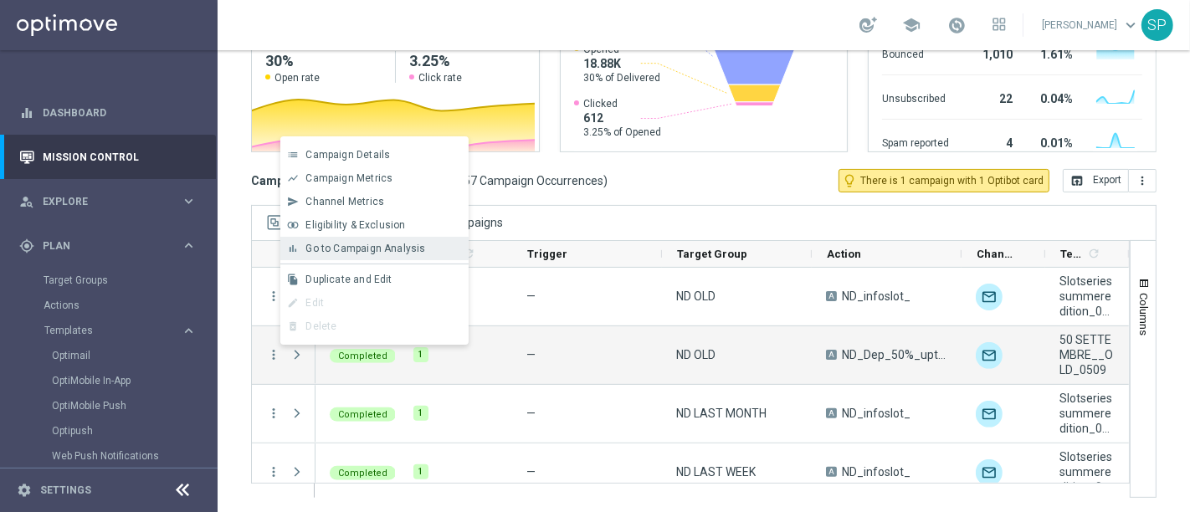
click at [356, 250] on span "Go to Campaign Analysis" at bounding box center [365, 249] width 120 height 12
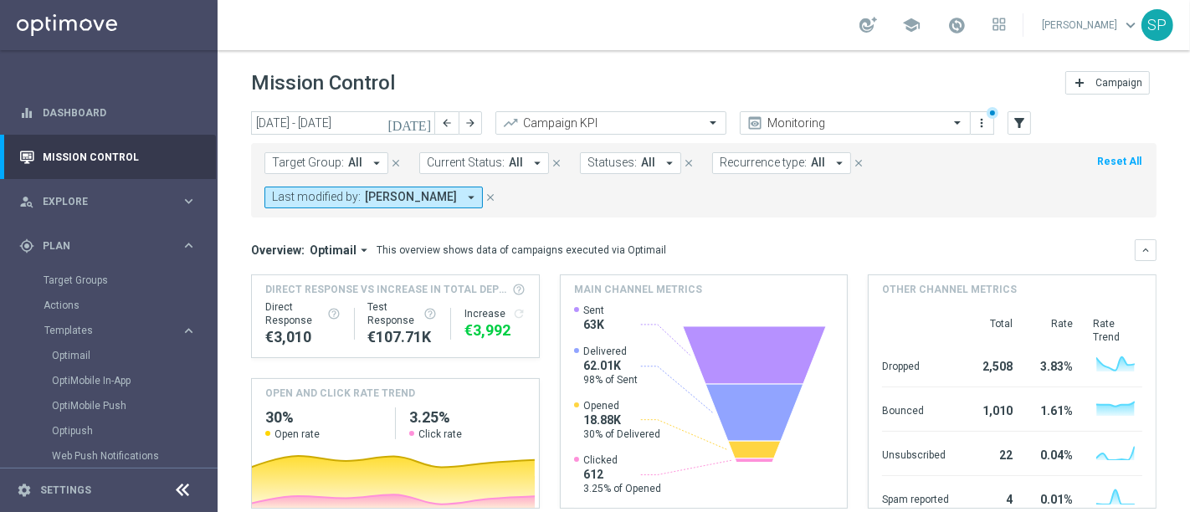
scroll to position [356, 0]
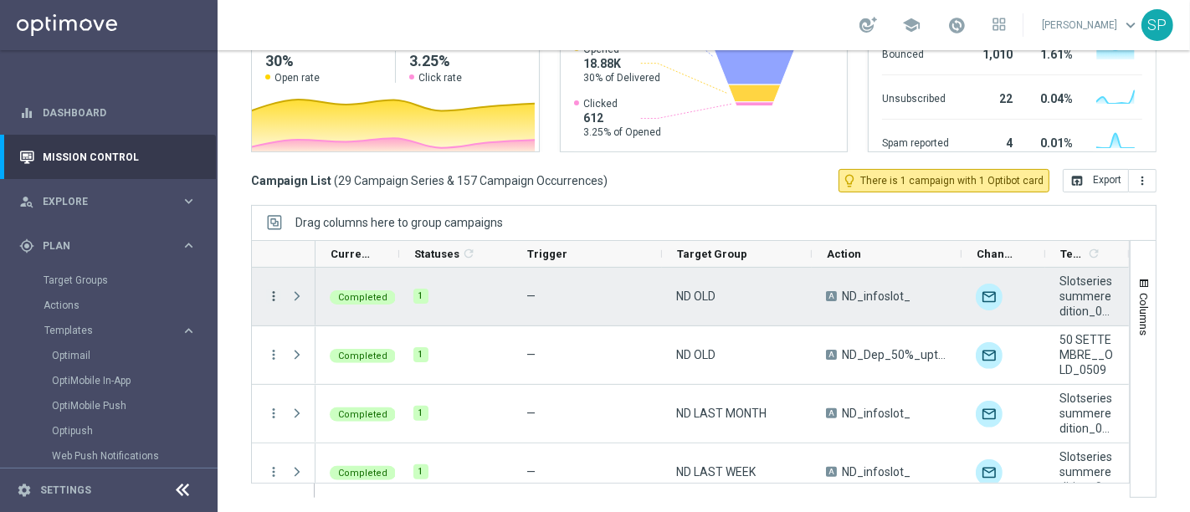
click at [270, 291] on icon "more_vert" at bounding box center [273, 296] width 15 height 15
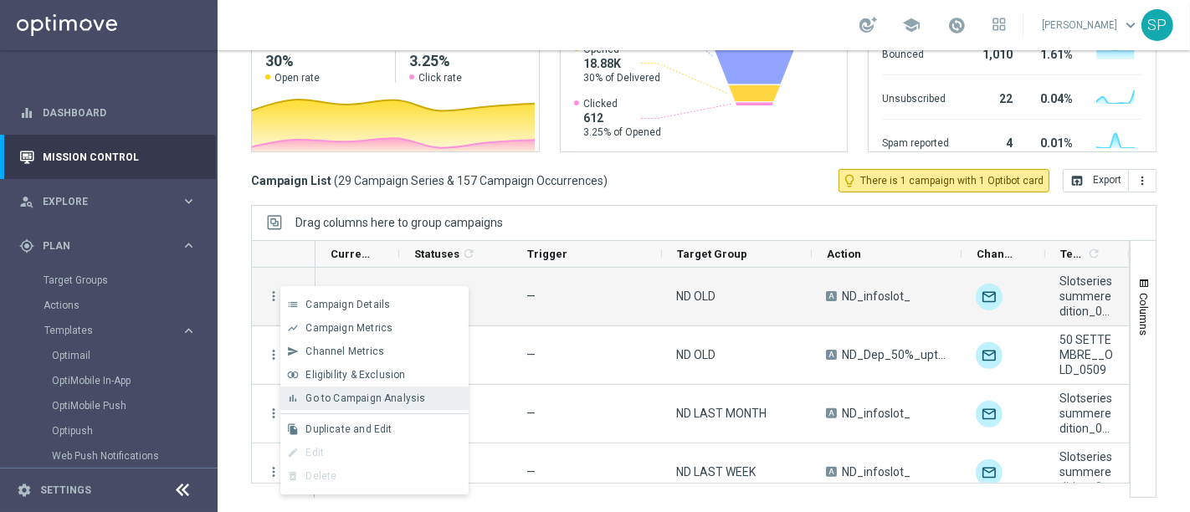
click at [411, 395] on span "Go to Campaign Analysis" at bounding box center [365, 398] width 120 height 12
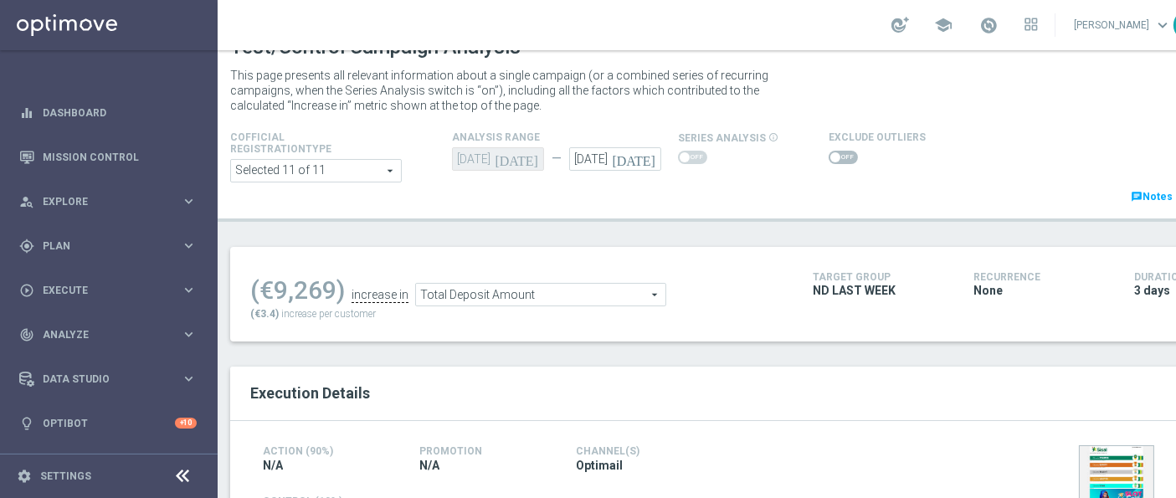
scroll to position [37, 0]
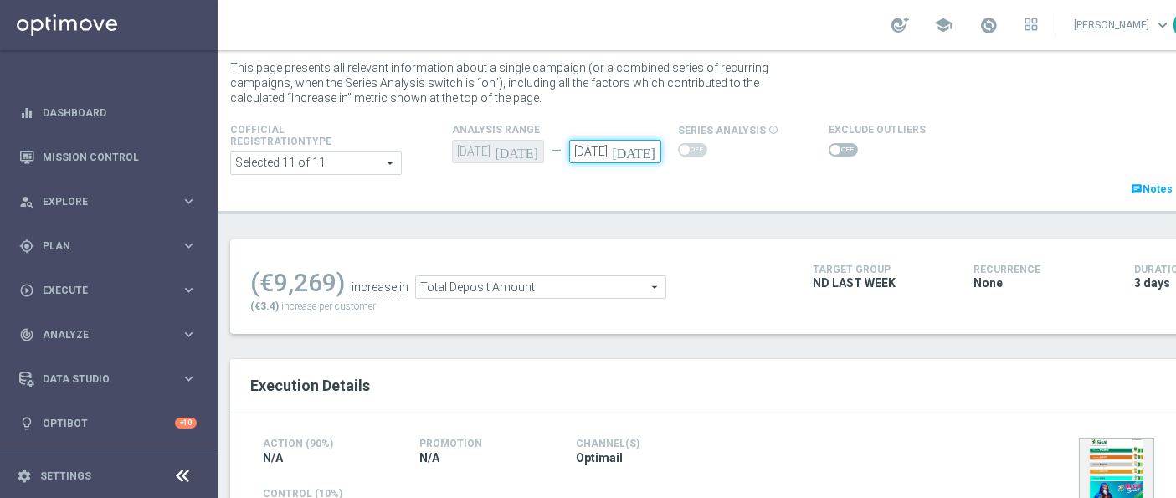
click at [617, 154] on input "[DATE]" at bounding box center [615, 151] width 92 height 23
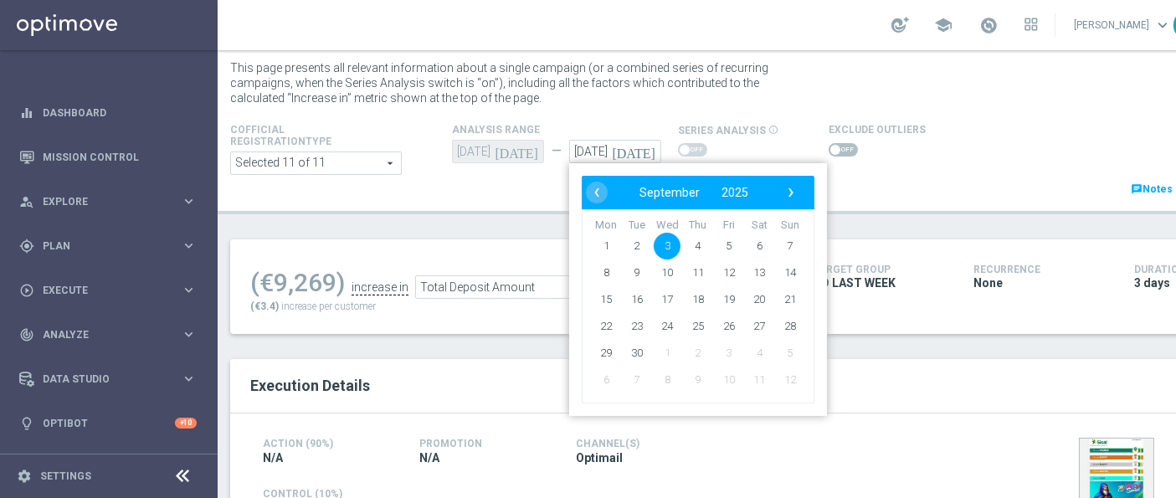
click at [540, 208] on header "Test/Control Campaign Analysis This page presents all relevant information abou…" at bounding box center [720, 113] width 1004 height 201
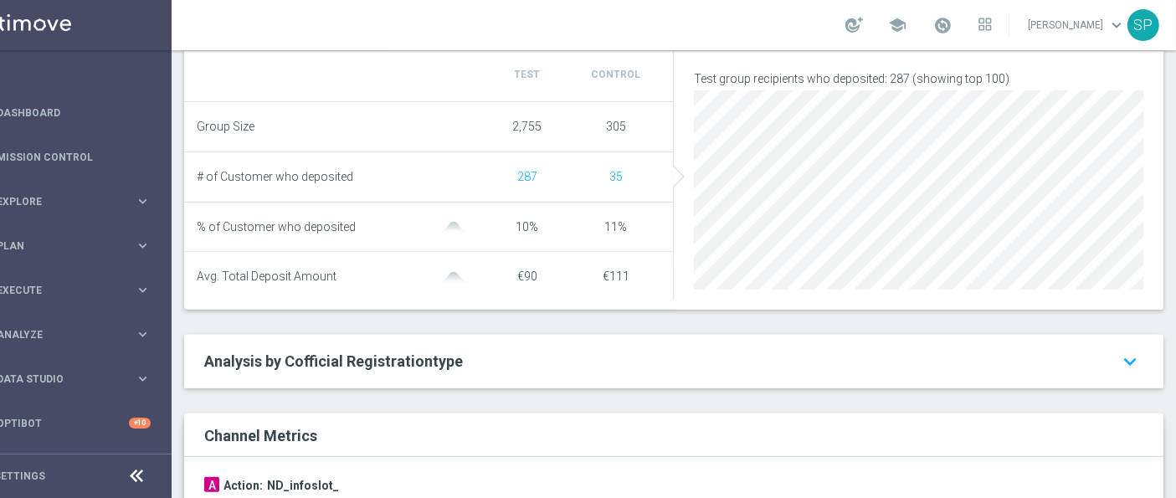
scroll to position [0, 0]
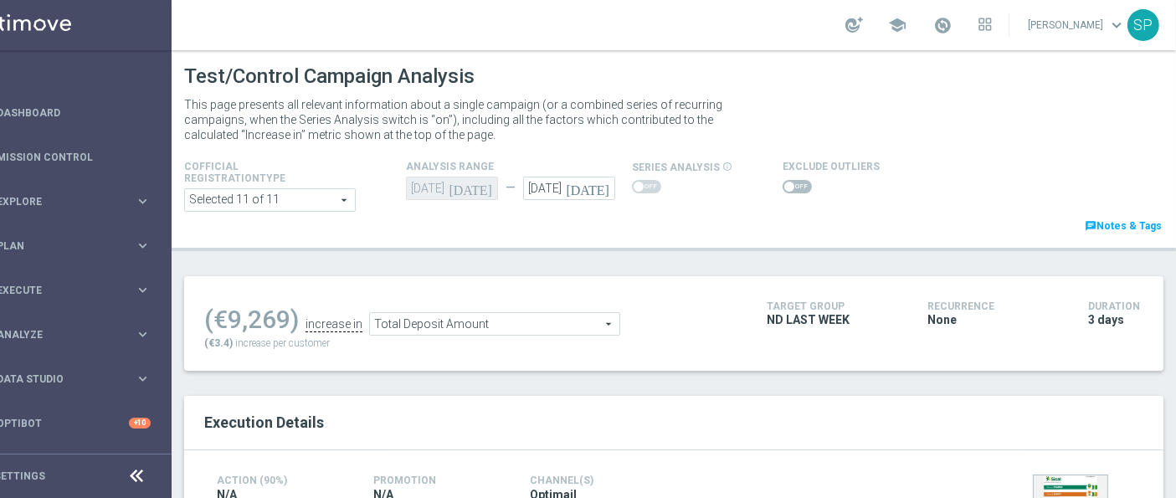
click at [785, 190] on span at bounding box center [796, 186] width 29 height 13
click at [785, 190] on input "checkbox" at bounding box center [796, 186] width 29 height 13
checkbox input "true"
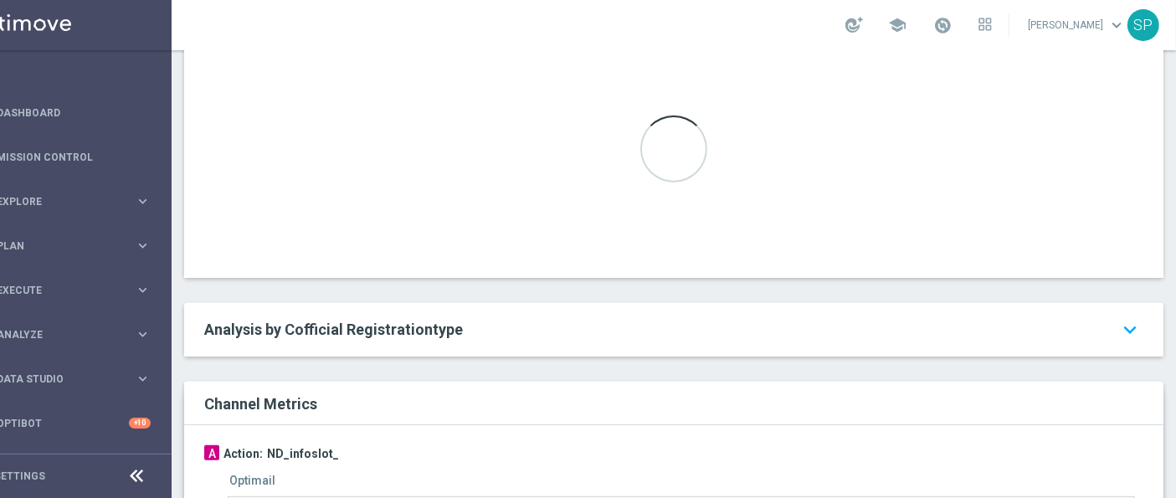
scroll to position [703, 0]
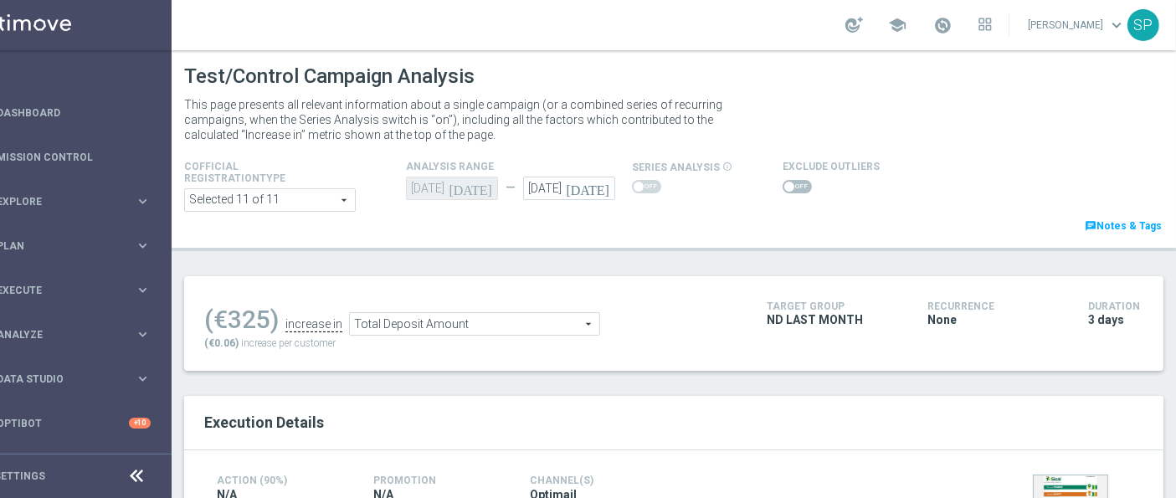
click at [782, 182] on span at bounding box center [796, 186] width 29 height 13
click at [782, 182] on input "checkbox" at bounding box center [796, 186] width 29 height 13
checkbox input "true"
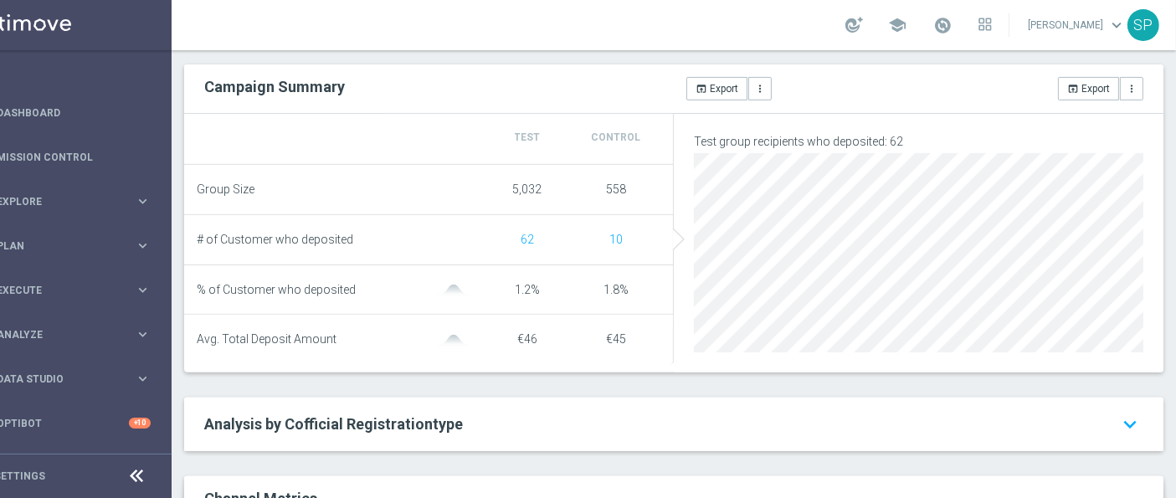
scroll to position [673, 0]
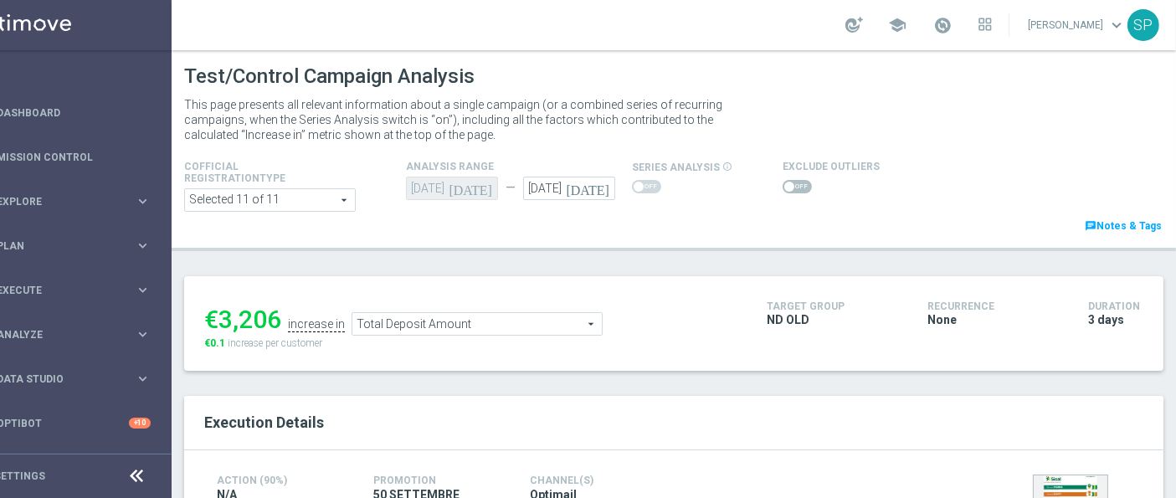
click at [788, 180] on span at bounding box center [796, 186] width 29 height 13
click at [788, 180] on input "checkbox" at bounding box center [796, 186] width 29 height 13
checkbox input "true"
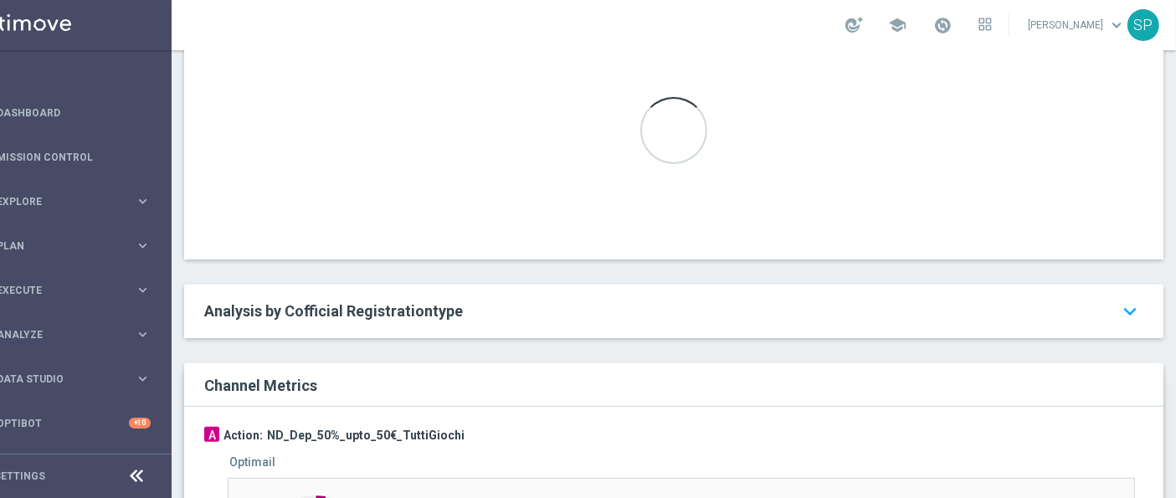
scroll to position [708, 0]
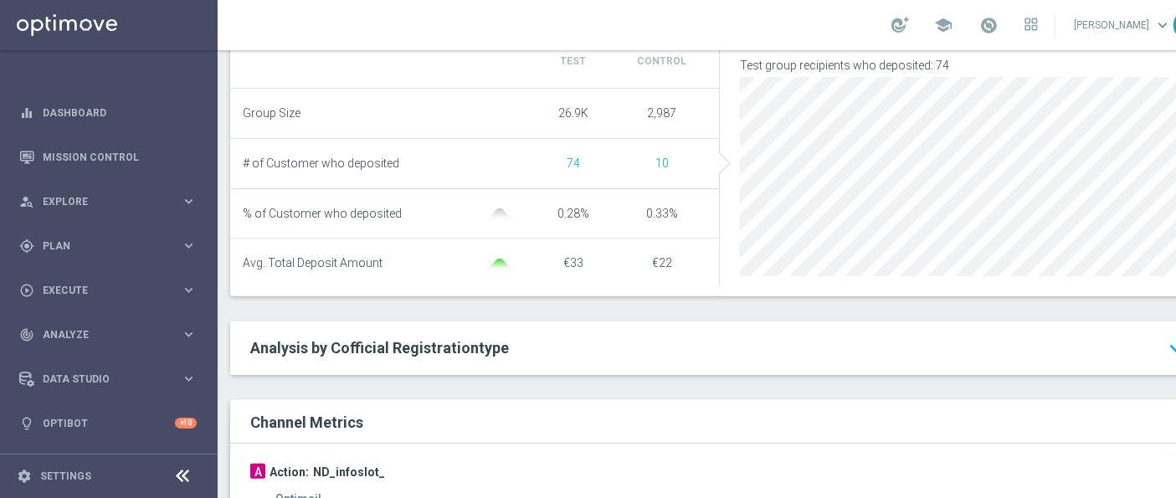
scroll to position [940, 0]
